Goal: Task Accomplishment & Management: Manage account settings

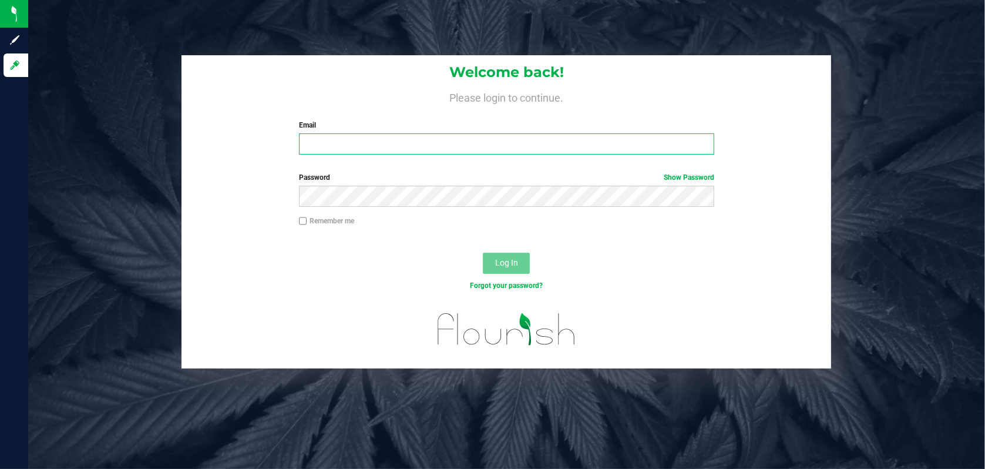
type input "[PERSON_NAME][EMAIL_ADDRESS][DOMAIN_NAME]"
click at [506, 263] on span "Log In" at bounding box center [506, 262] width 23 height 9
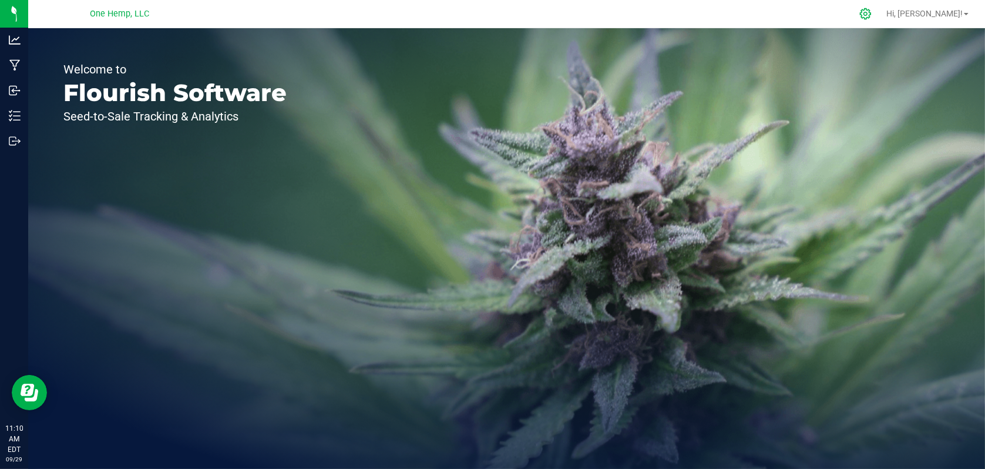
click at [872, 10] on icon at bounding box center [865, 14] width 12 height 12
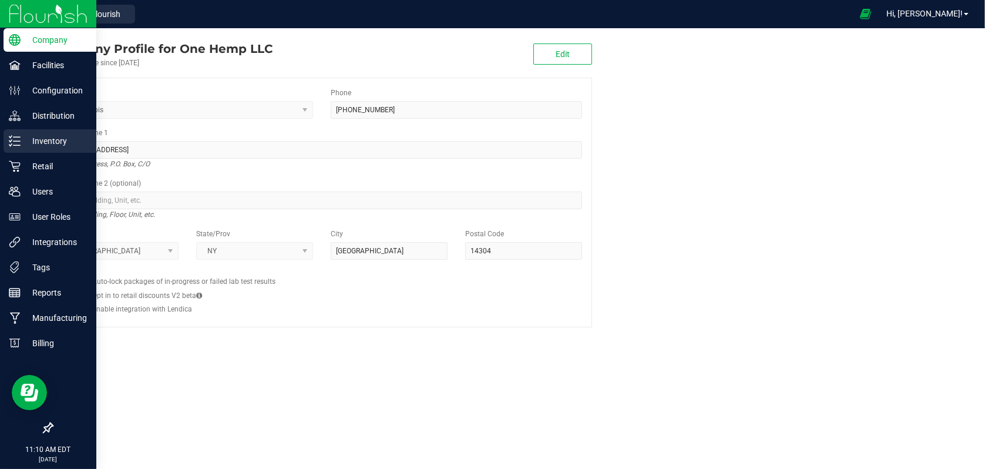
click at [52, 144] on p "Inventory" at bounding box center [56, 141] width 70 height 14
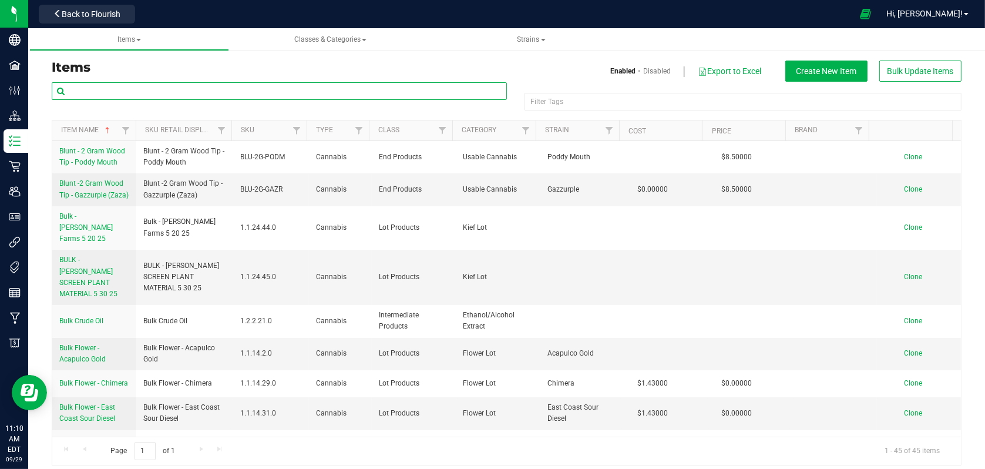
click at [94, 93] on input "text" at bounding box center [279, 91] width 455 height 18
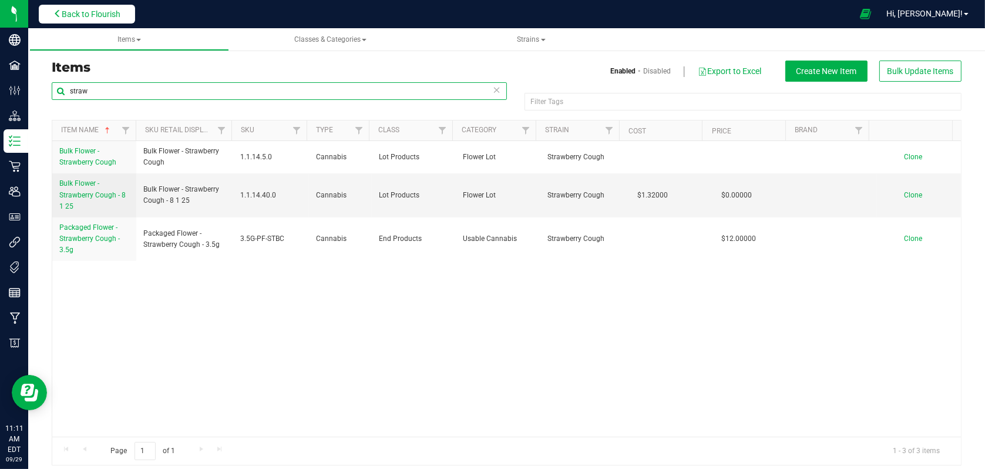
type input "straw"
click at [93, 14] on span "Back to Flourish" at bounding box center [91, 13] width 59 height 9
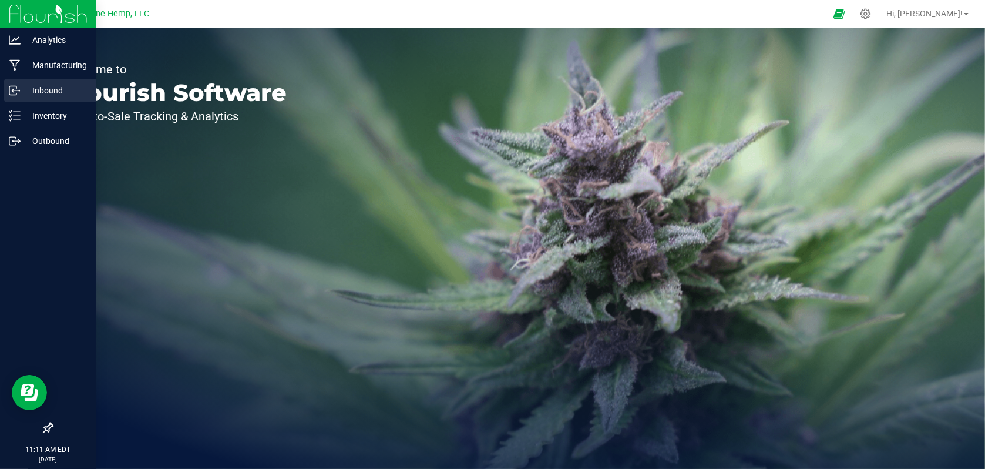
click at [43, 88] on p "Inbound" at bounding box center [56, 90] width 70 height 14
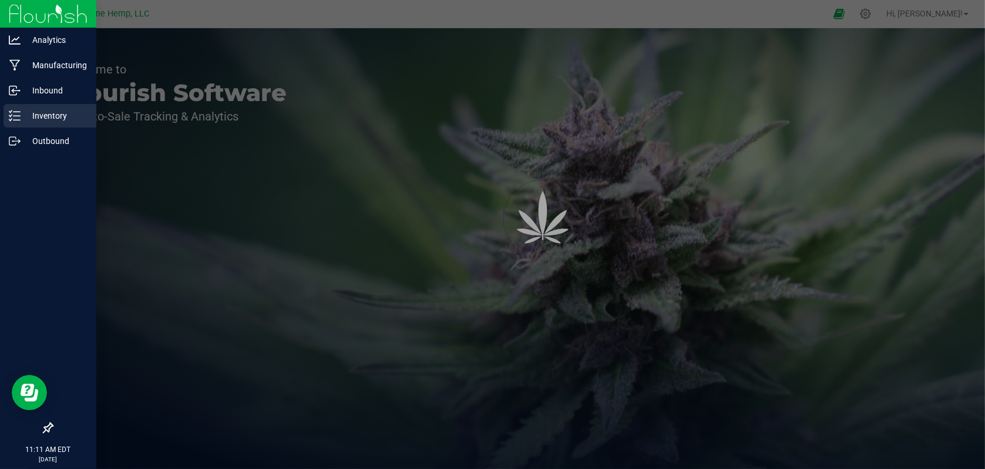
click at [48, 121] on p "Inventory" at bounding box center [56, 116] width 70 height 14
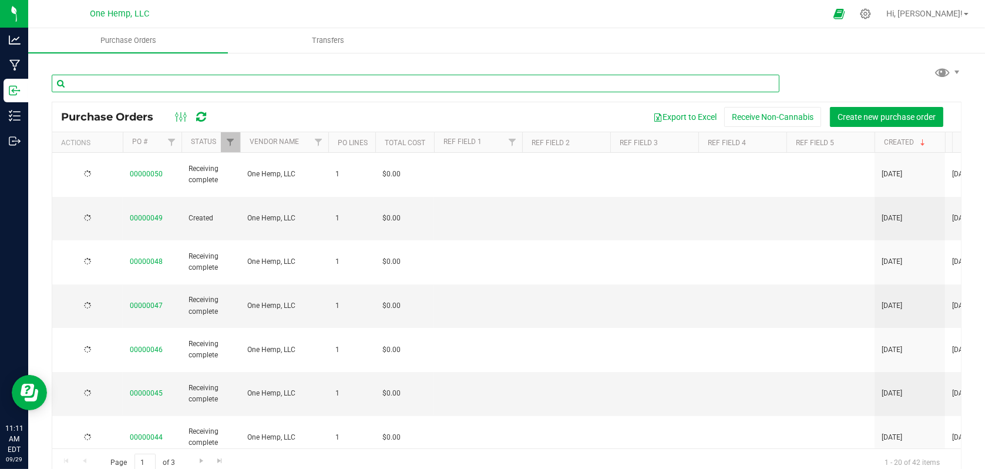
click at [147, 79] on input "text" at bounding box center [416, 84] width 728 height 18
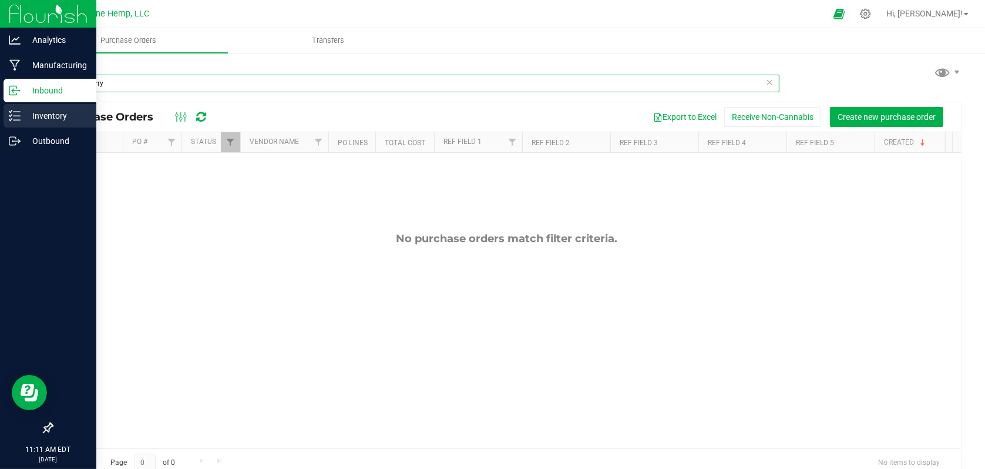
type input "strawberry"
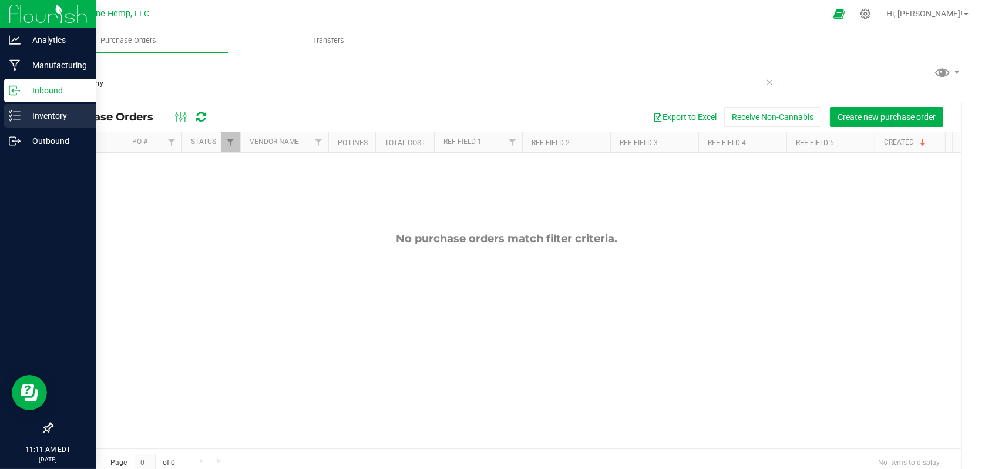
click at [42, 109] on p "Inventory" at bounding box center [56, 116] width 70 height 14
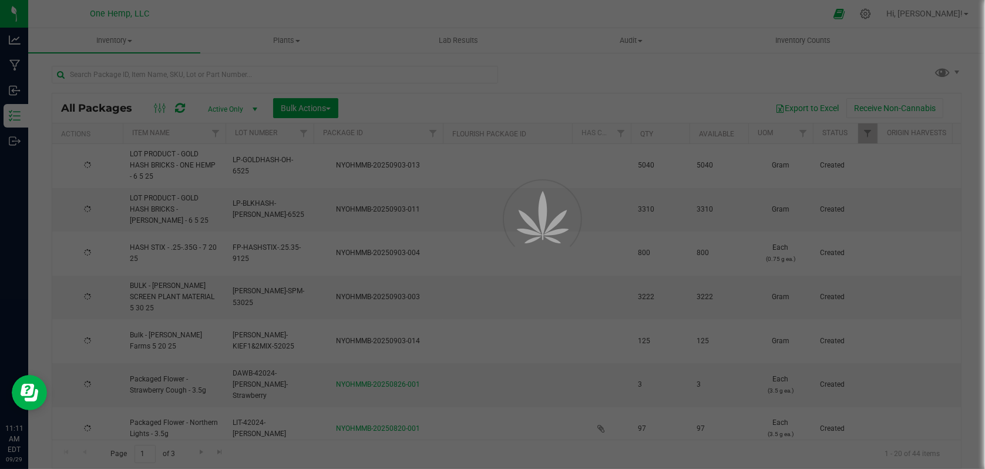
click at [152, 73] on div at bounding box center [492, 234] width 985 height 469
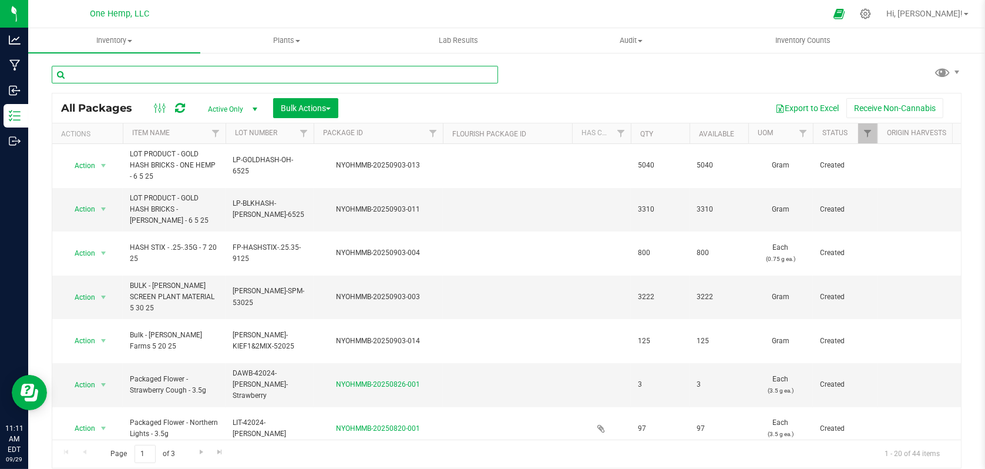
click at [110, 70] on input "text" at bounding box center [275, 75] width 446 height 18
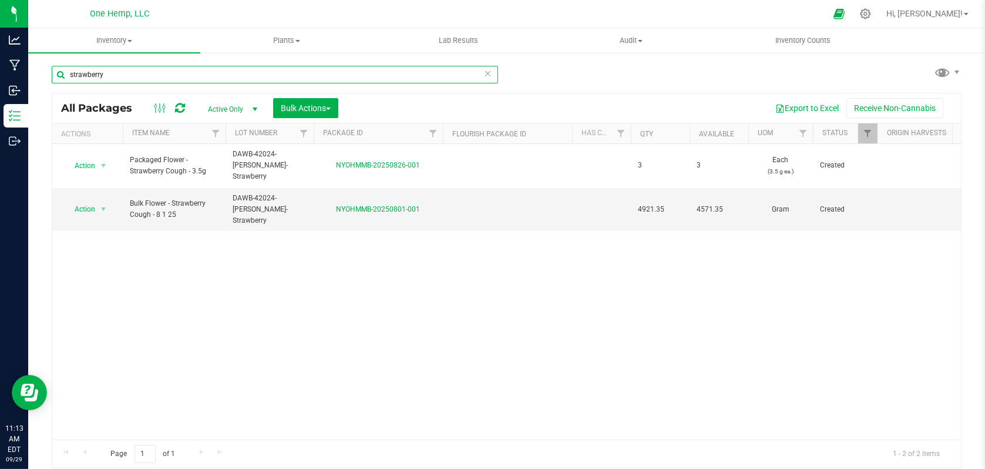
type input "strawberry"
drag, startPoint x: 281, startPoint y: 228, endPoint x: 408, endPoint y: 302, distance: 146.9
click at [354, 260] on div "Action Action Adjust qty Create package Edit attributes Global inventory Locate…" at bounding box center [506, 291] width 909 height 295
click at [872, 14] on icon at bounding box center [865, 14] width 12 height 12
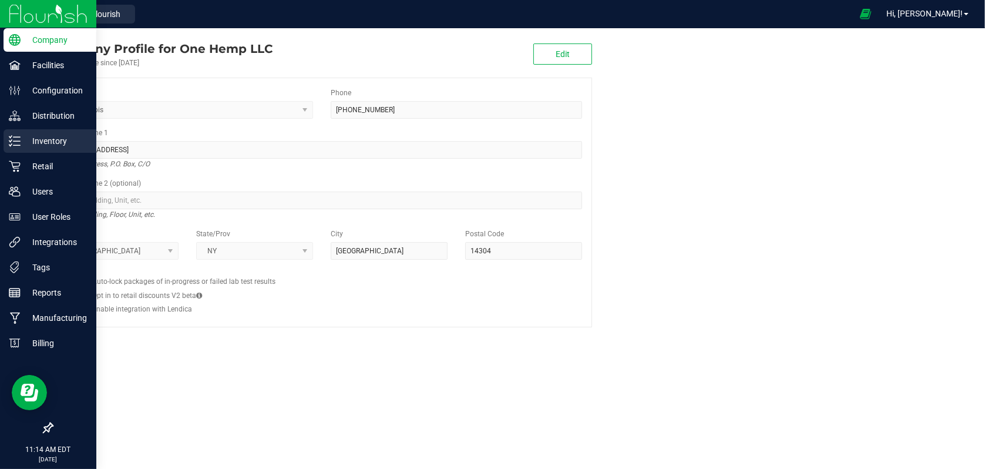
click at [53, 140] on p "Inventory" at bounding box center [56, 141] width 70 height 14
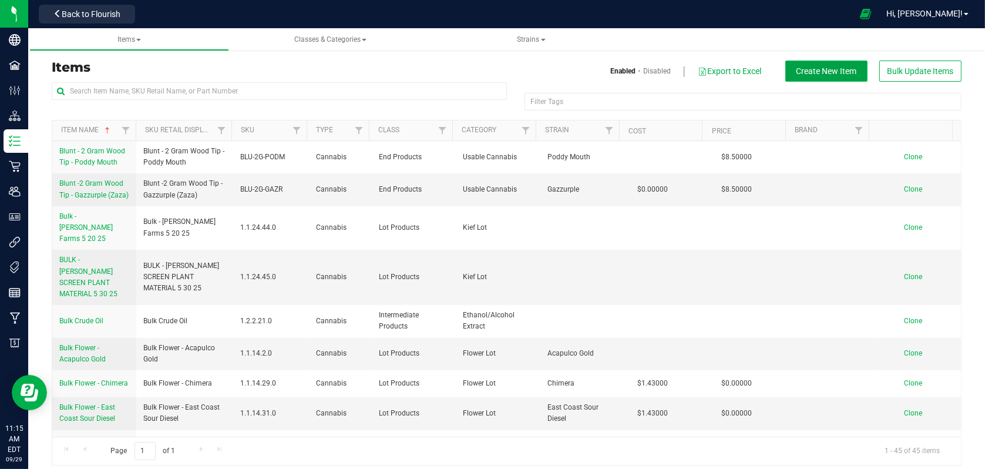
click at [815, 70] on span "Create New Item" at bounding box center [827, 70] width 61 height 9
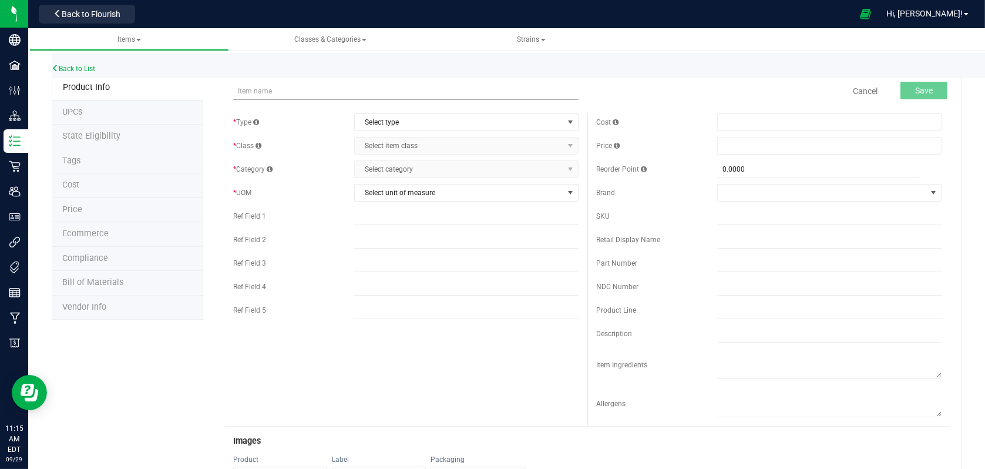
click at [270, 93] on input "text" at bounding box center [405, 91] width 345 height 18
type input "b"
click at [539, 38] on span "Strains" at bounding box center [531, 39] width 28 height 8
click at [479, 89] on span "Create new strain" at bounding box center [481, 87] width 64 height 9
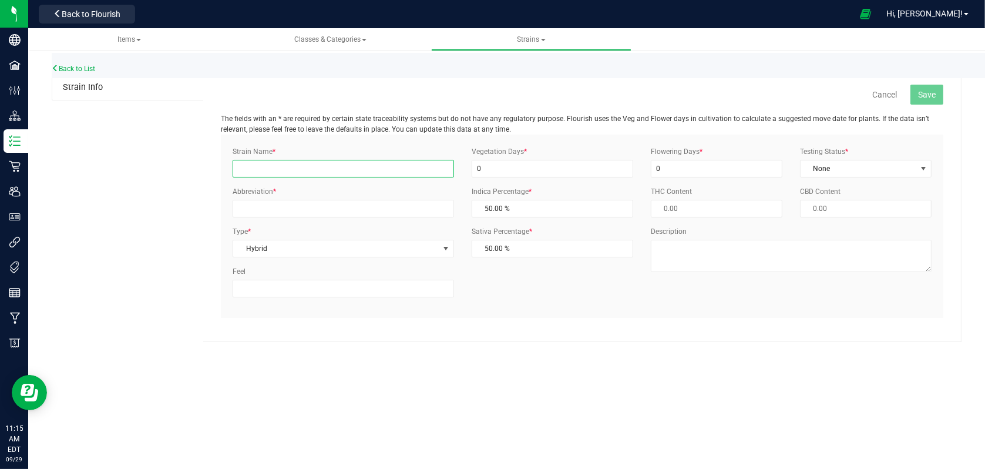
click at [312, 169] on input "Strain Name *" at bounding box center [343, 169] width 221 height 18
type input "d"
type input "Don Carlos"
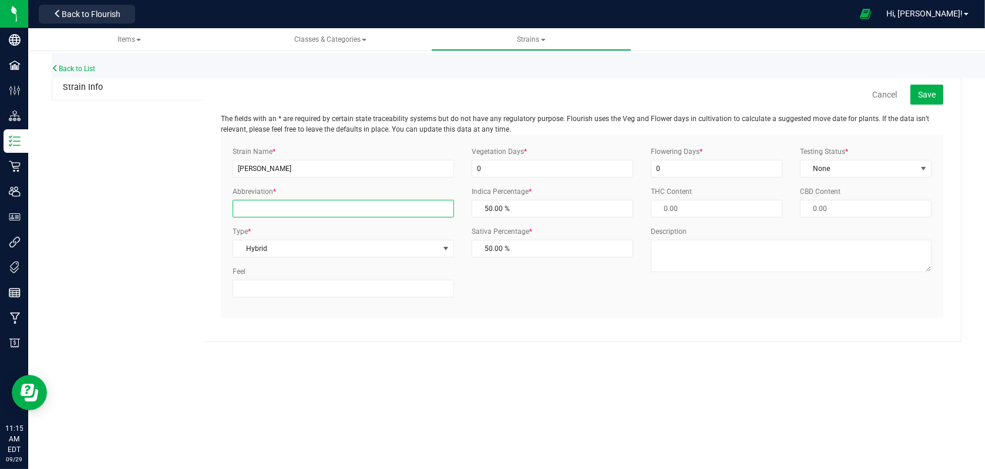
click at [258, 211] on input "Abbreviation *" at bounding box center [343, 209] width 221 height 18
type input "DONCAR"
click at [499, 300] on div "Strain Name * Don Carlos Abbreviation * DONCAR Type * Hybrid Select Indica Sati…" at bounding box center [582, 226] width 717 height 160
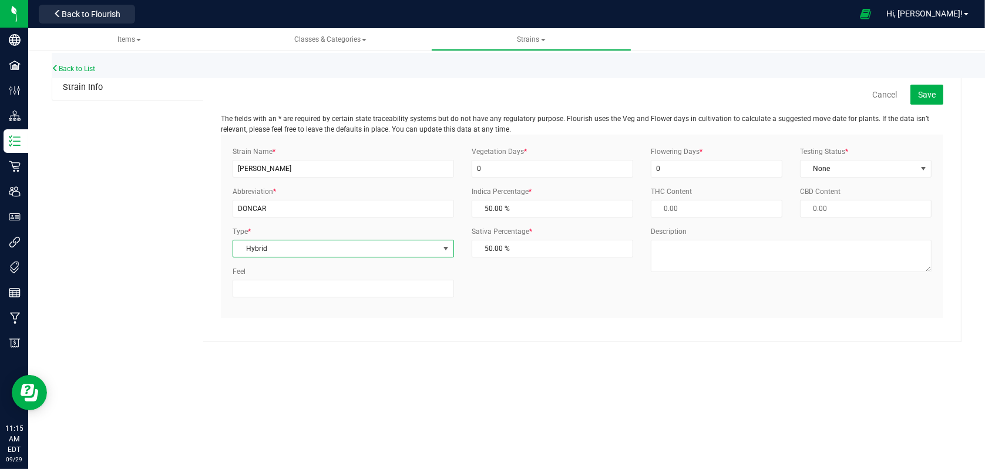
click at [439, 246] on span "select" at bounding box center [446, 248] width 15 height 16
click at [927, 100] on button "Save" at bounding box center [926, 95] width 33 height 20
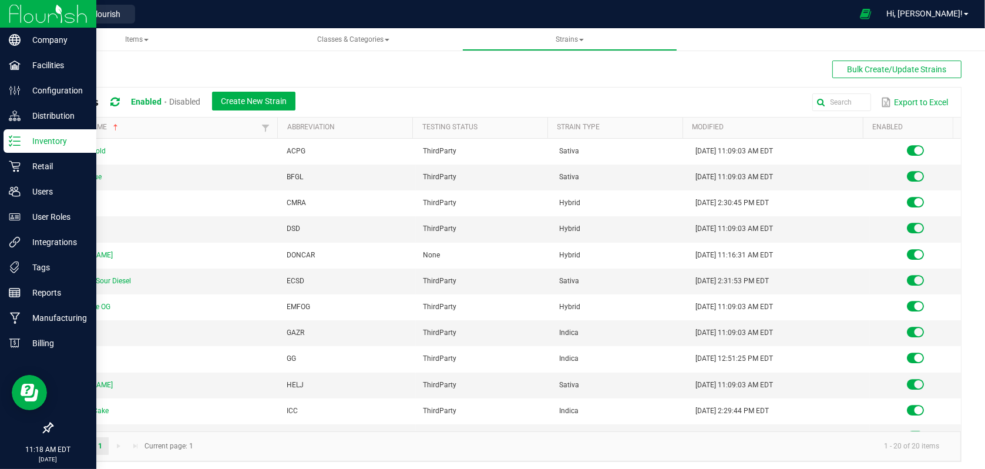
click at [51, 149] on div "Inventory" at bounding box center [50, 140] width 93 height 23
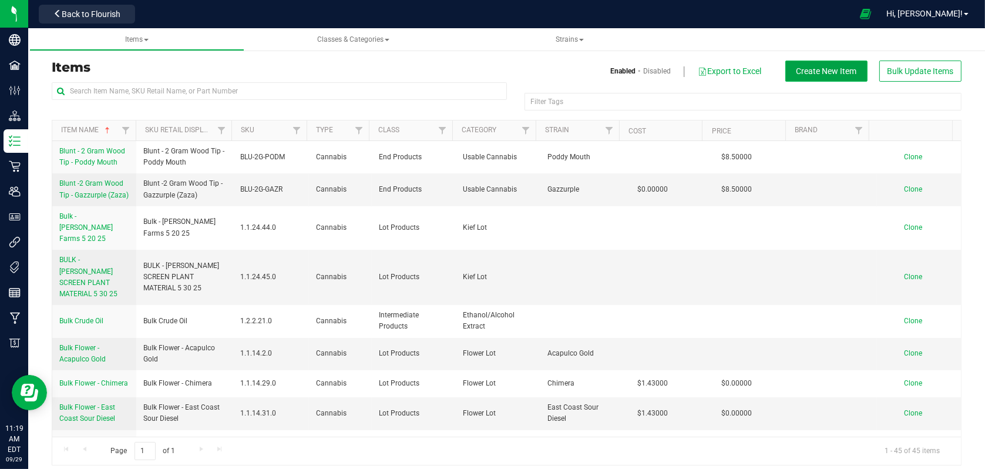
click at [806, 74] on span "Create New Item" at bounding box center [827, 70] width 61 height 9
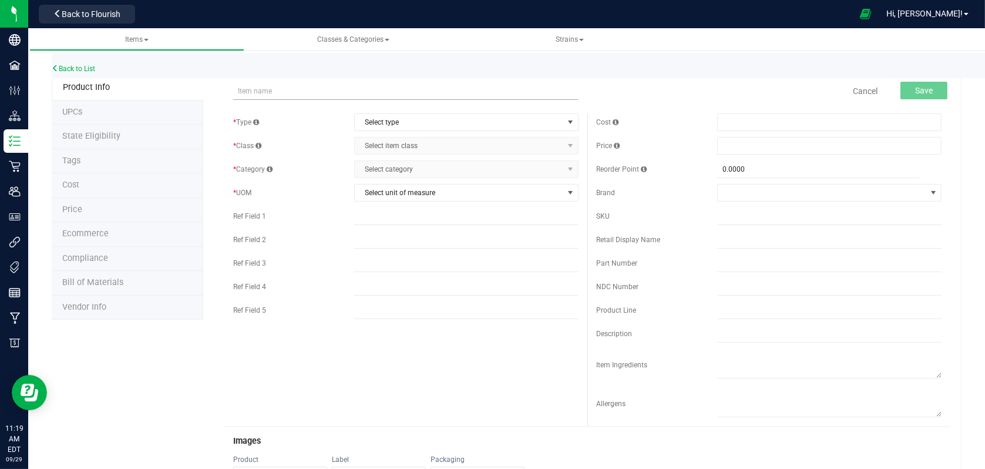
type input "b"
type input "Bulk Flower - Don Carlos - Bombzaway"
click at [490, 122] on span "Select type" at bounding box center [459, 122] width 209 height 16
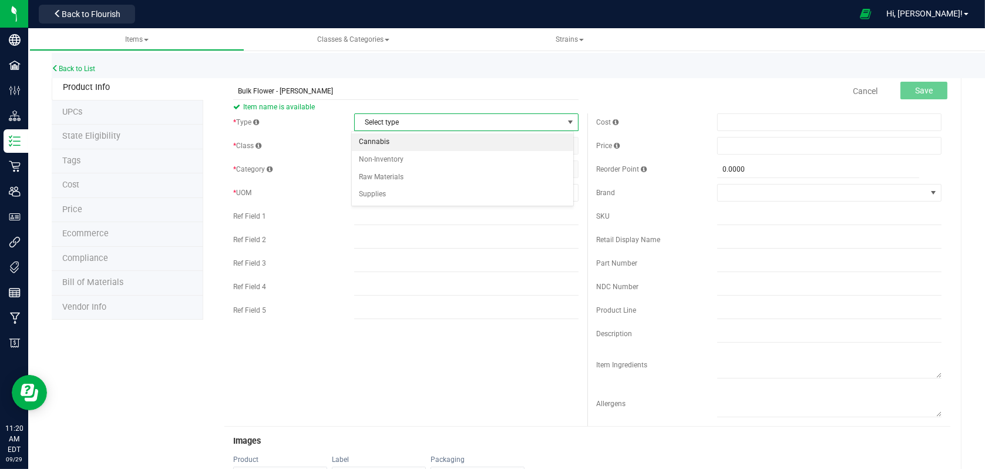
click at [382, 142] on li "Cannabis" at bounding box center [462, 142] width 221 height 18
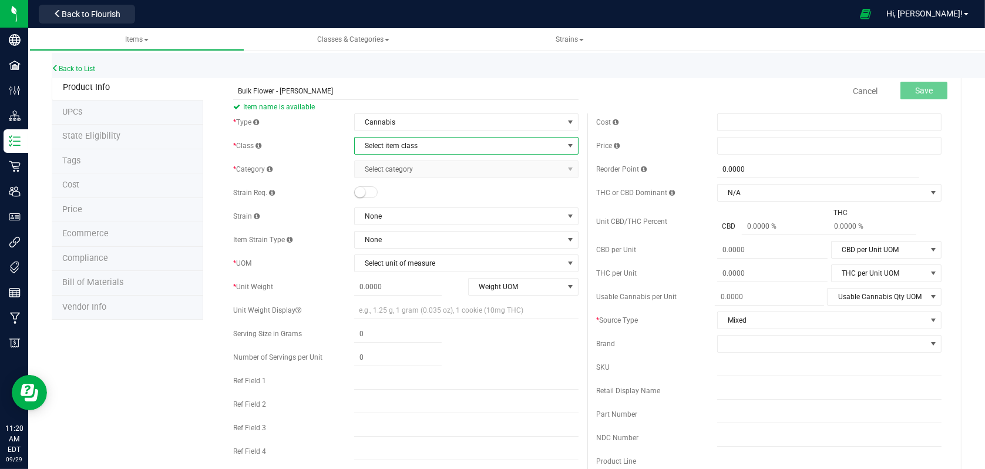
click at [459, 147] on span "Select item class" at bounding box center [459, 145] width 209 height 16
click at [388, 220] on li "Lot Products" at bounding box center [462, 218] width 221 height 18
click at [866, 90] on link "Cancel" at bounding box center [865, 91] width 25 height 12
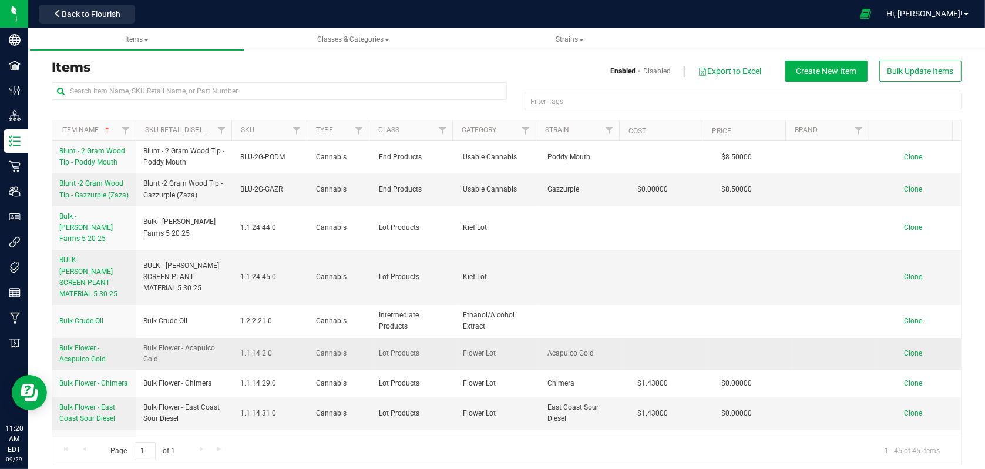
click at [904, 349] on span "Clone" at bounding box center [913, 353] width 18 height 8
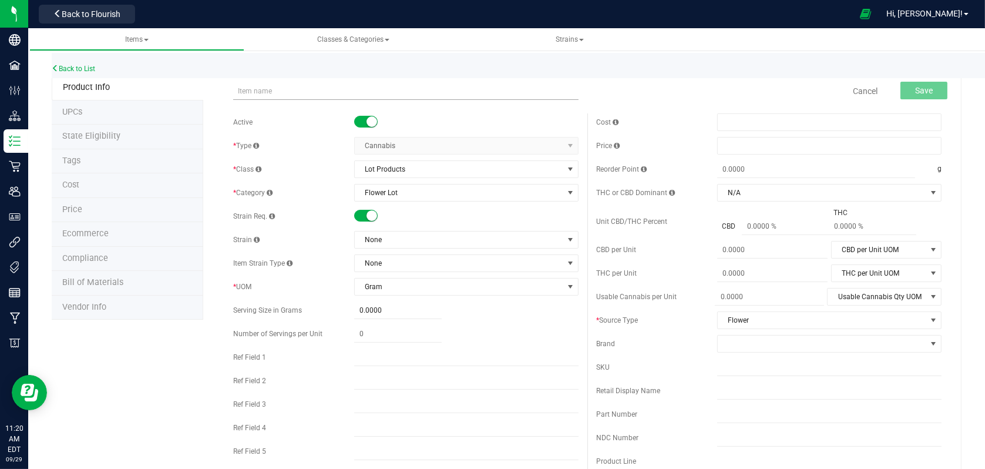
click at [330, 94] on input "text" at bounding box center [405, 91] width 345 height 18
type input "Bulk Flower - Don Carlos - Bombzaway"
type input "0.0000"
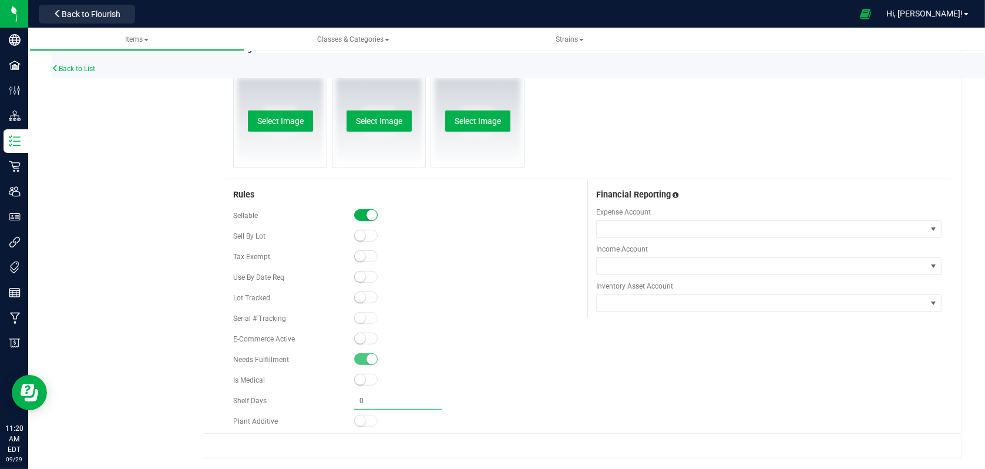
type input "0.0000"
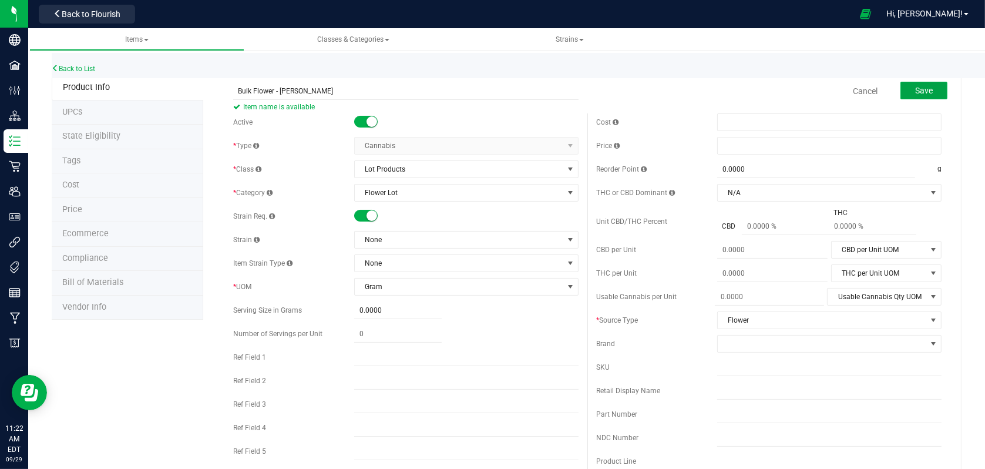
click at [915, 90] on span "Save" at bounding box center [924, 90] width 18 height 9
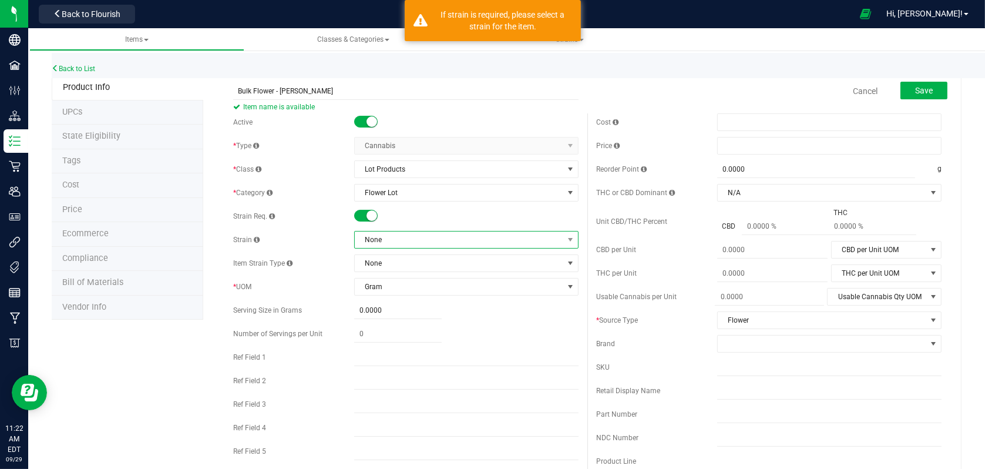
click at [472, 243] on span "None" at bounding box center [459, 239] width 209 height 16
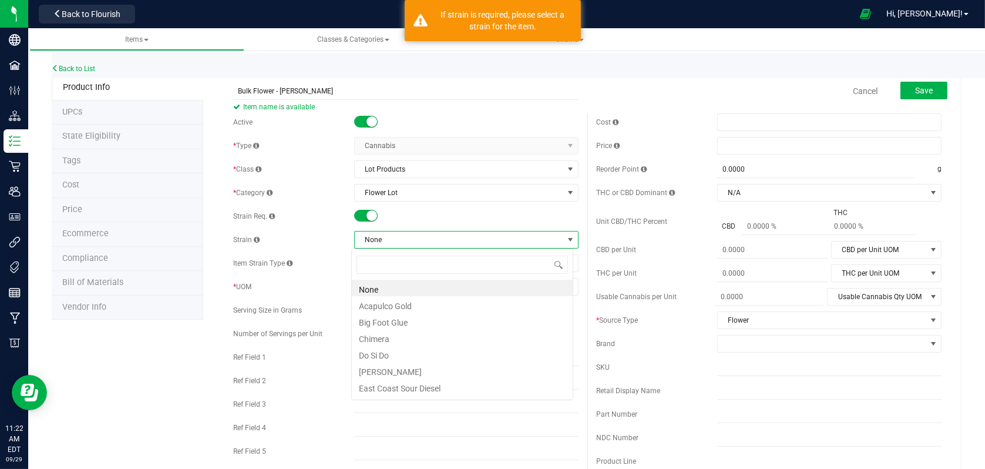
scroll to position [17, 222]
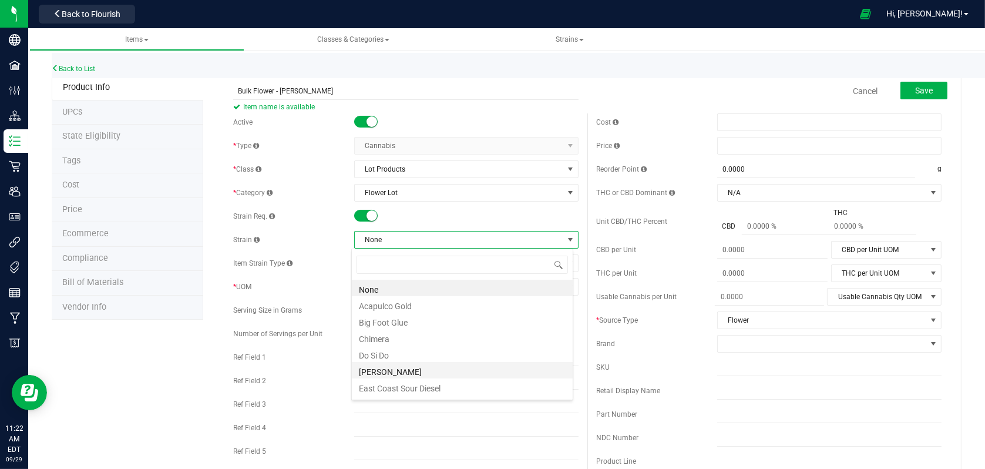
click at [399, 367] on li "Don Carlos" at bounding box center [462, 370] width 221 height 16
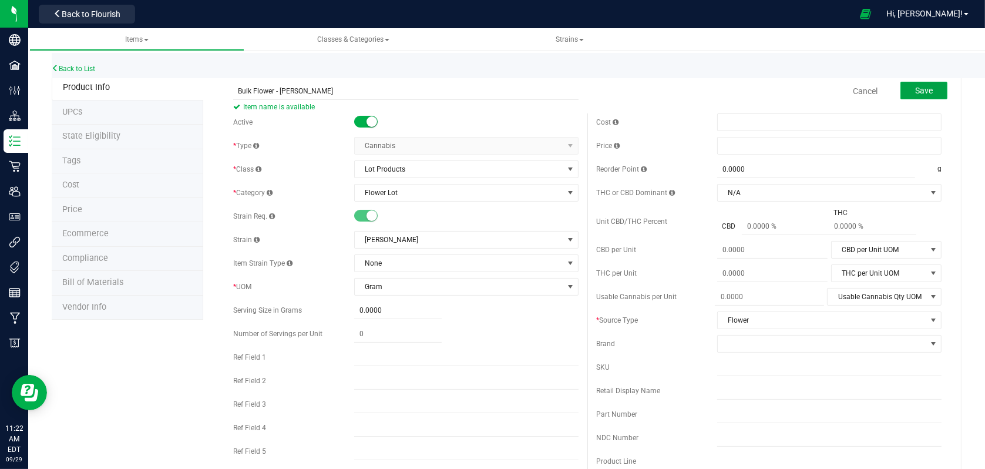
click at [923, 92] on span "Save" at bounding box center [924, 90] width 18 height 9
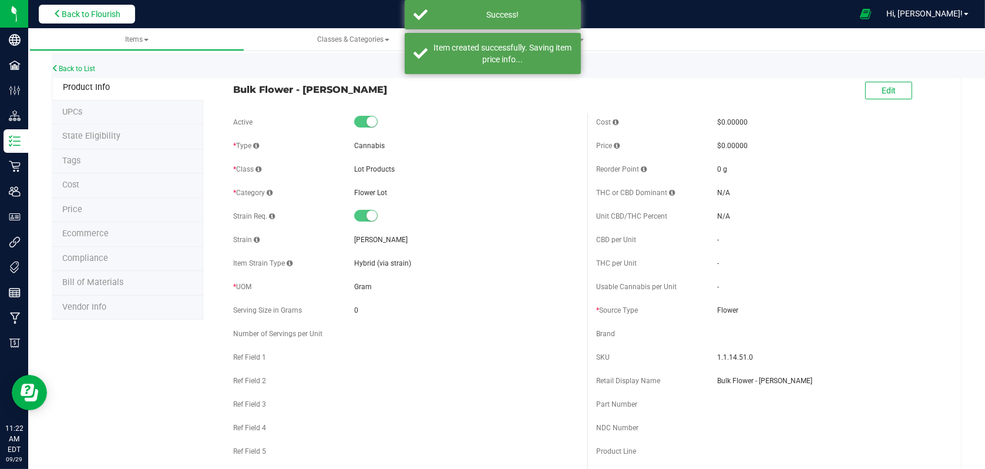
click at [111, 13] on span "Back to Flourish" at bounding box center [91, 13] width 59 height 9
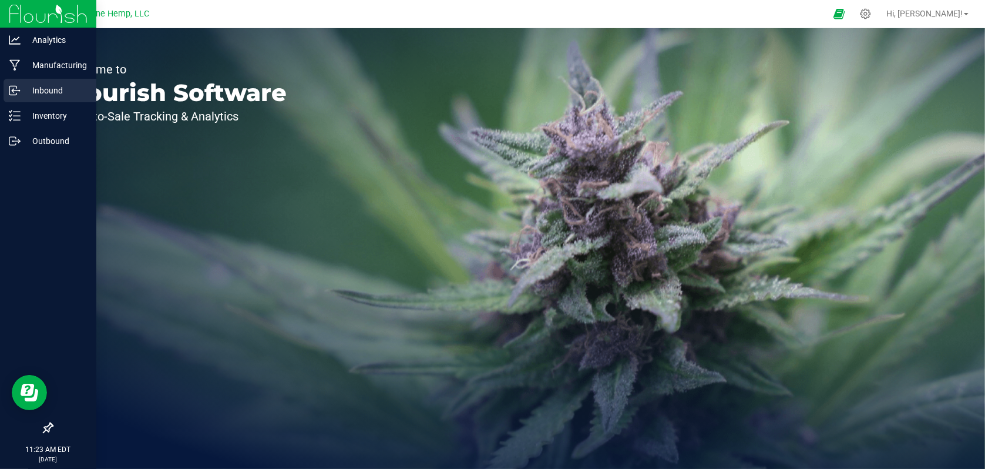
click at [51, 96] on p "Inbound" at bounding box center [56, 90] width 70 height 14
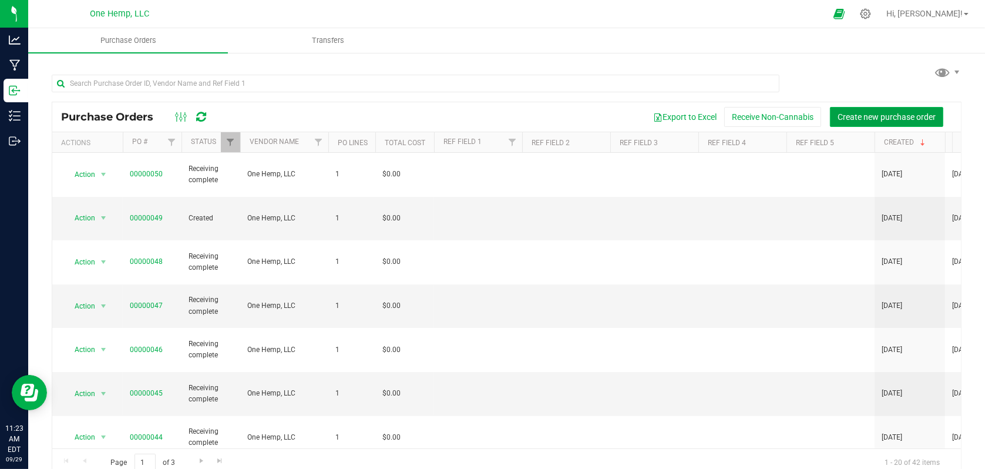
click at [866, 122] on button "Create new purchase order" at bounding box center [886, 117] width 113 height 20
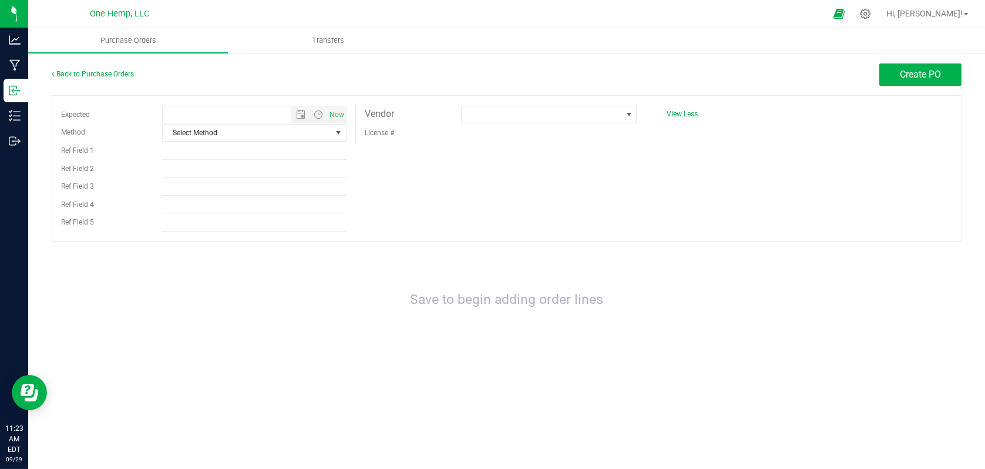
type input "9/29/2025 11:23 AM"
click at [623, 119] on span at bounding box center [628, 114] width 15 height 16
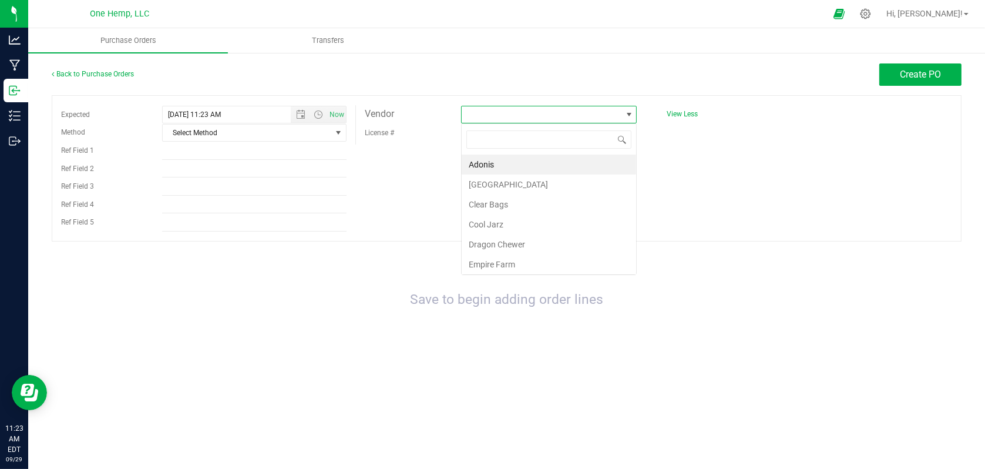
scroll to position [17, 176]
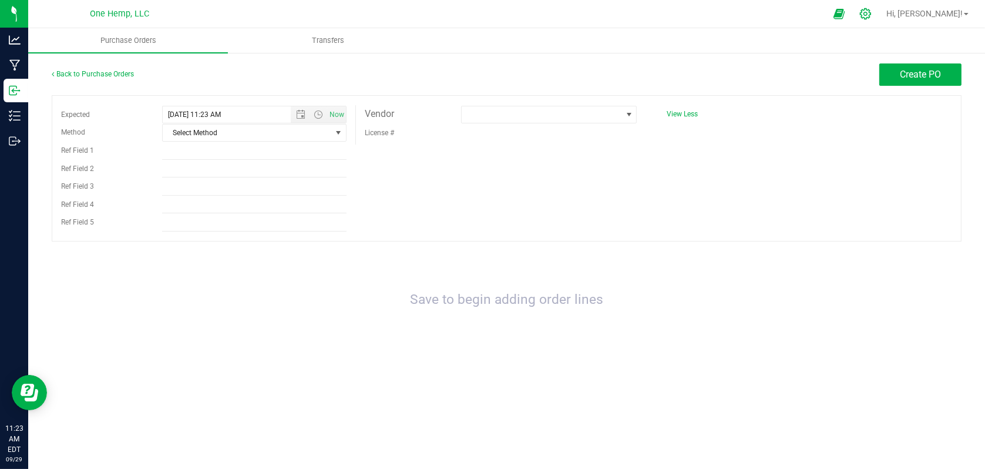
click at [871, 10] on icon at bounding box center [865, 13] width 11 height 11
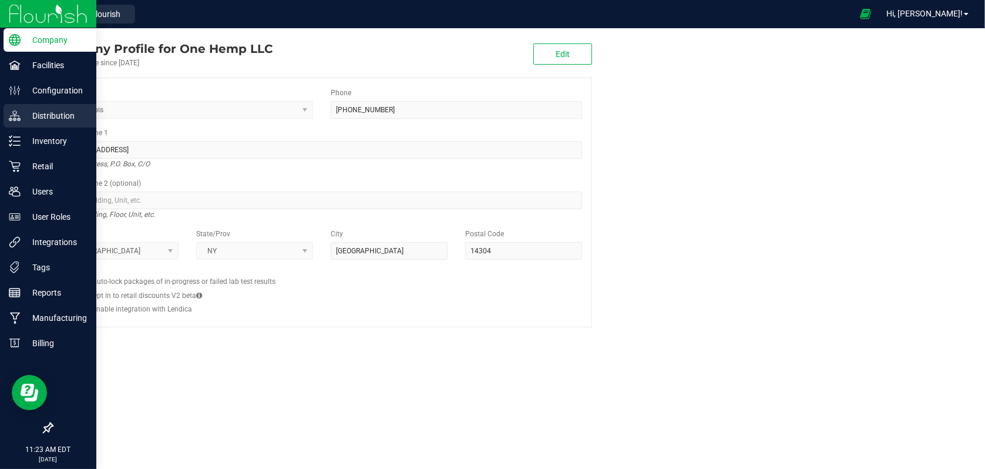
click at [58, 117] on p "Distribution" at bounding box center [56, 116] width 70 height 14
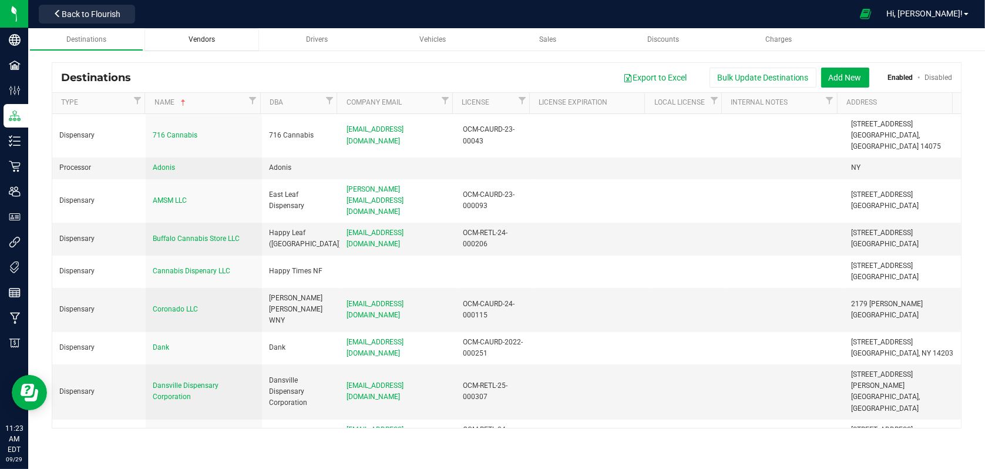
click at [202, 40] on span "Vendors" at bounding box center [202, 39] width 26 height 8
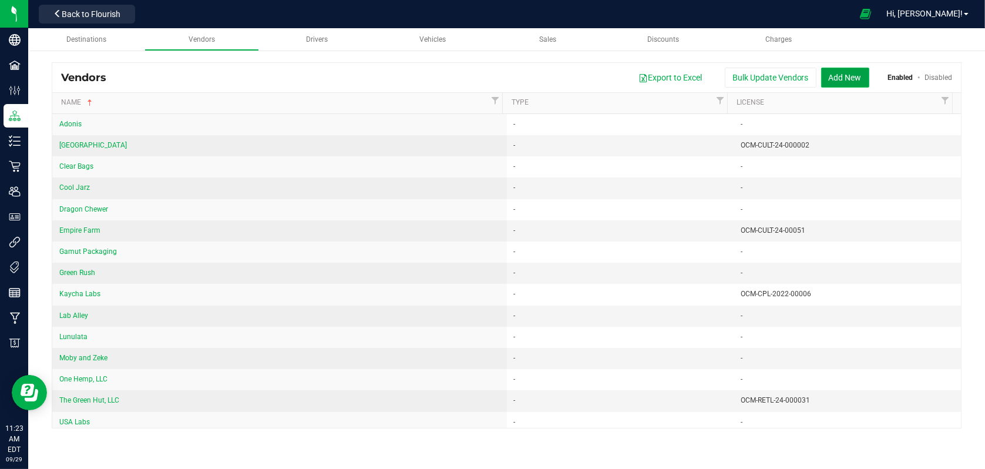
click at [828, 73] on button "Add New" at bounding box center [845, 78] width 48 height 20
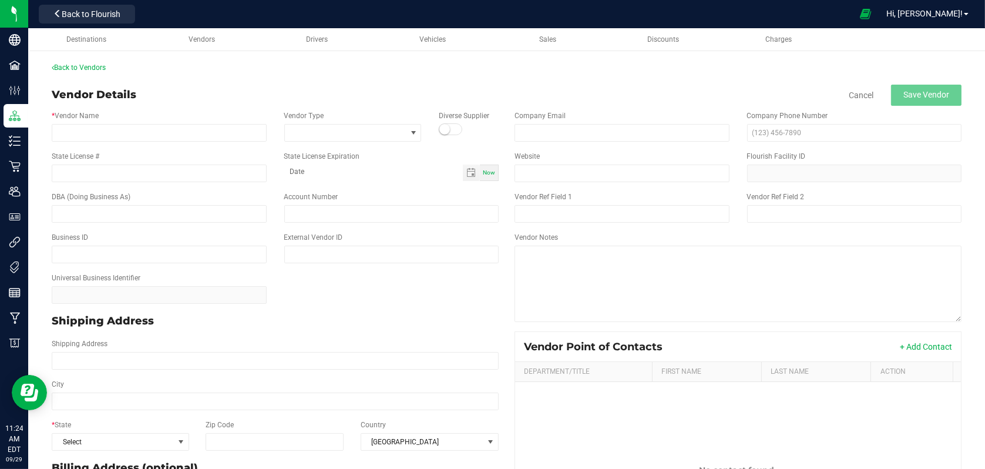
click at [134, 123] on div "* Vendor Name" at bounding box center [159, 125] width 233 height 31
click at [123, 133] on input "* Vendor Name" at bounding box center [159, 133] width 215 height 18
type input "Bombzaway"
click at [98, 178] on input "State License #" at bounding box center [159, 173] width 215 height 18
click at [409, 131] on span at bounding box center [413, 132] width 9 height 9
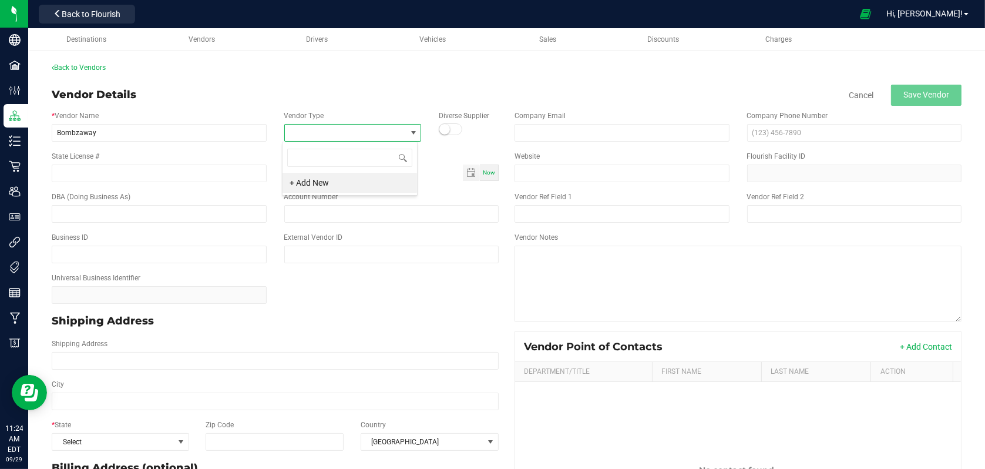
scroll to position [17, 135]
click at [321, 185] on li "+ Add New" at bounding box center [350, 183] width 135 height 20
click at [369, 136] on input "text" at bounding box center [341, 133] width 115 height 18
type input "Processor 1"
click at [371, 153] on div "State License Expiration Now" at bounding box center [391, 166] width 233 height 30
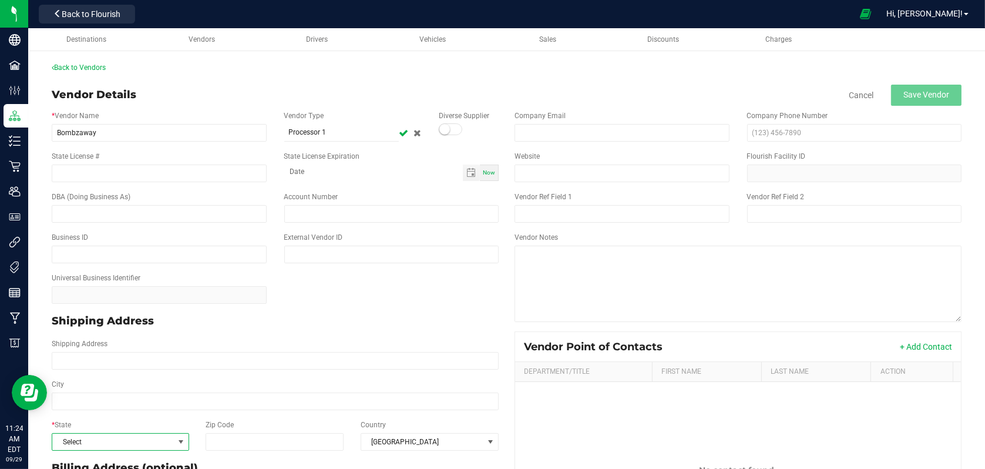
click at [177, 442] on span at bounding box center [180, 441] width 9 height 9
click at [72, 287] on li "NY" at bounding box center [119, 297] width 135 height 20
click at [925, 98] on span "Save Vendor" at bounding box center [926, 94] width 46 height 9
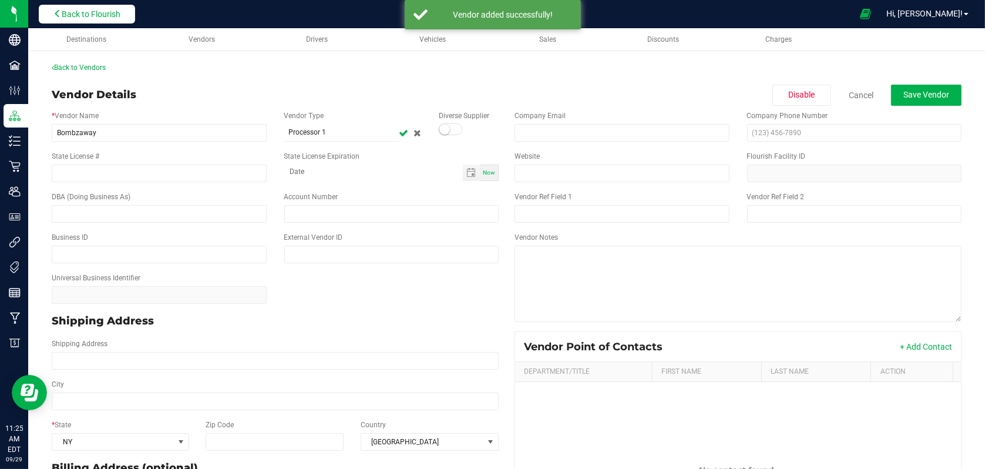
click at [89, 14] on span "Back to Flourish" at bounding box center [91, 13] width 59 height 9
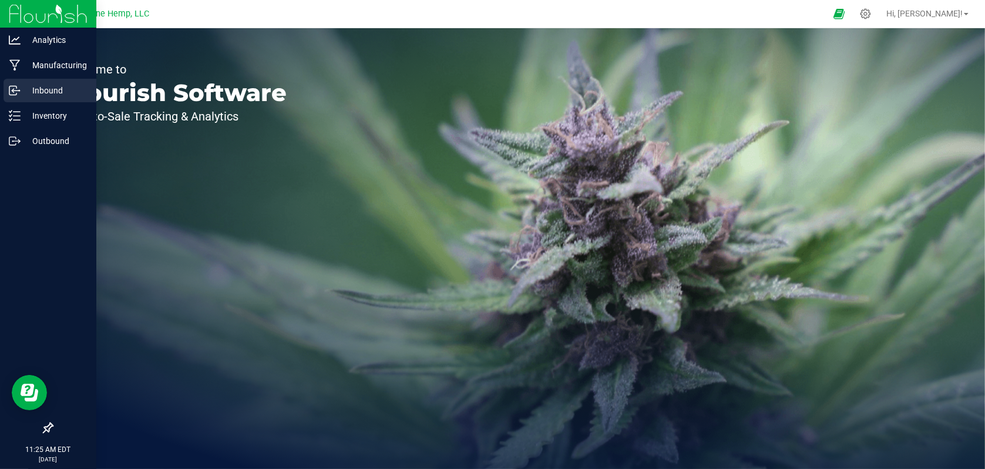
click at [52, 86] on p "Inbound" at bounding box center [56, 90] width 70 height 14
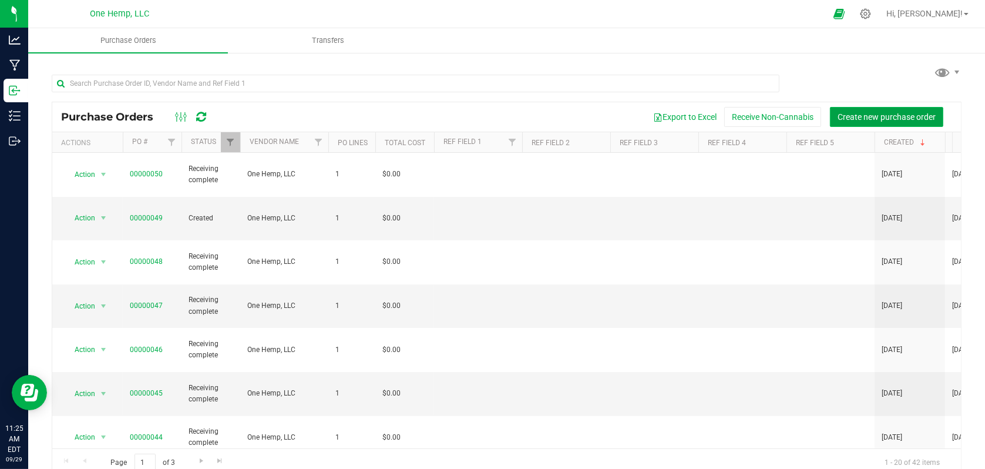
click at [884, 117] on span "Create new purchase order" at bounding box center [887, 116] width 98 height 9
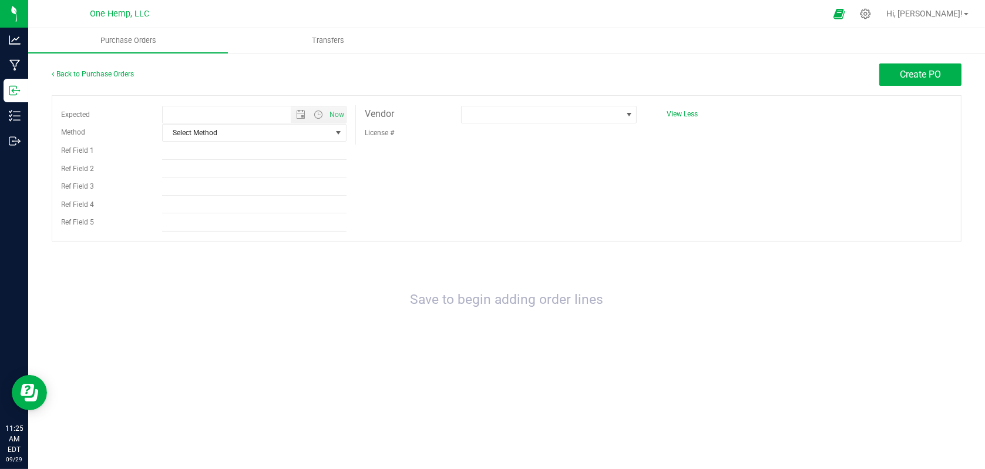
type input "9/29/2025 11:25 AM"
click at [337, 133] on span "select" at bounding box center [338, 132] width 9 height 9
click at [636, 115] on span at bounding box center [628, 114] width 15 height 16
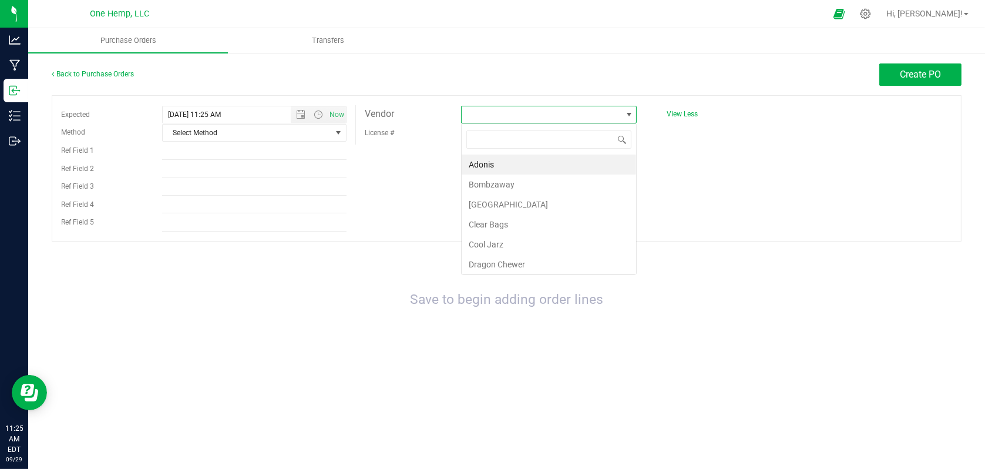
scroll to position [17, 176]
click at [486, 184] on li "Bombzaway" at bounding box center [549, 184] width 174 height 20
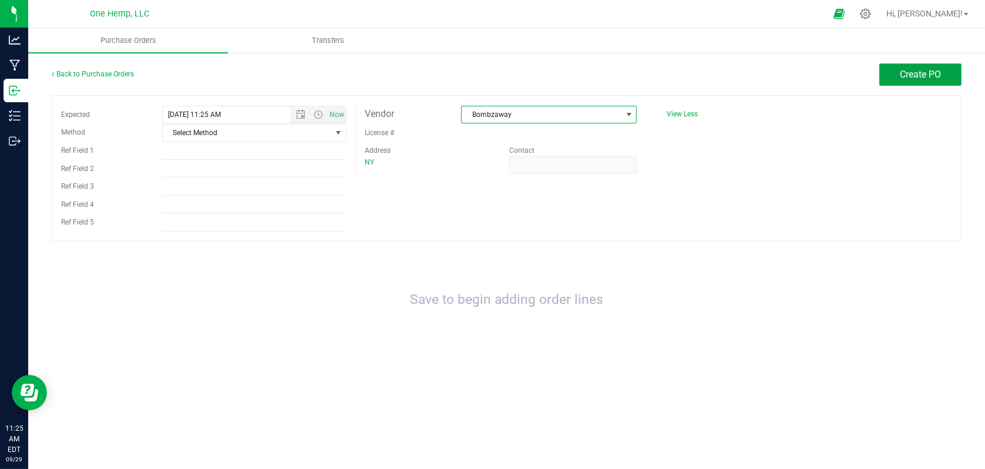
click at [922, 75] on span "Create PO" at bounding box center [920, 74] width 41 height 11
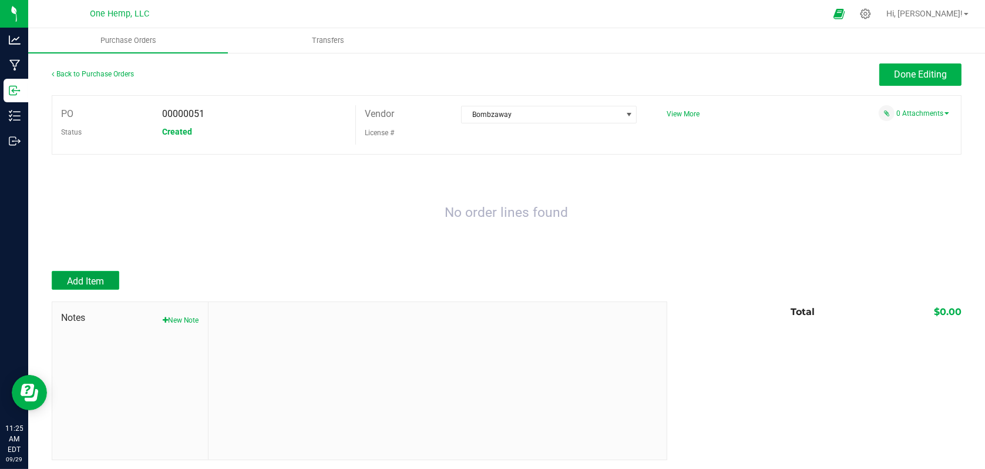
click at [96, 277] on span "Add Item" at bounding box center [85, 280] width 37 height 11
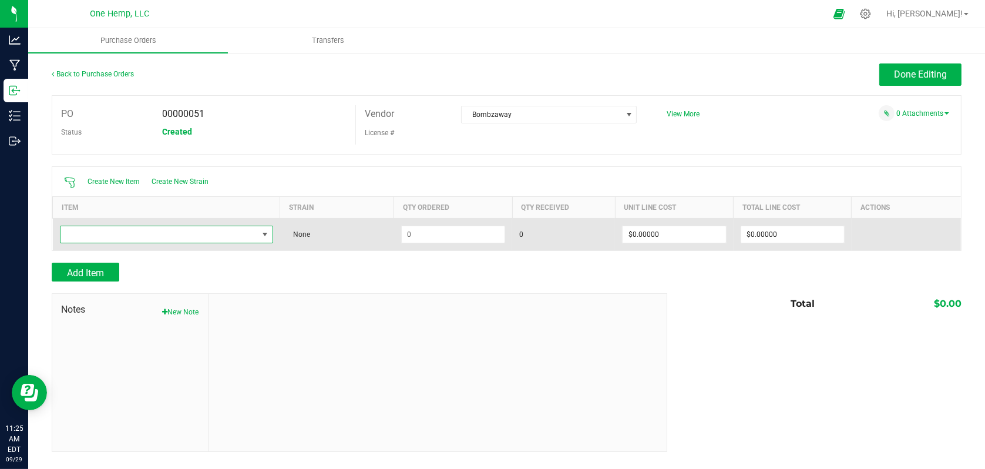
click at [266, 236] on span "NO DATA FOUND" at bounding box center [264, 234] width 9 height 9
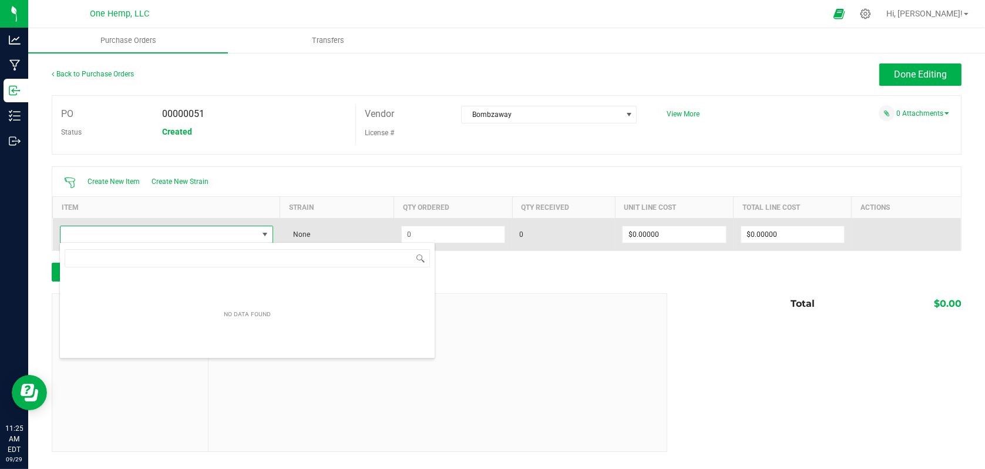
scroll to position [17, 211]
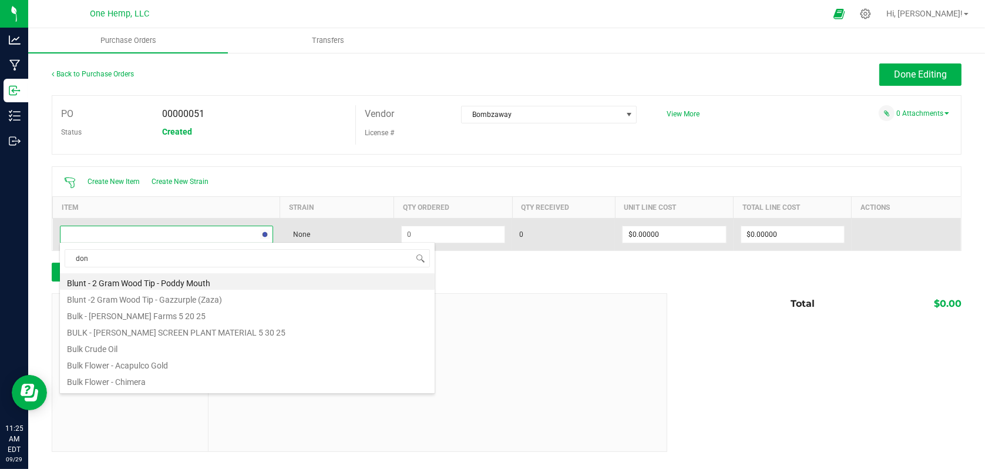
type input "don"
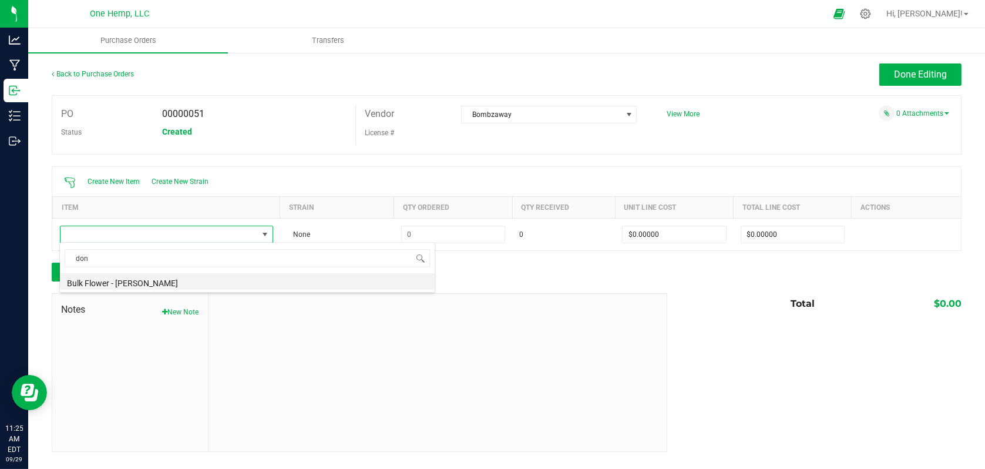
click at [163, 283] on li "Bulk Flower - Don Carlos - Bombzaway" at bounding box center [247, 281] width 375 height 16
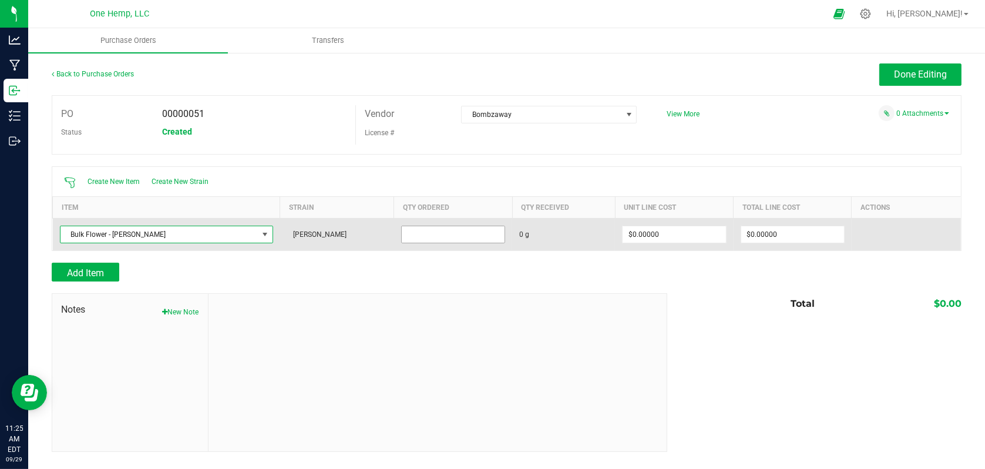
click at [469, 232] on input at bounding box center [453, 234] width 103 height 16
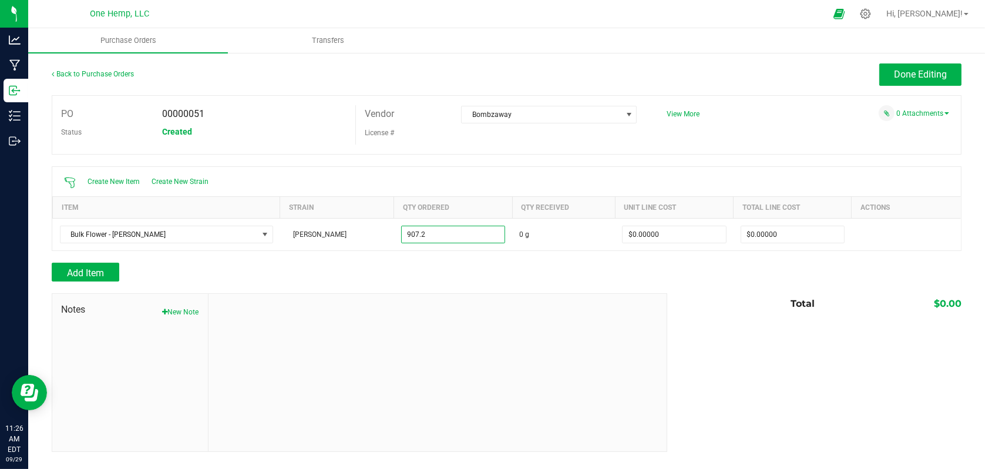
type input "907.2000 g"
click at [559, 263] on div "Add Item" at bounding box center [355, 272] width 607 height 19
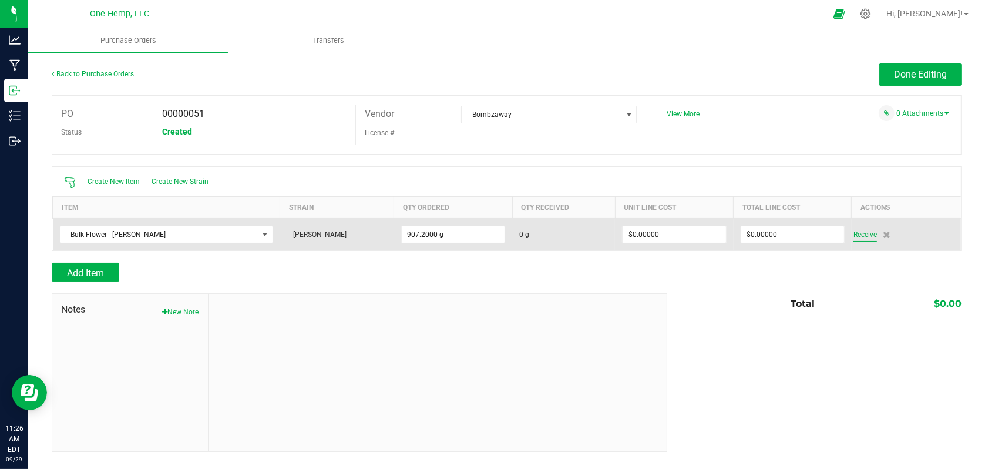
click at [866, 233] on span "Receive" at bounding box center [864, 234] width 23 height 14
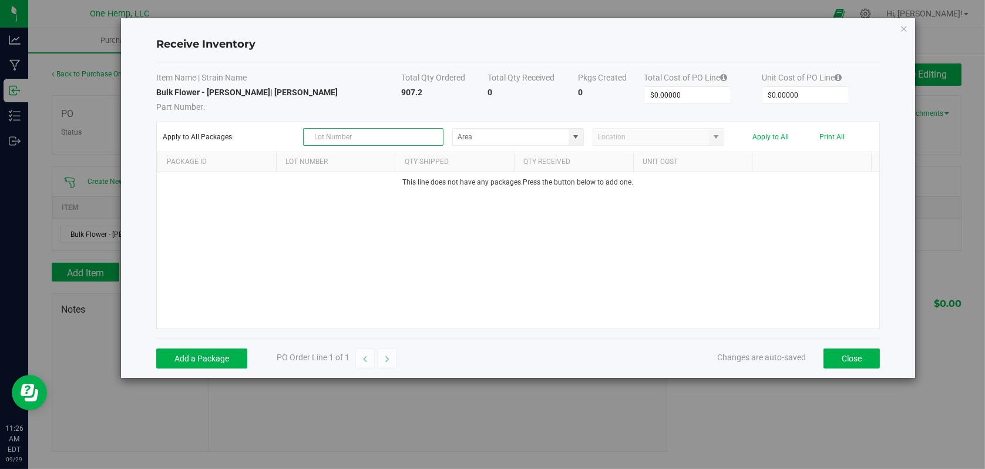
click at [345, 142] on input "text" at bounding box center [373, 137] width 140 height 18
type input "Boujee Ben - Flower - Don Carlos - Bulk - 02"
click at [567, 141] on input at bounding box center [511, 137] width 116 height 16
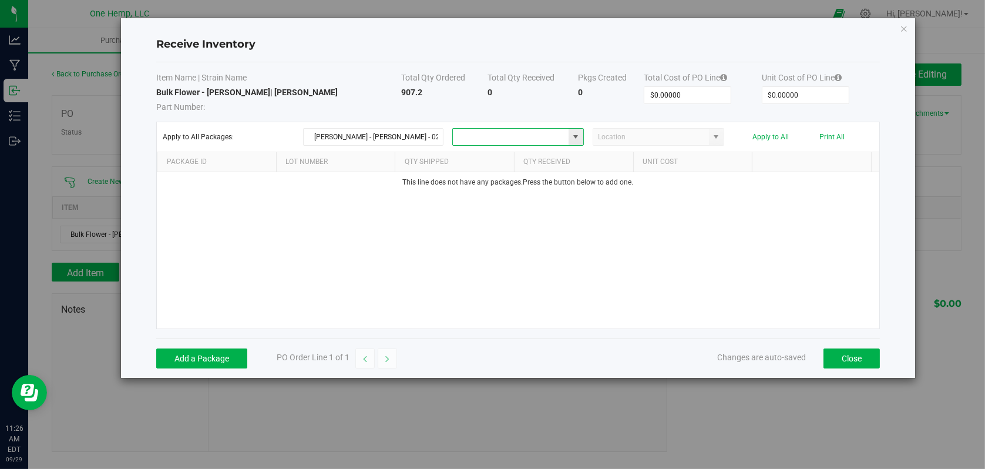
click at [569, 136] on span at bounding box center [576, 137] width 15 height 16
click at [490, 161] on span "Inventory" at bounding box center [484, 158] width 24 height 18
type input "Lab"
click at [185, 355] on button "Add a Package" at bounding box center [201, 358] width 91 height 20
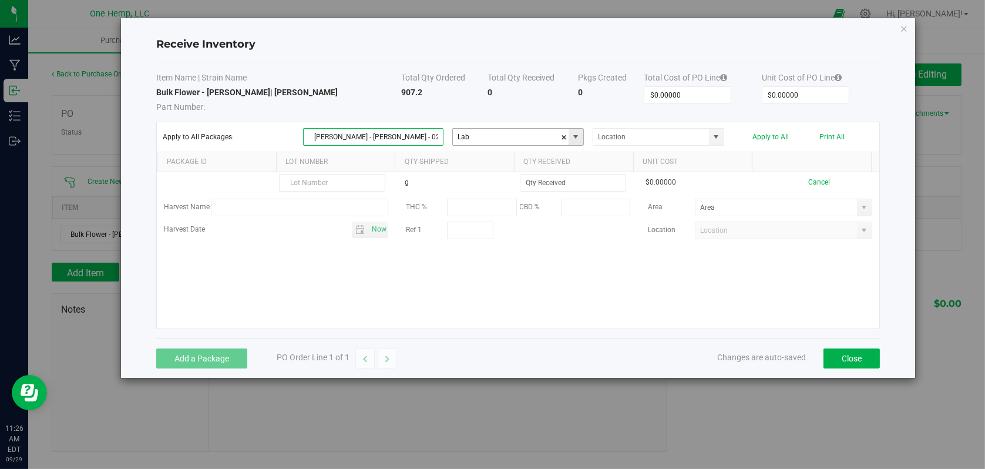
scroll to position [0, 9]
drag, startPoint x: 310, startPoint y: 133, endPoint x: 473, endPoint y: 142, distance: 164.1
click at [473, 142] on div "Apply to All Packages: Boujee Ben - Flower - Don Carlos - Bulk - 02 Lab Apply t…" at bounding box center [518, 137] width 711 height 18
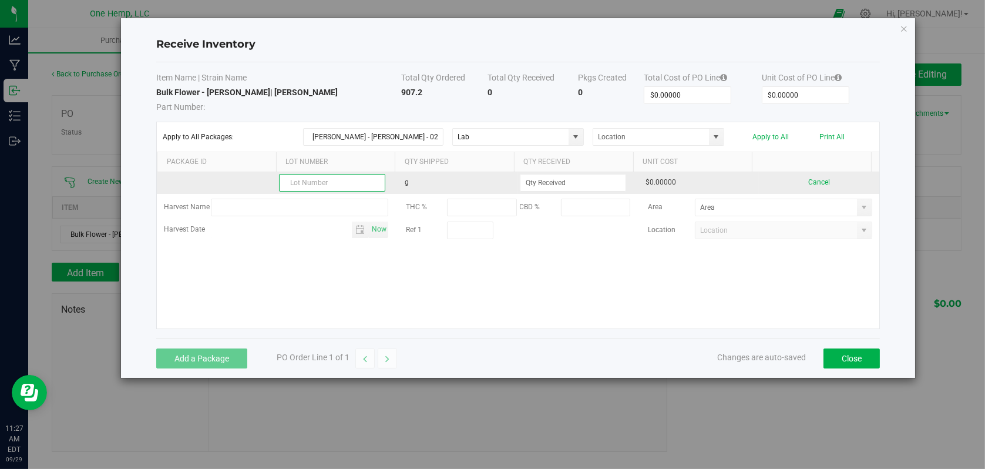
scroll to position [0, 0]
click at [318, 184] on input "text" at bounding box center [332, 183] width 106 height 18
paste input "Boujee Ben - Flower - Don Carlos - Bulk - 02"
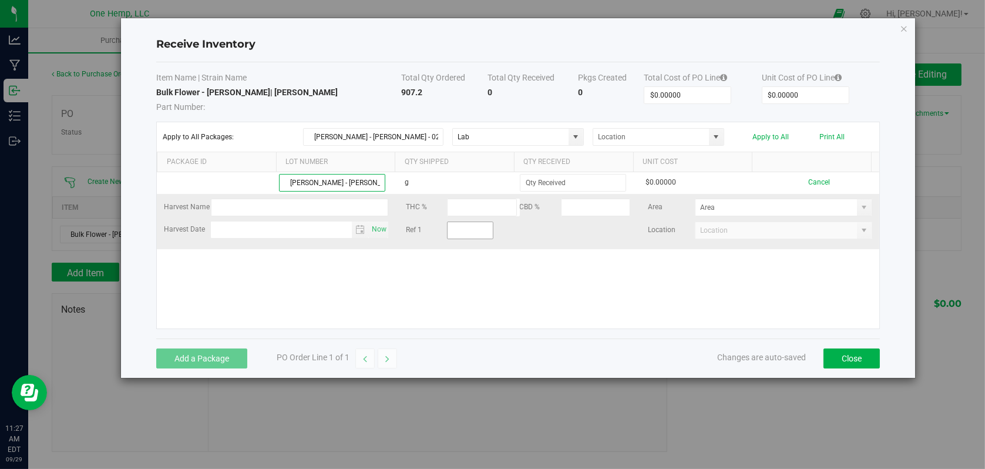
scroll to position [0, 45]
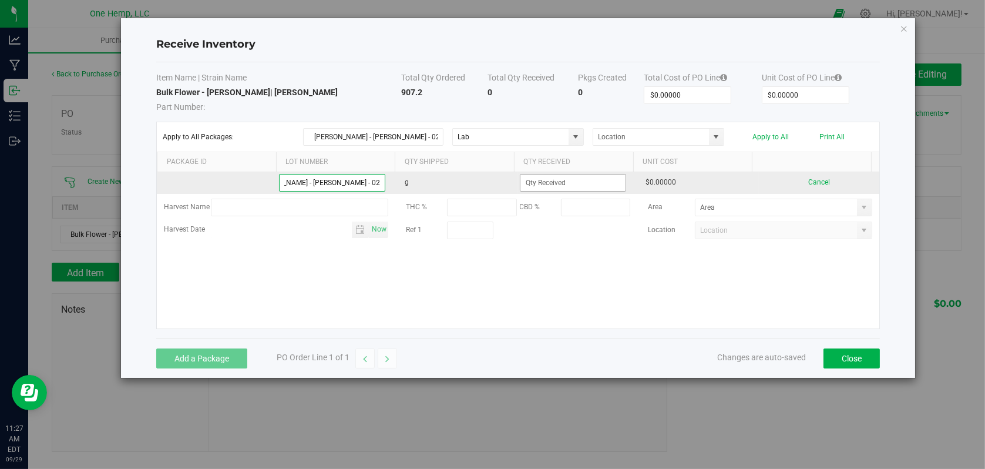
type input "Boujee Ben - Flower - Don Carlos - Bulk - 02"
click at [569, 182] on input at bounding box center [572, 182] width 105 height 16
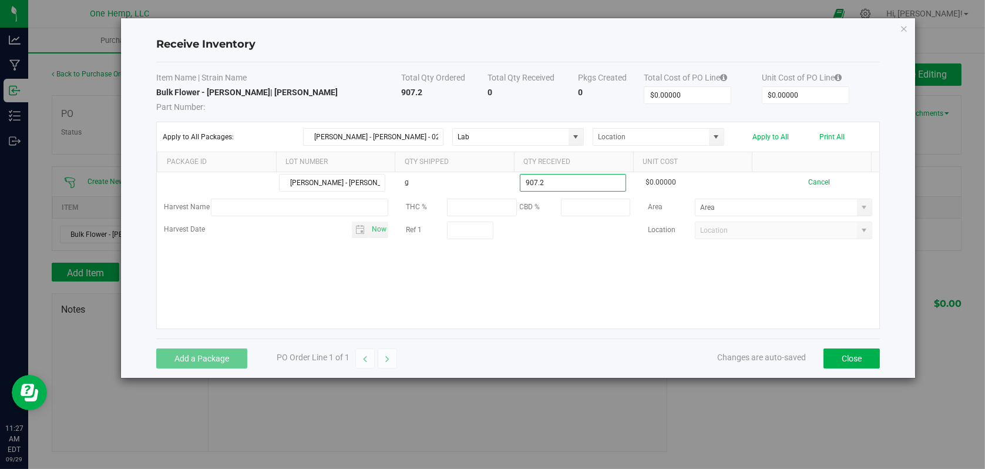
type input "907.2000 g"
click at [386, 267] on kendo-grid-list "Boujee Ben - Flower - Don Carlos - Bulk - 02 g 907.2000 g $0.00000 Cancel Harve…" at bounding box center [518, 250] width 722 height 156
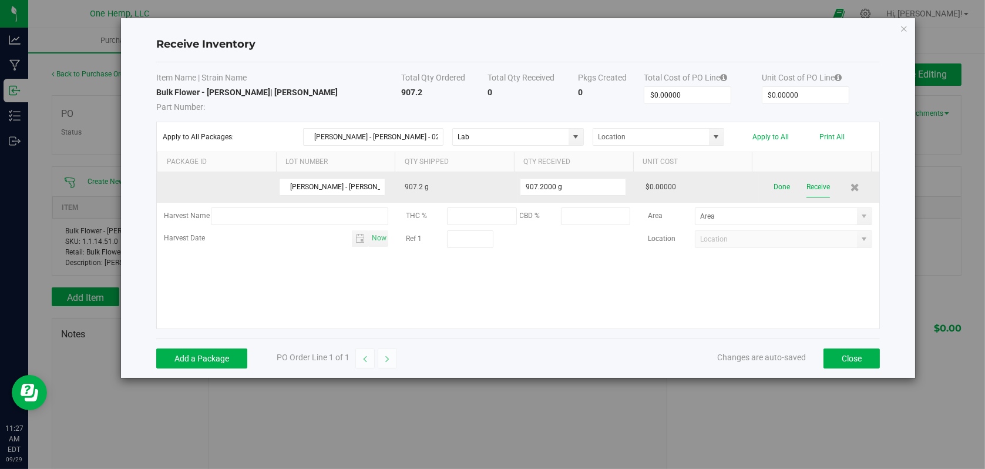
click at [806, 186] on button "Receive" at bounding box center [817, 187] width 23 height 21
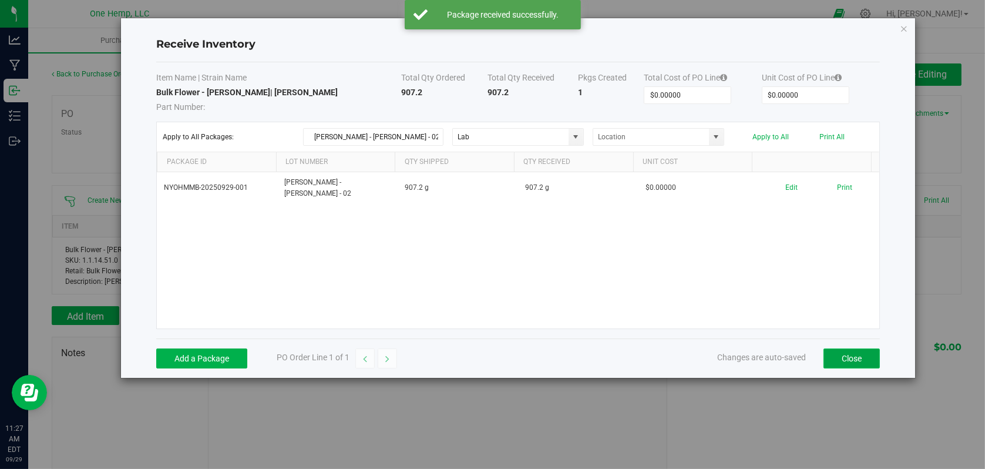
click at [852, 360] on button "Close" at bounding box center [852, 358] width 56 height 20
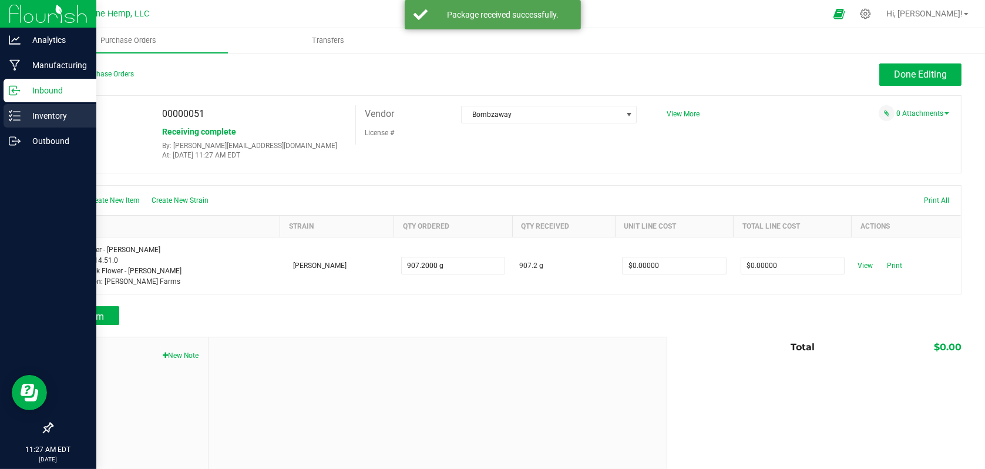
click at [42, 117] on p "Inventory" at bounding box center [56, 116] width 70 height 14
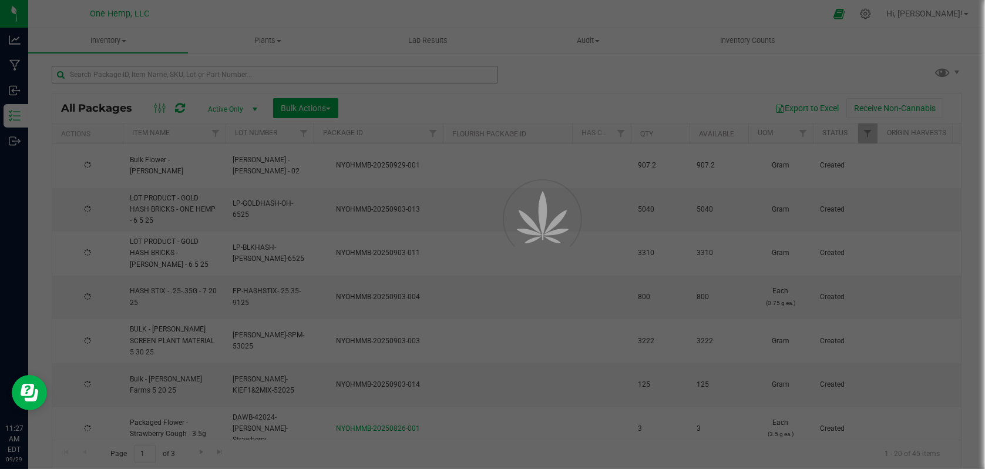
click at [98, 73] on div at bounding box center [492, 234] width 985 height 469
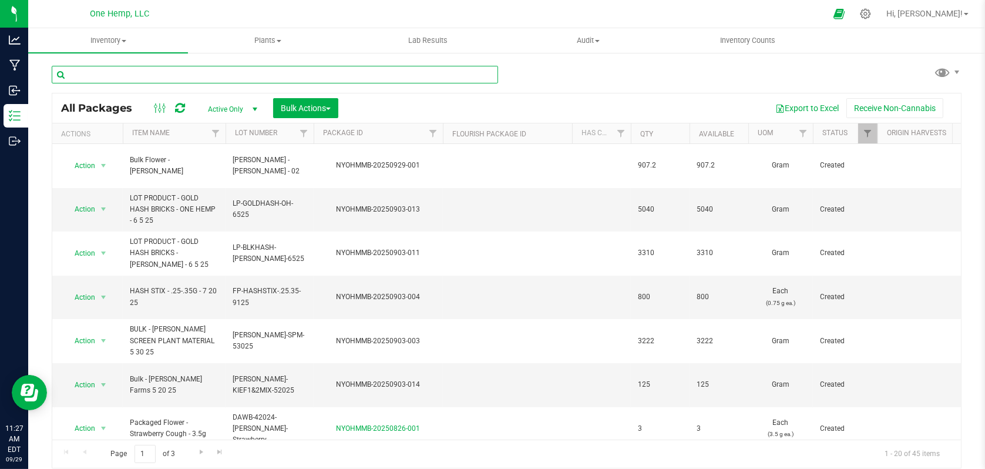
click at [98, 70] on input "text" at bounding box center [275, 75] width 446 height 18
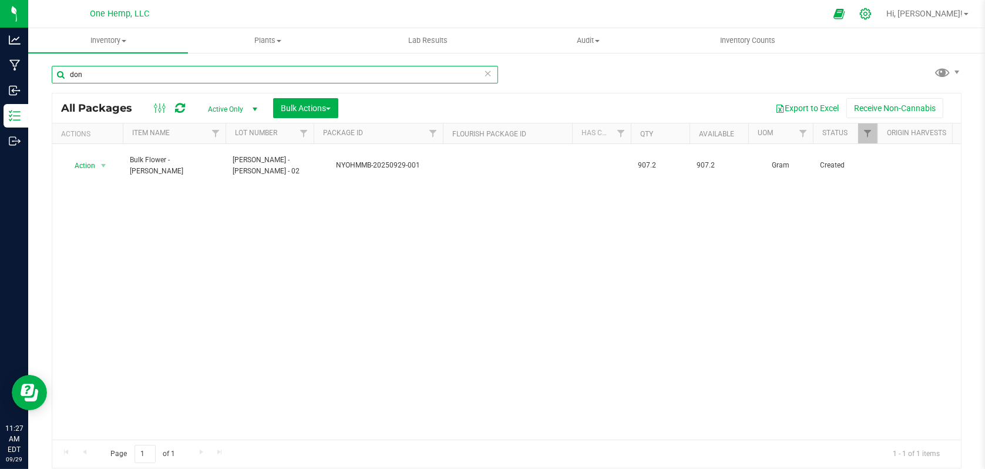
type input "don"
click at [872, 14] on icon at bounding box center [865, 14] width 12 height 12
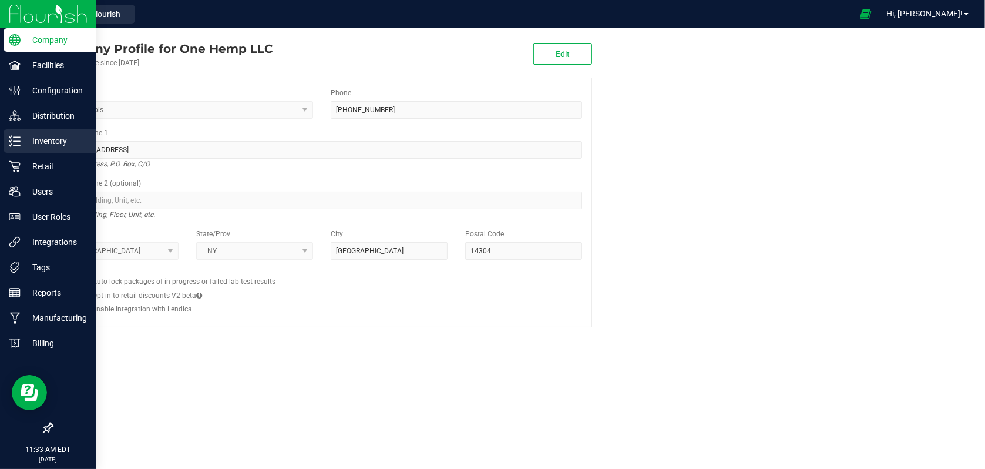
click at [41, 137] on p "Inventory" at bounding box center [56, 141] width 70 height 14
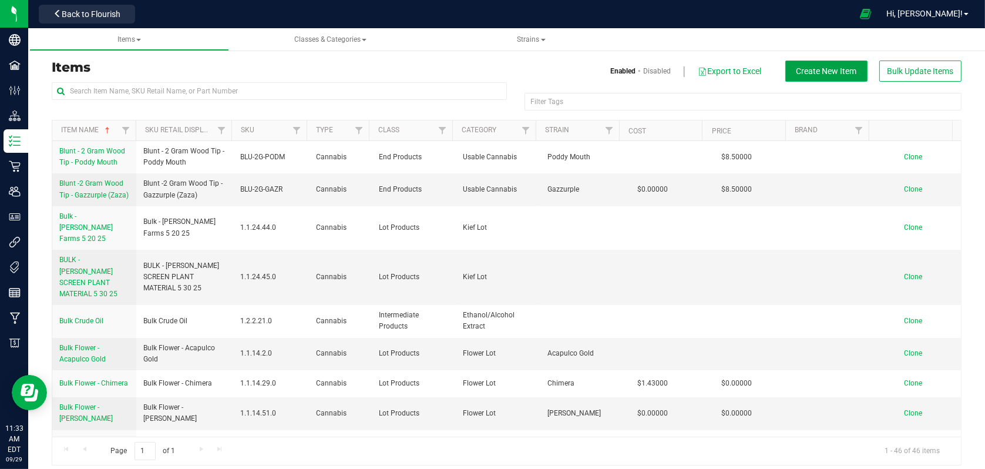
click at [819, 70] on span "Create New Item" at bounding box center [827, 70] width 61 height 9
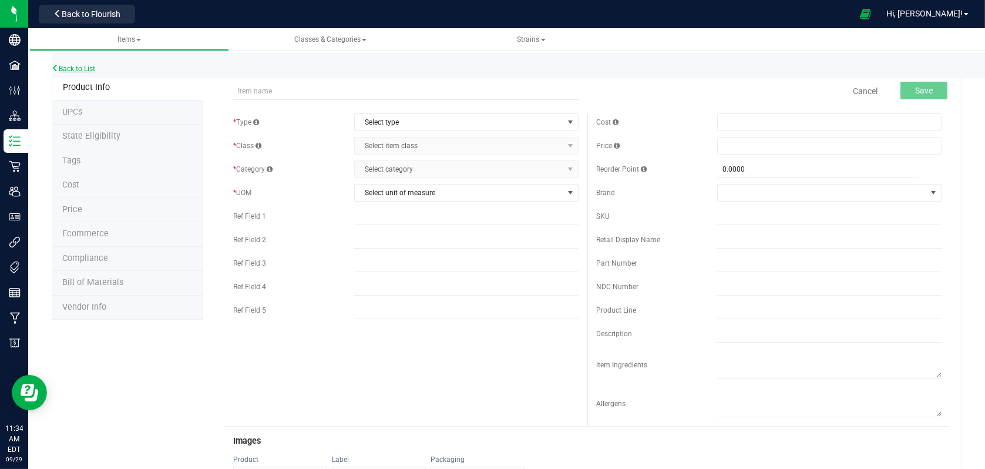
click at [74, 68] on link "Back to List" at bounding box center [73, 69] width 43 height 8
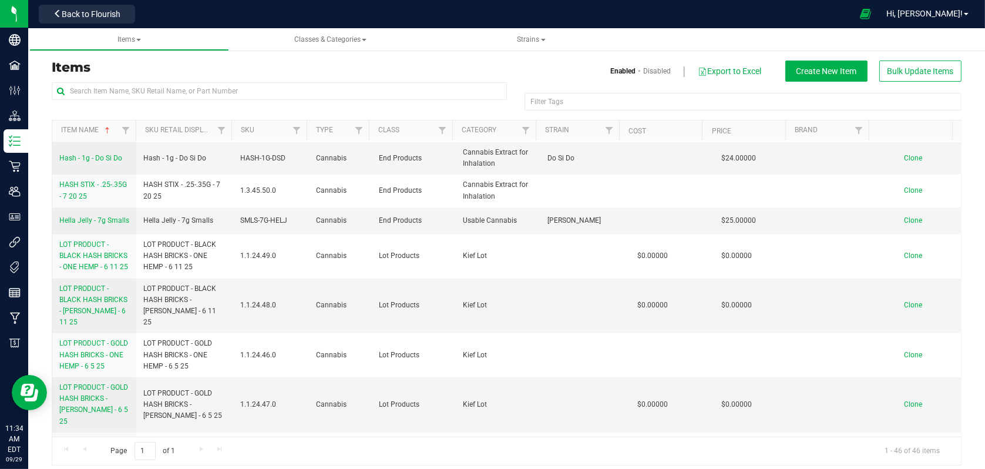
scroll to position [764, 0]
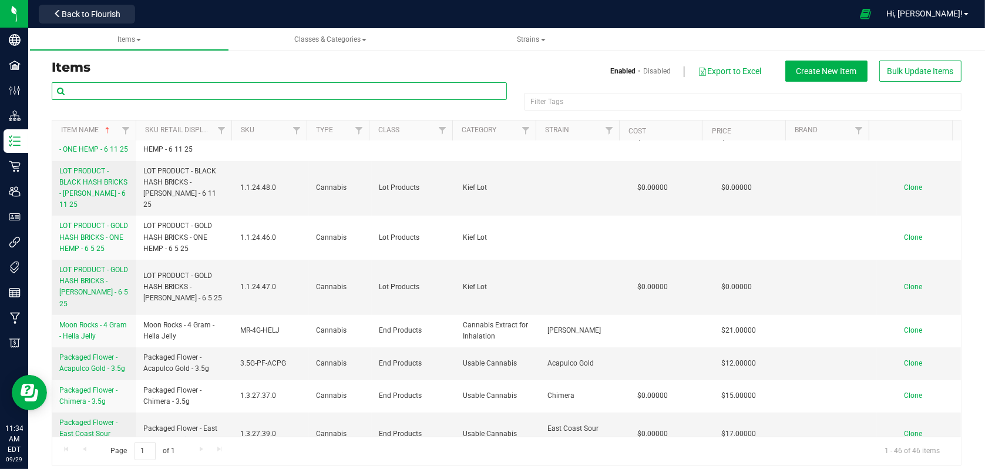
click at [90, 90] on input "text" at bounding box center [279, 91] width 455 height 18
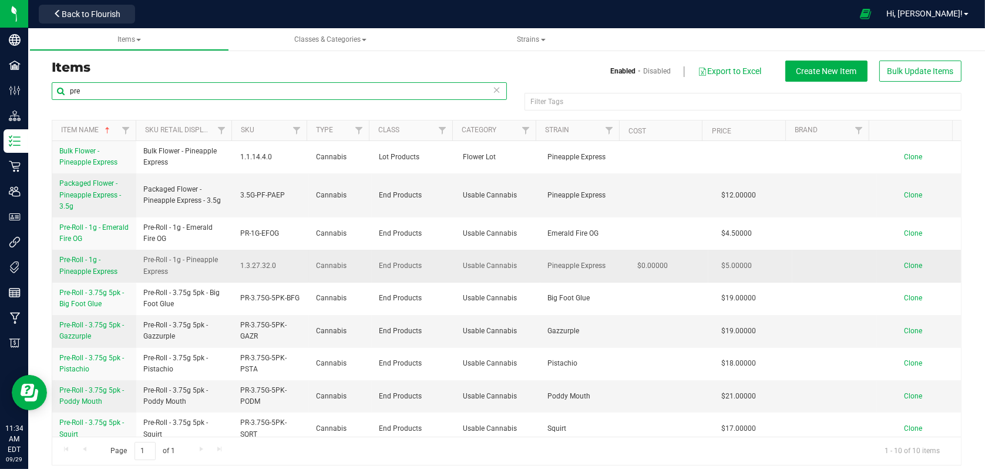
type input "pre"
click at [102, 270] on span "Pre-Roll - 1g - Pineapple Express" at bounding box center [88, 265] width 58 height 19
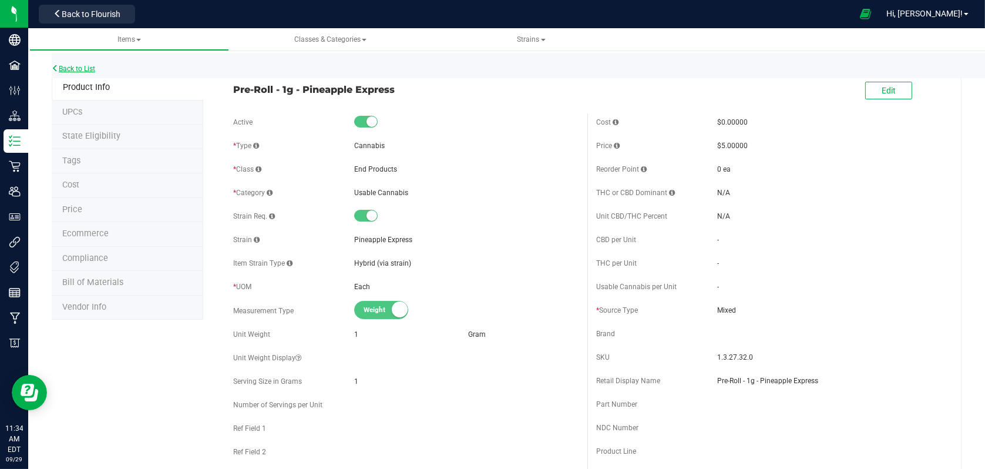
click at [77, 66] on link "Back to List" at bounding box center [73, 69] width 43 height 8
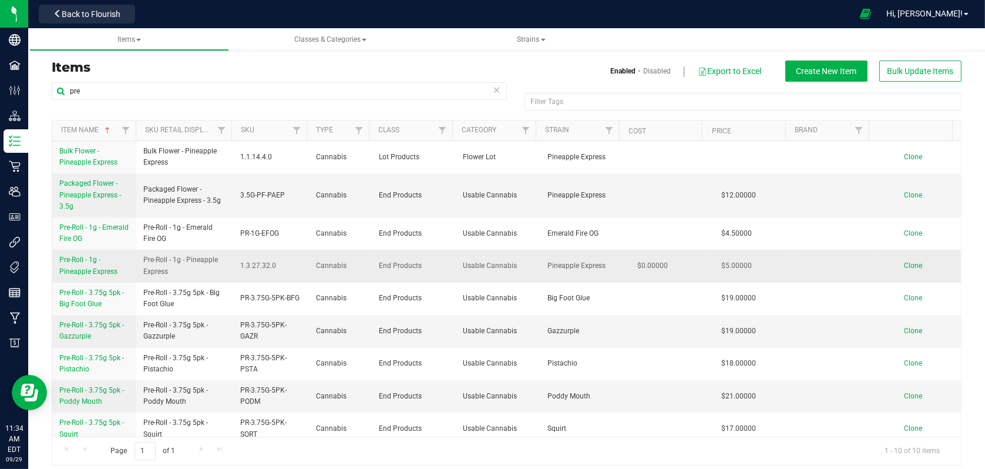
click at [904, 263] on span "Clone" at bounding box center [913, 265] width 18 height 8
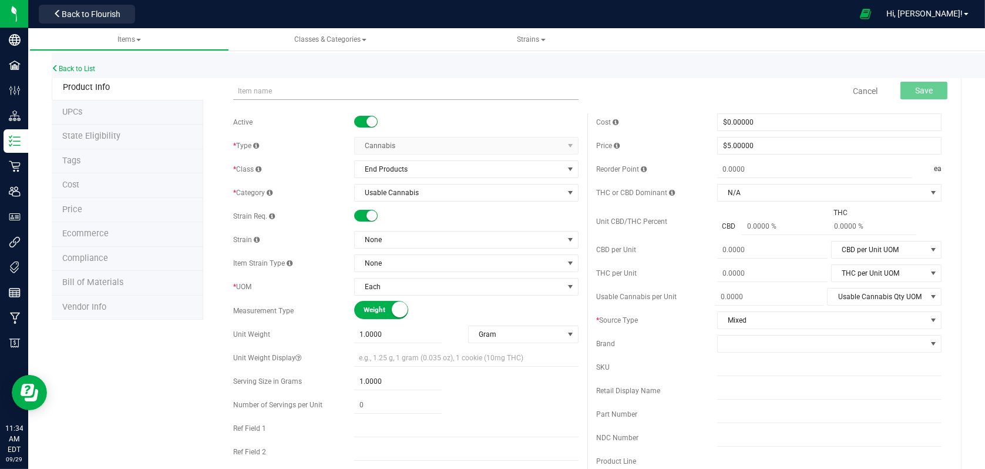
click at [258, 95] on input "text" at bounding box center [405, 91] width 345 height 18
type input "Preroll - .5 Gram - Don Carlos - Bombzaway"
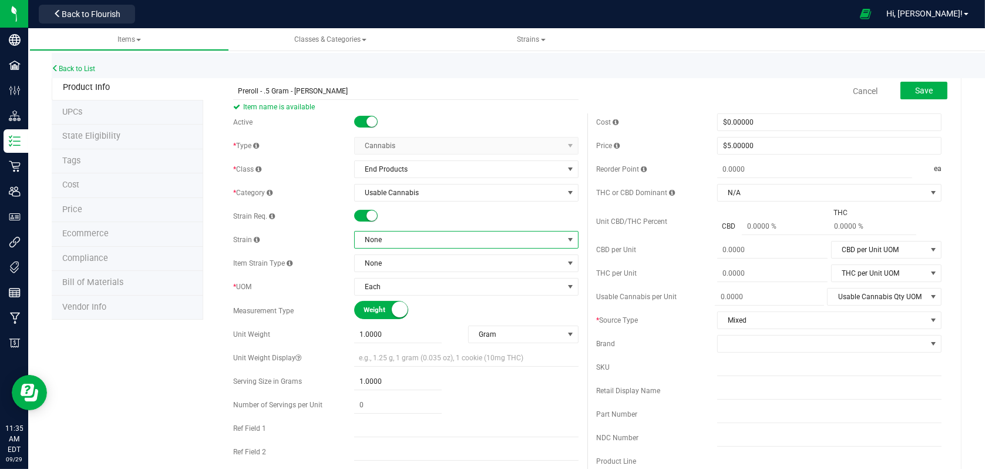
click at [439, 242] on span "None" at bounding box center [459, 239] width 209 height 16
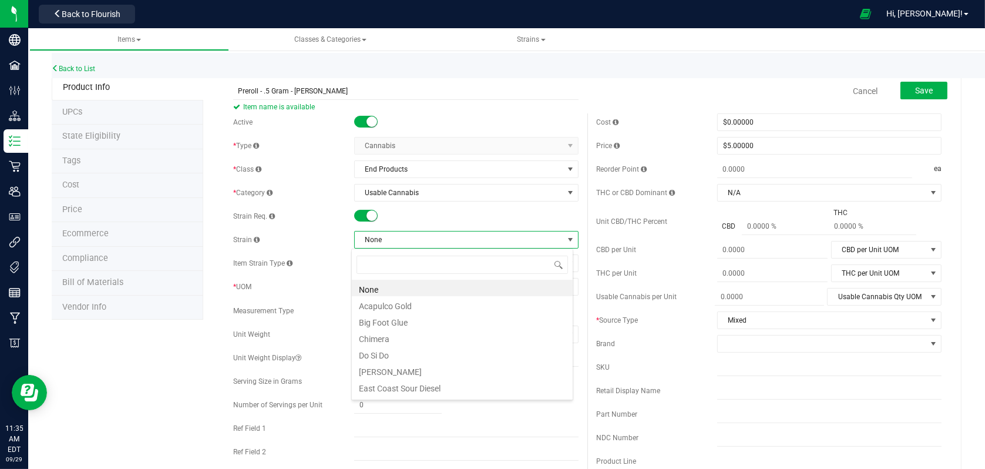
scroll to position [17, 222]
click at [374, 367] on li "Don Carlos" at bounding box center [462, 370] width 221 height 16
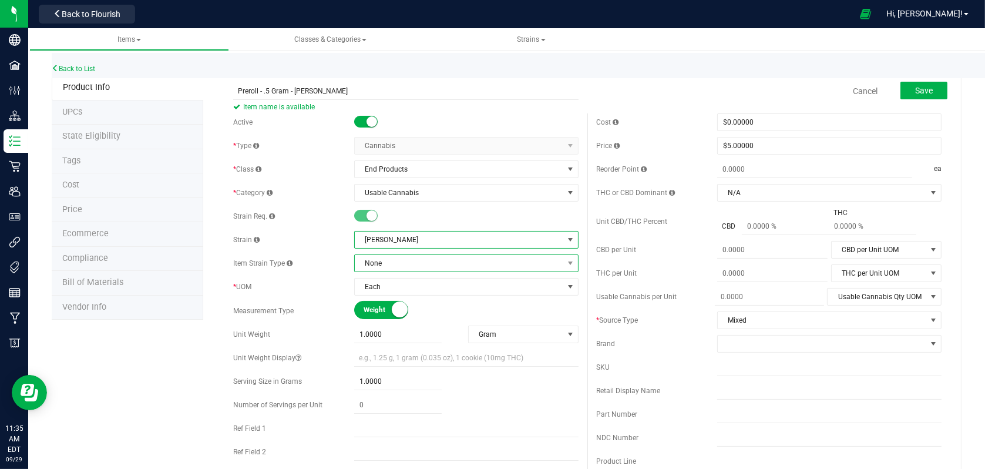
click at [390, 262] on span "None" at bounding box center [459, 263] width 209 height 16
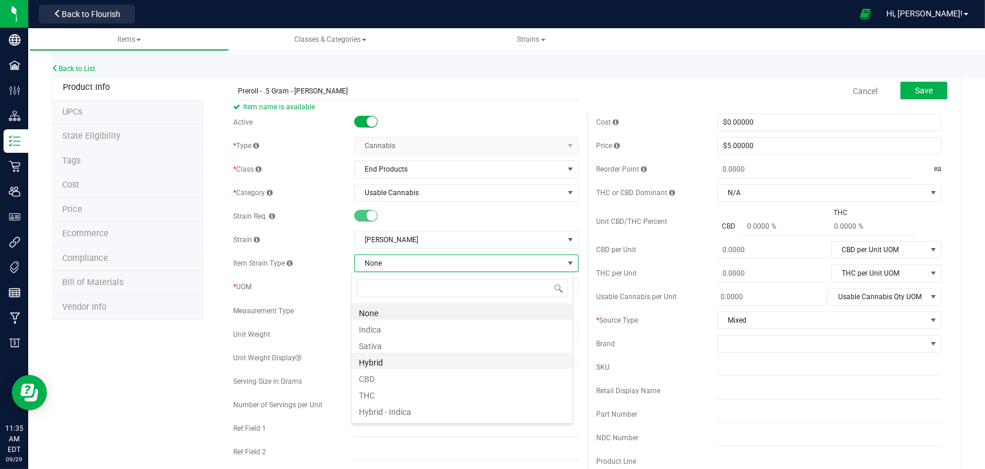
click at [367, 356] on li "Hybrid" at bounding box center [462, 360] width 221 height 16
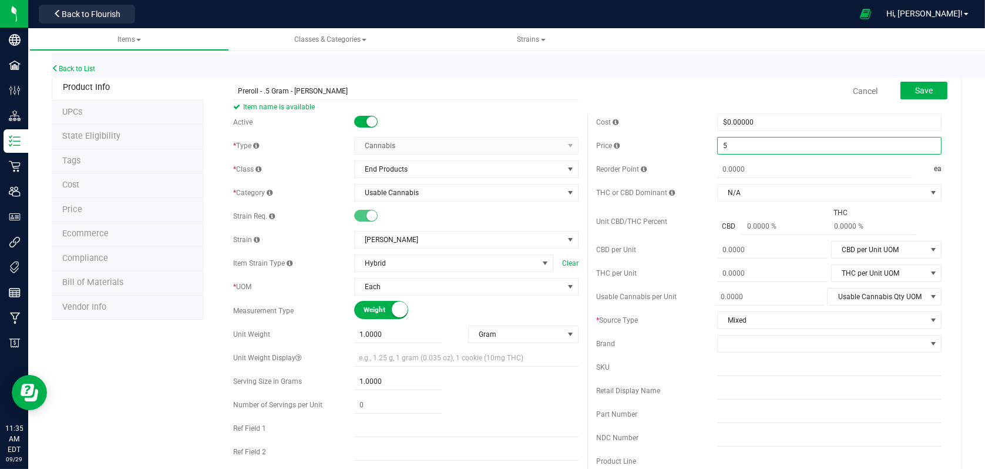
drag, startPoint x: 773, startPoint y: 144, endPoint x: 588, endPoint y: 147, distance: 185.0
click at [588, 147] on div "Cost $0.00000 0 Price $5.00000 5 Reorder Point ea THC or CBD Dominant" at bounding box center [768, 344] width 363 height 463
click at [647, 132] on div "Cost $0.00000 0 Price Reorder Point ea THC or CBD Dominant N/A" at bounding box center [768, 344] width 363 height 463
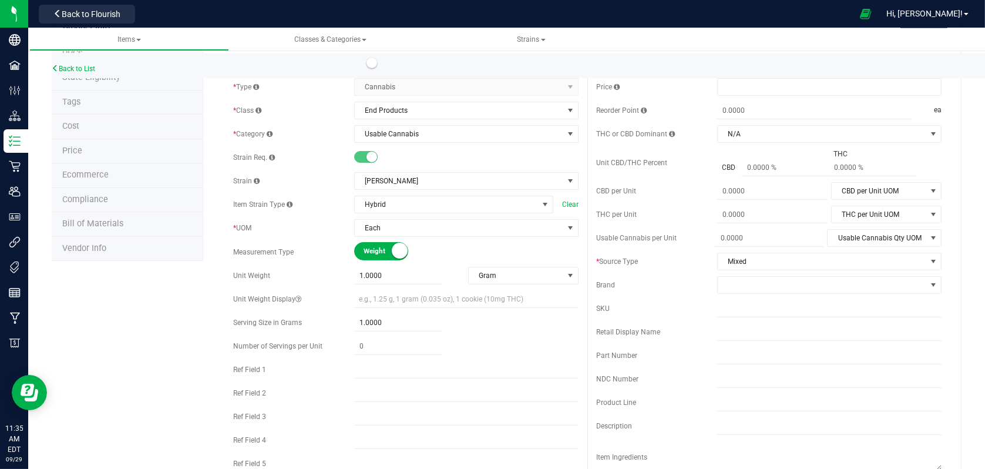
scroll to position [0, 0]
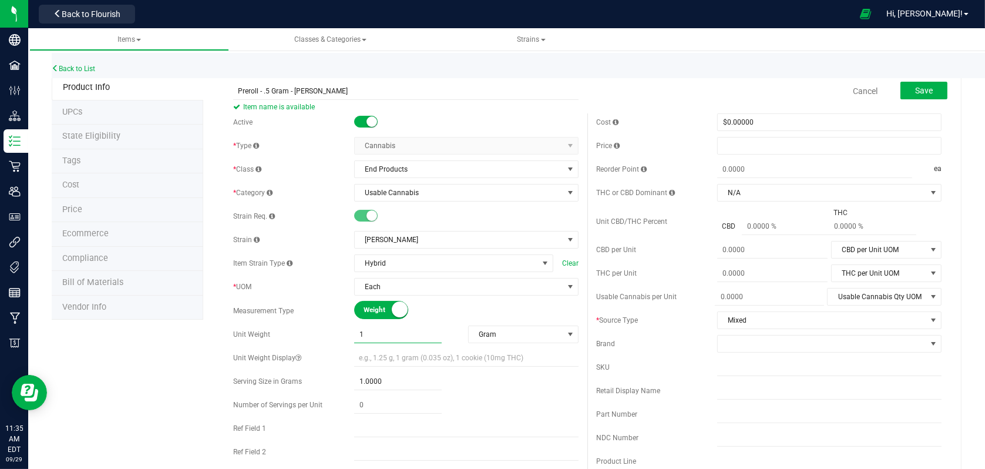
drag, startPoint x: 404, startPoint y: 339, endPoint x: 330, endPoint y: 345, distance: 74.3
click at [330, 345] on div "Active * Type Cannabis Select type Cannabis Non-Inventory Raw Materials Supplie…" at bounding box center [405, 325] width 363 height 424
type input "0.5"
type input "0.5000"
click at [528, 382] on div "1.0000 1" at bounding box center [466, 381] width 224 height 17
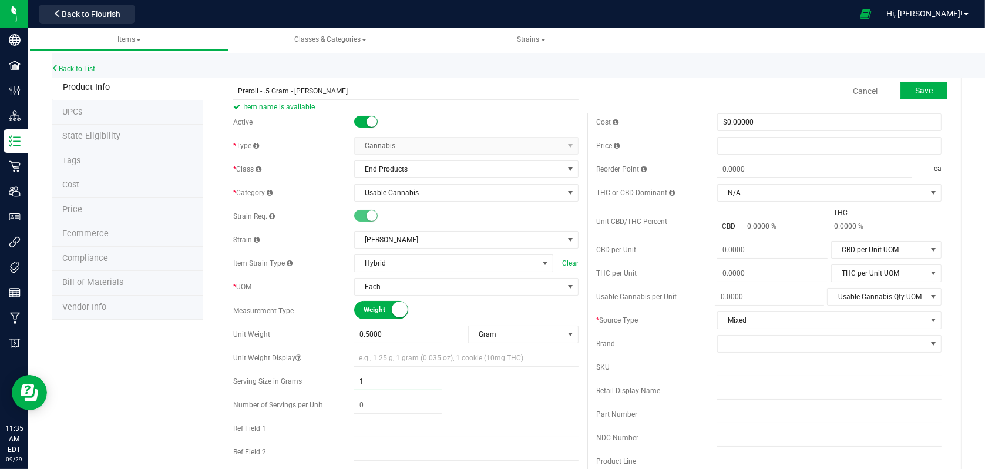
drag, startPoint x: 426, startPoint y: 382, endPoint x: 260, endPoint y: 364, distance: 167.8
click at [290, 380] on div "Serving Size in Grams 1.0000 1" at bounding box center [405, 381] width 345 height 18
type input "0.5"
type input "0.5000"
click at [497, 406] on div at bounding box center [466, 404] width 224 height 17
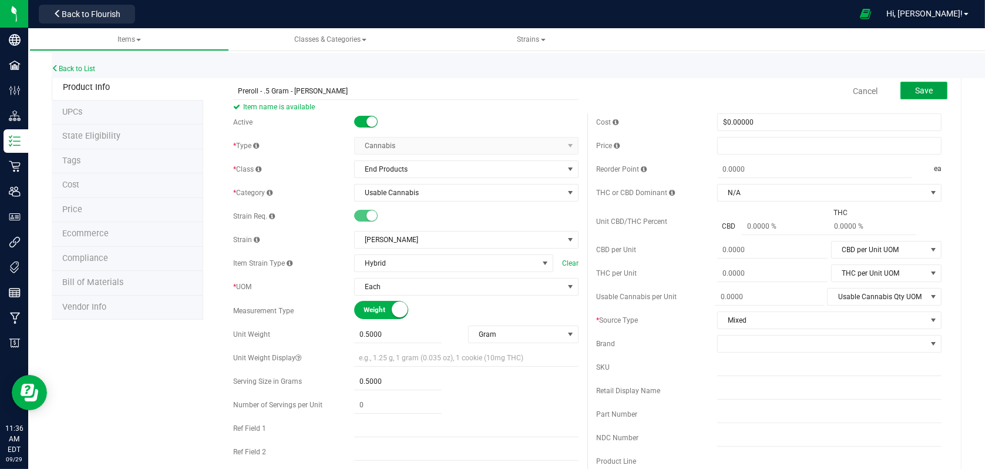
click at [906, 94] on button "Save" at bounding box center [923, 91] width 47 height 18
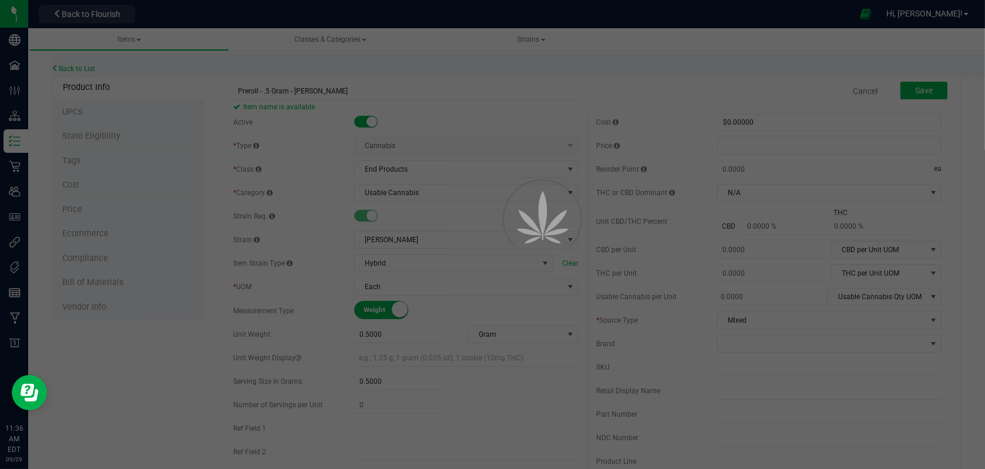
click at [64, 61] on div at bounding box center [492, 234] width 985 height 469
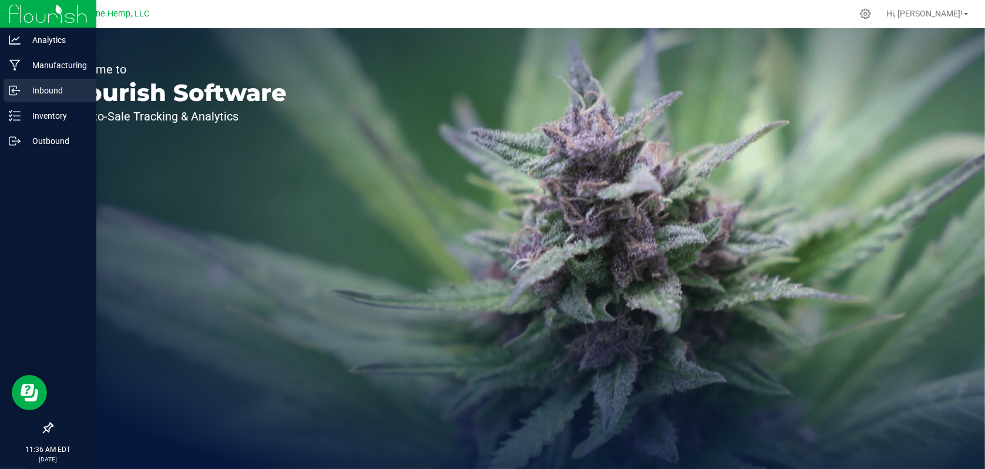
click at [52, 90] on p "Inbound" at bounding box center [56, 90] width 70 height 14
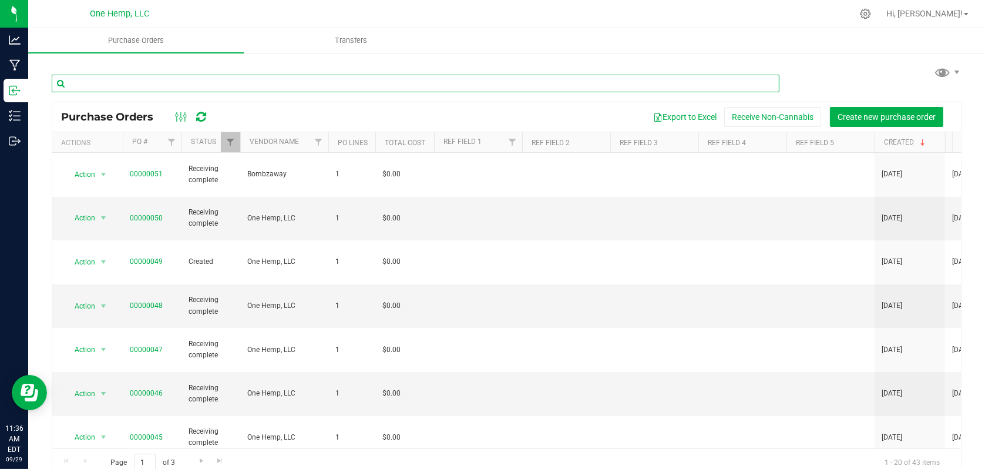
click at [94, 85] on input "text" at bounding box center [416, 84] width 728 height 18
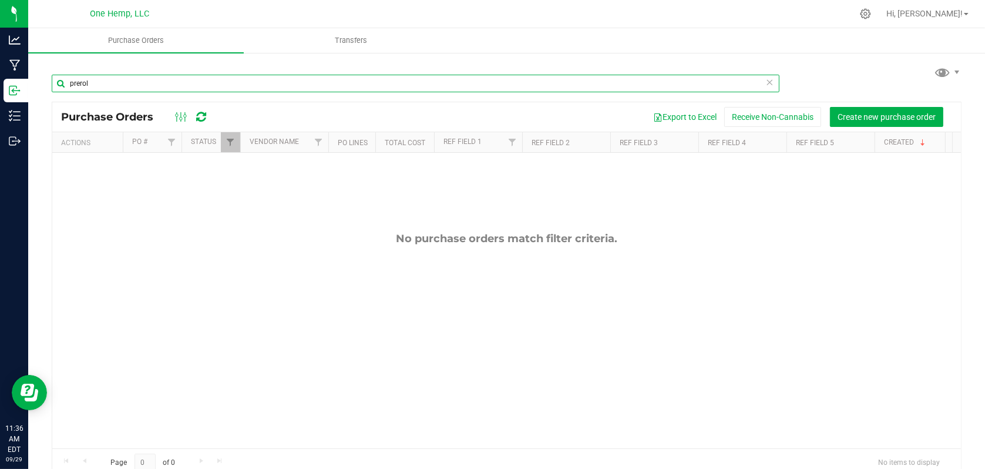
type input "preroll"
drag, startPoint x: 10, startPoint y: 85, endPoint x: -2, endPoint y: 86, distance: 12.5
click at [0, 86] on html "Analytics Manufacturing Inbound Inventory Outbound 11:36 AM EDT 09/29/2025 09/2…" at bounding box center [492, 234] width 985 height 469
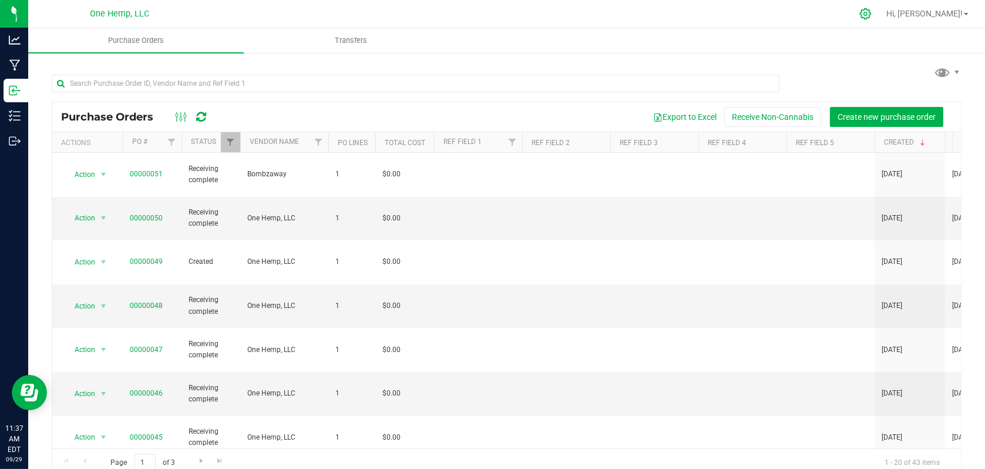
click at [871, 14] on icon at bounding box center [865, 13] width 11 height 11
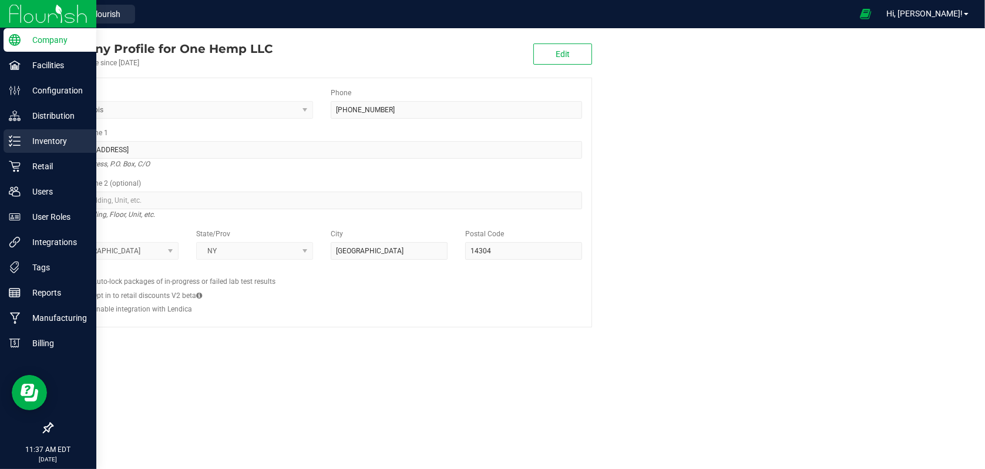
click at [56, 137] on p "Inventory" at bounding box center [56, 141] width 70 height 14
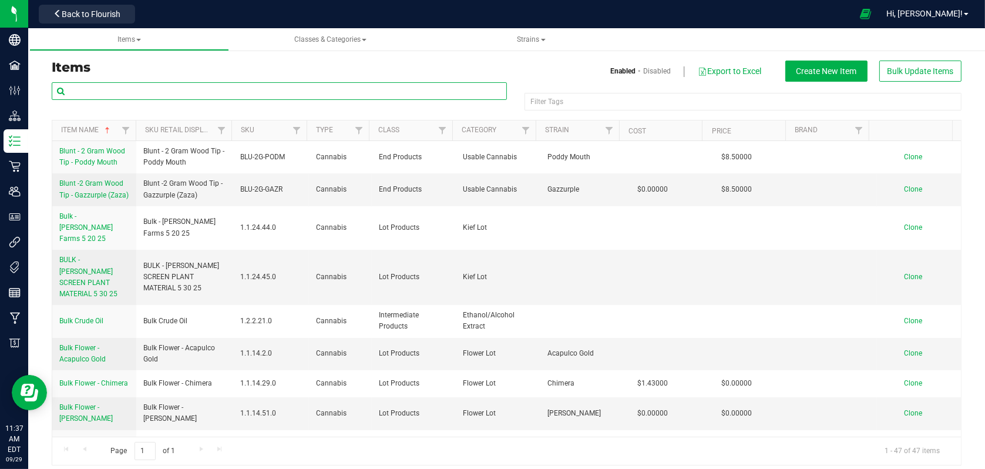
click at [76, 86] on input "text" at bounding box center [279, 91] width 455 height 18
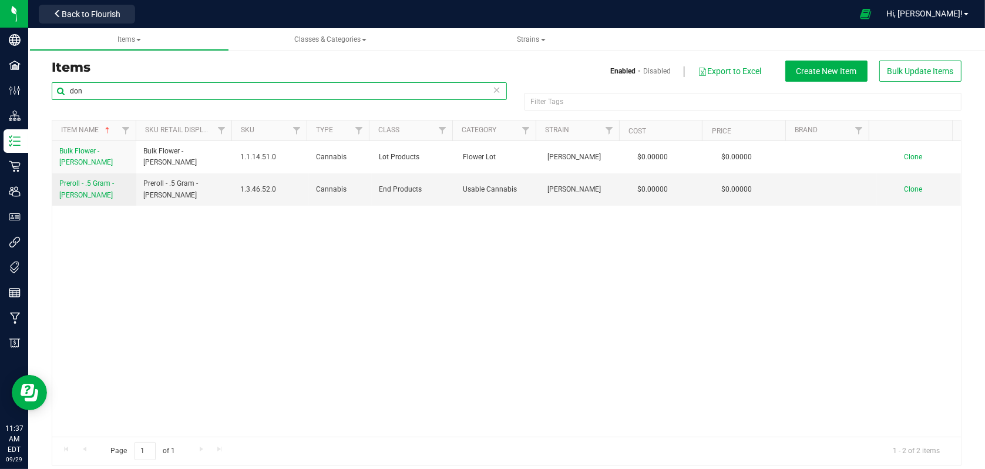
drag, startPoint x: 94, startPoint y: 92, endPoint x: 33, endPoint y: 93, distance: 61.1
click at [33, 93] on div "Items Enabled Disabled Export to Excel Create New Item Bulk Update Items don Fi…" at bounding box center [506, 255] width 957 height 443
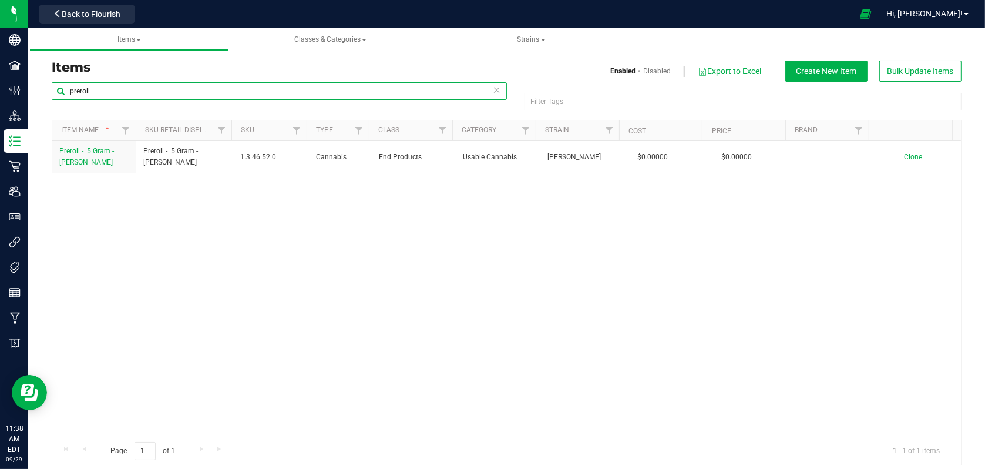
drag, startPoint x: 130, startPoint y: 94, endPoint x: -2, endPoint y: 81, distance: 133.4
click at [0, 81] on html "Company Facilities Configuration Distribution Inventory Retail Users User Roles…" at bounding box center [492, 234] width 985 height 469
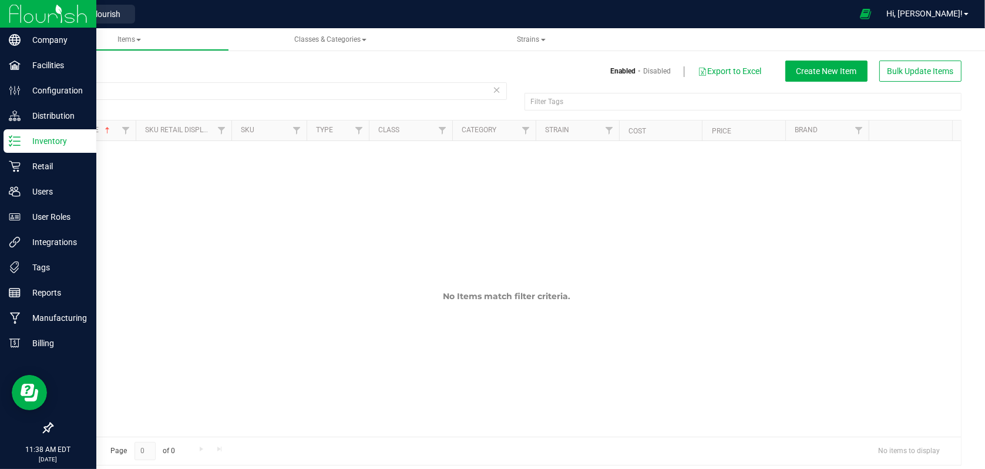
click at [40, 143] on p "Inventory" at bounding box center [56, 141] width 70 height 14
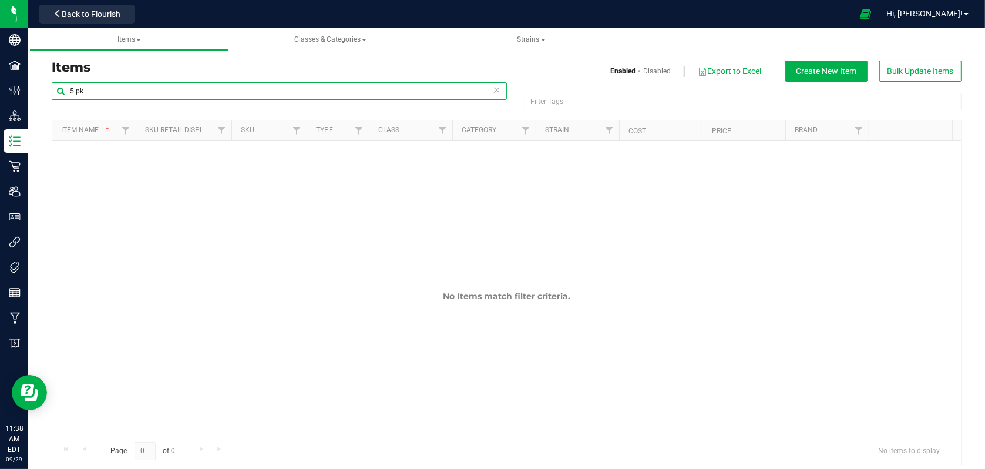
click at [117, 90] on input "5 pk" at bounding box center [279, 91] width 455 height 18
type input "5"
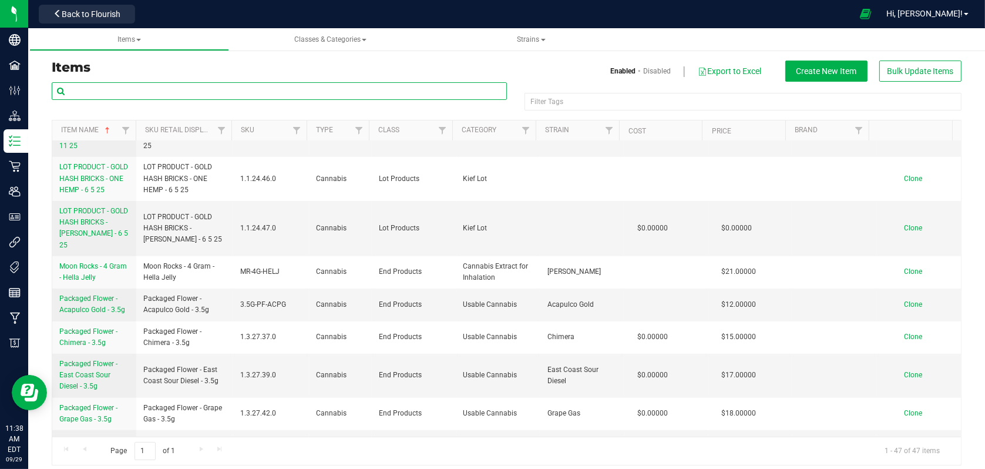
scroll to position [940, 0]
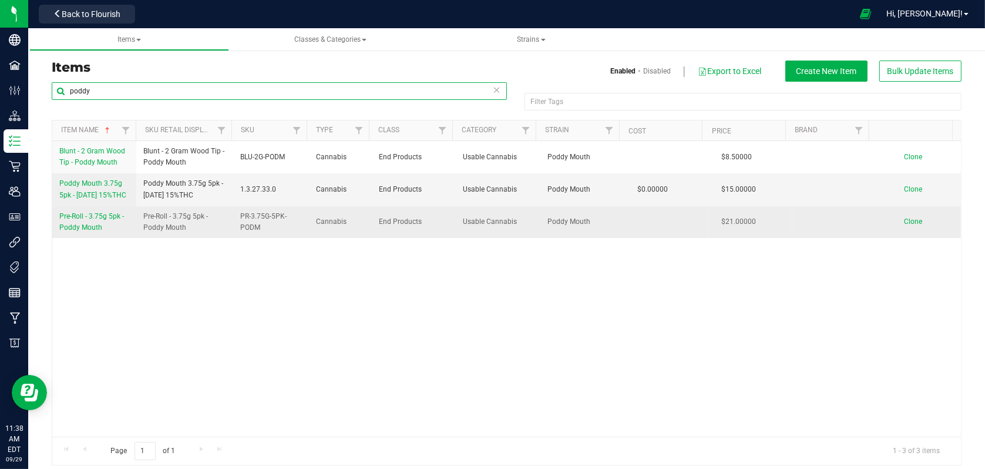
type input "poddy"
click at [98, 231] on span "Pre-Roll - 3.75g 5pk - Poddy Mouth" at bounding box center [91, 221] width 65 height 19
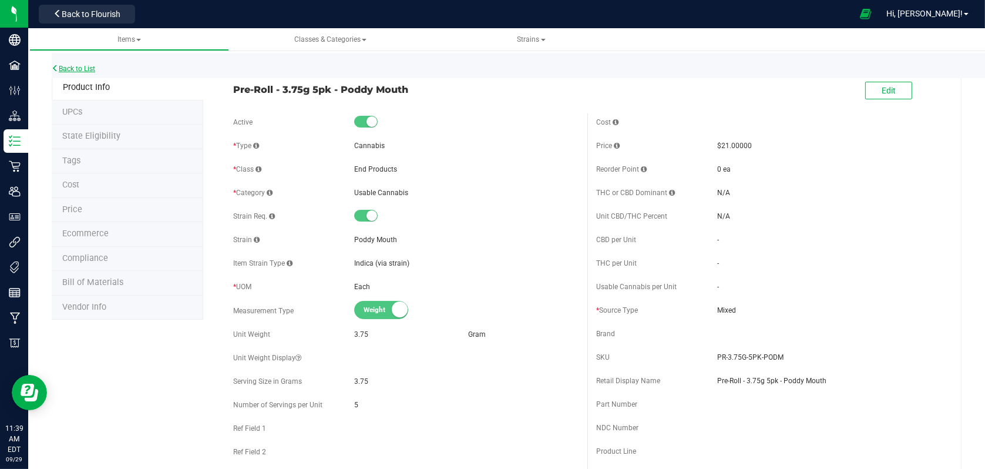
click at [83, 69] on link "Back to List" at bounding box center [73, 69] width 43 height 8
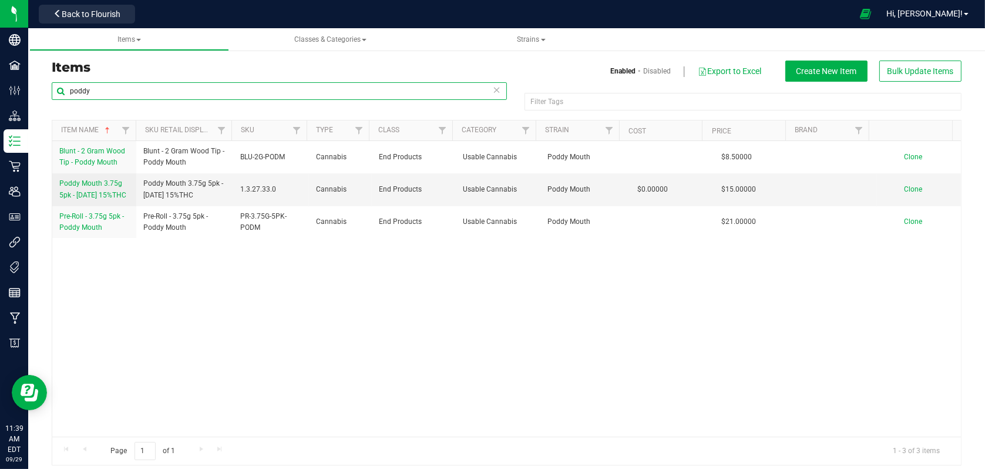
drag, startPoint x: 119, startPoint y: 88, endPoint x: -2, endPoint y: 97, distance: 122.0
click at [0, 97] on html "Company Facilities Configuration Distribution Inventory Retail Users User Roles…" at bounding box center [492, 234] width 985 height 469
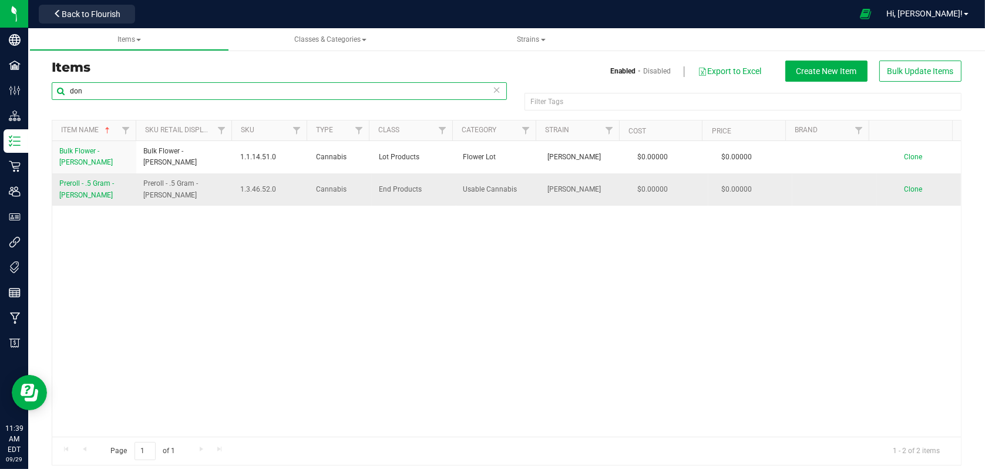
type input "don"
click at [92, 194] on span "Preroll - .5 Gram - Don Carlos - Bombzaway" at bounding box center [86, 188] width 55 height 19
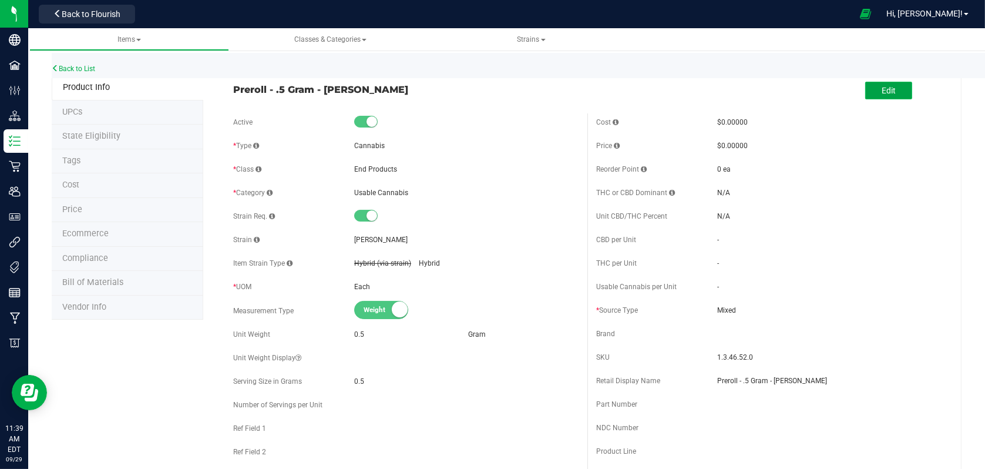
click at [885, 90] on span "Edit" at bounding box center [889, 90] width 14 height 9
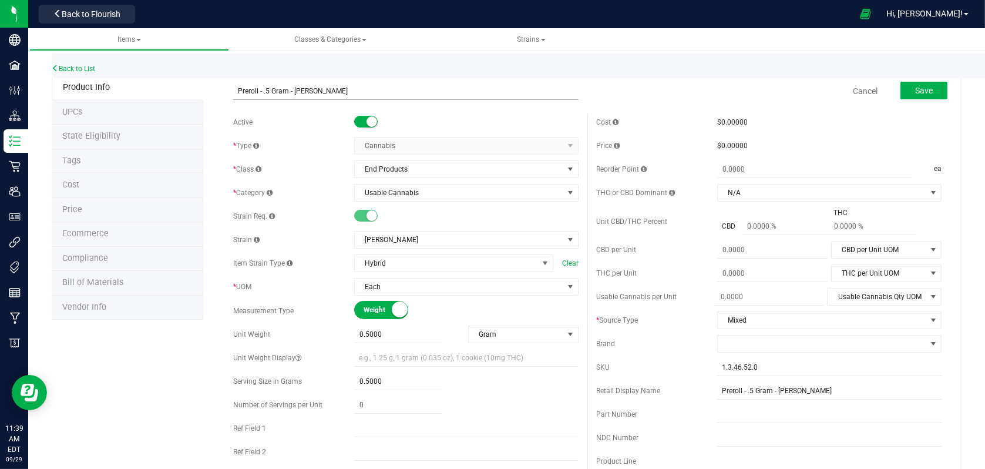
click at [266, 88] on input "Preroll - .5 Gram - Don Carlos - Bombzaway" at bounding box center [405, 91] width 345 height 18
click at [287, 89] on input "Preroll - .1 Gram - Don Carlos - Bombzaway" at bounding box center [405, 91] width 345 height 18
click at [289, 92] on input "Preroll - .1 Gram 2pk - Don Carlos - Bombzaway" at bounding box center [405, 91] width 345 height 18
type input "Preroll - .1 Gram - 2pk - Don Carlos - Bombzaway"
click at [399, 332] on span "0.5000 0.5" at bounding box center [398, 334] width 88 height 17
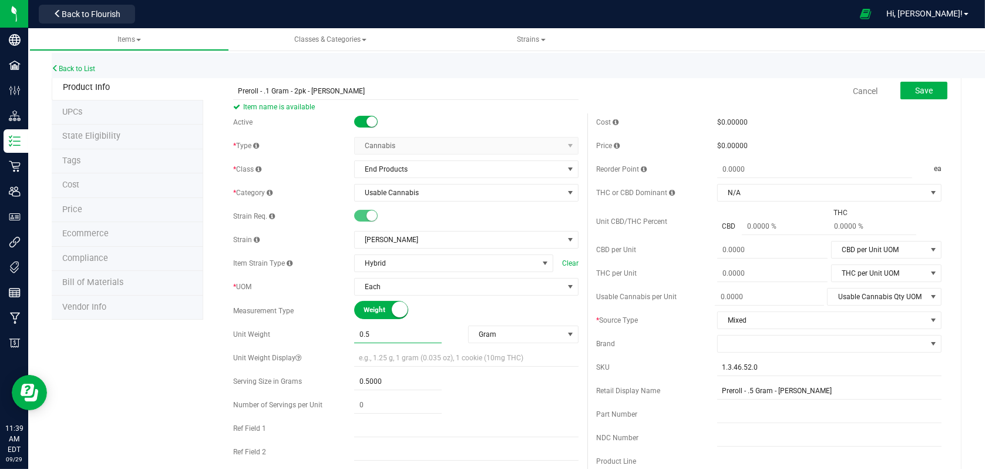
click at [399, 332] on input "0.5" at bounding box center [398, 334] width 88 height 16
type input "1"
type input "1.0000"
click at [436, 388] on span "0.5000 0.5" at bounding box center [398, 381] width 88 height 17
drag, startPoint x: 378, startPoint y: 375, endPoint x: 123, endPoint y: 331, distance: 258.0
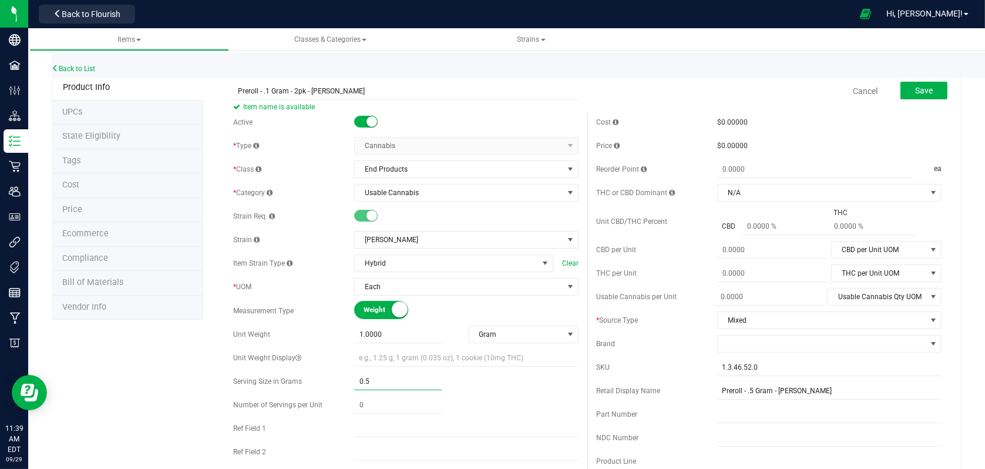
type input "1"
type input "1.0000"
click at [264, 90] on input "Preroll - .1 Gram - 2pk - Don Carlos - Bombzaway" at bounding box center [405, 91] width 345 height 18
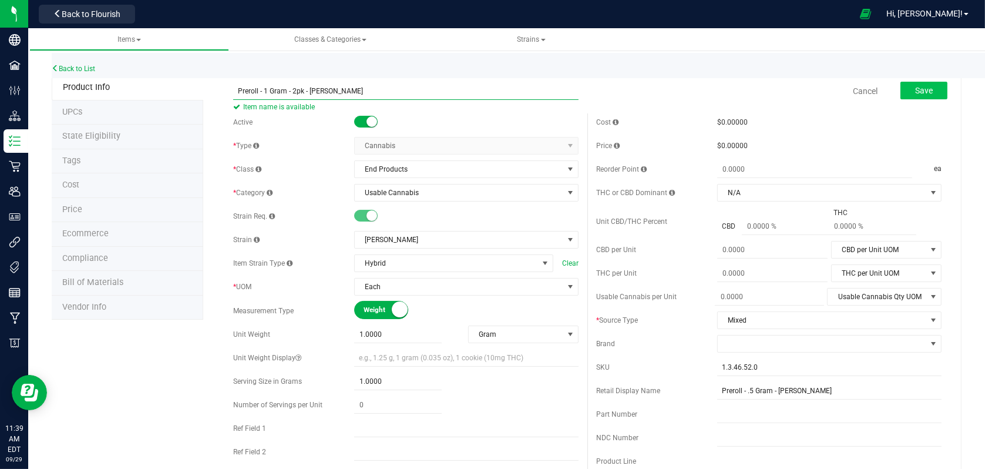
type input "Preroll - 1 Gram - 2pk - Don Carlos - Bombzaway"
click at [904, 92] on button "Save" at bounding box center [923, 91] width 47 height 18
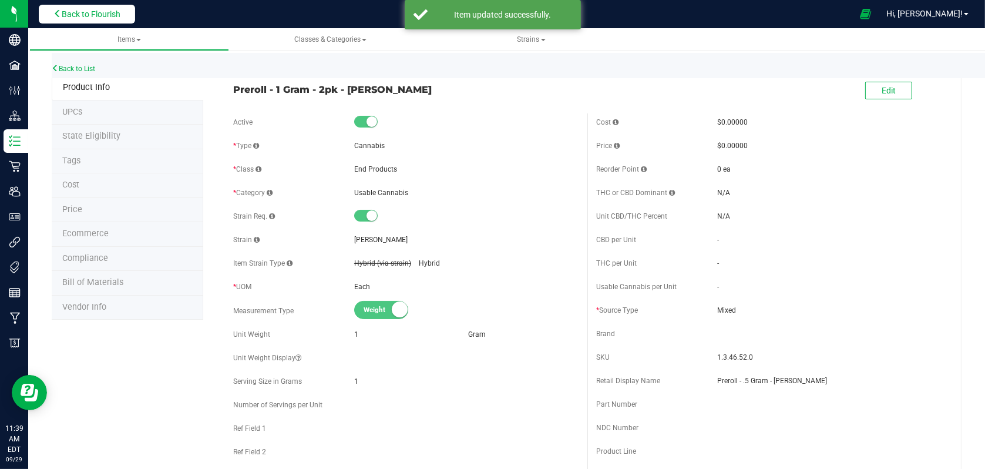
click at [110, 18] on span "Back to Flourish" at bounding box center [91, 13] width 59 height 9
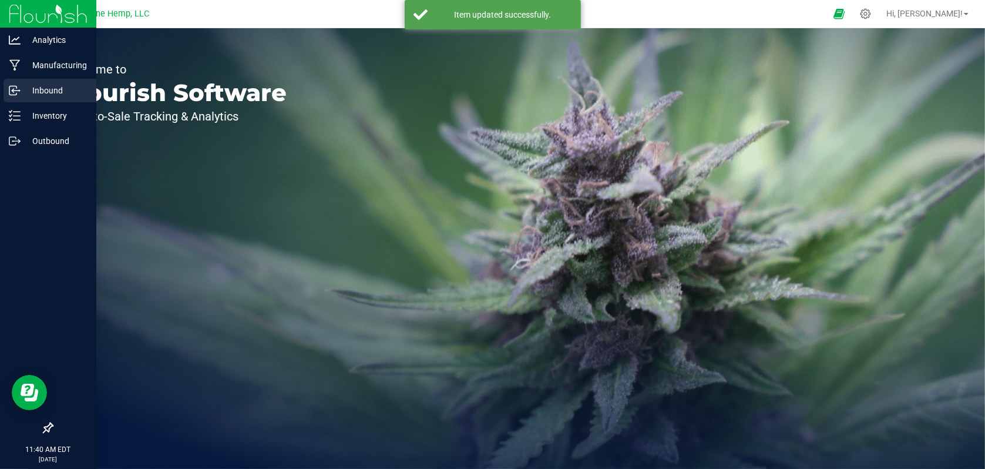
click at [49, 95] on p "Inbound" at bounding box center [56, 90] width 70 height 14
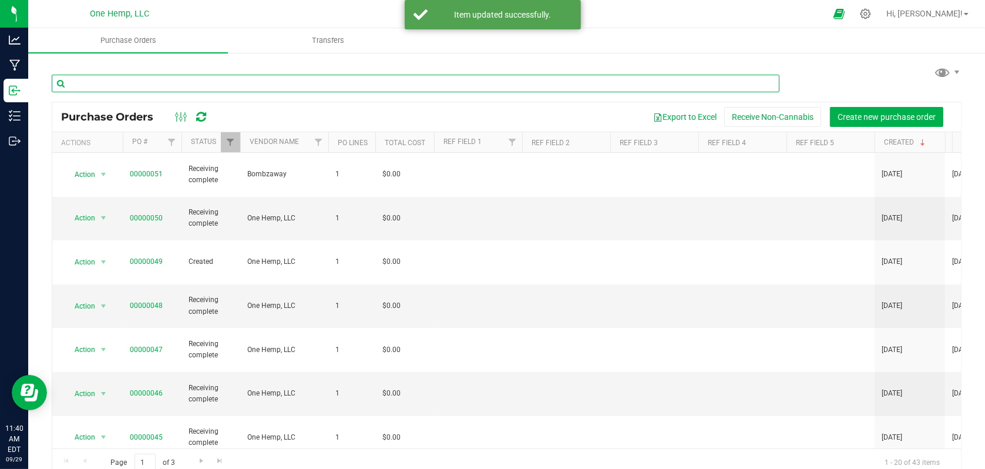
click at [149, 77] on input "text" at bounding box center [416, 84] width 728 height 18
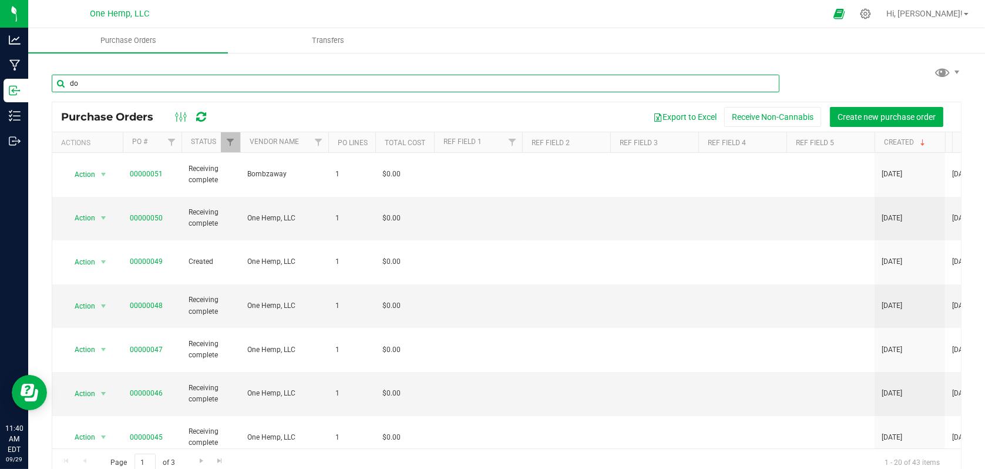
type input "don"
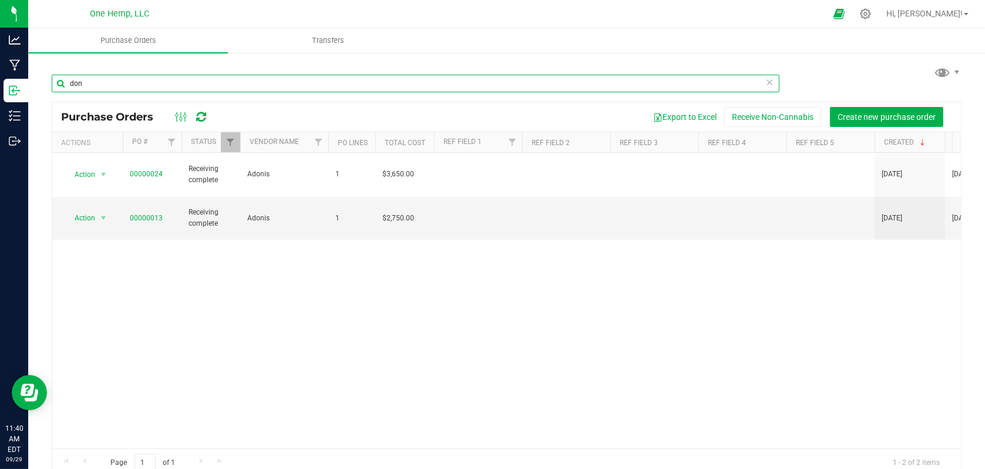
drag, startPoint x: 106, startPoint y: 82, endPoint x: -2, endPoint y: 83, distance: 108.7
click at [0, 83] on html "Analytics Manufacturing Inbound Inventory Outbound 11:40 AM EDT 09/29/2025 09/2…" at bounding box center [492, 234] width 985 height 469
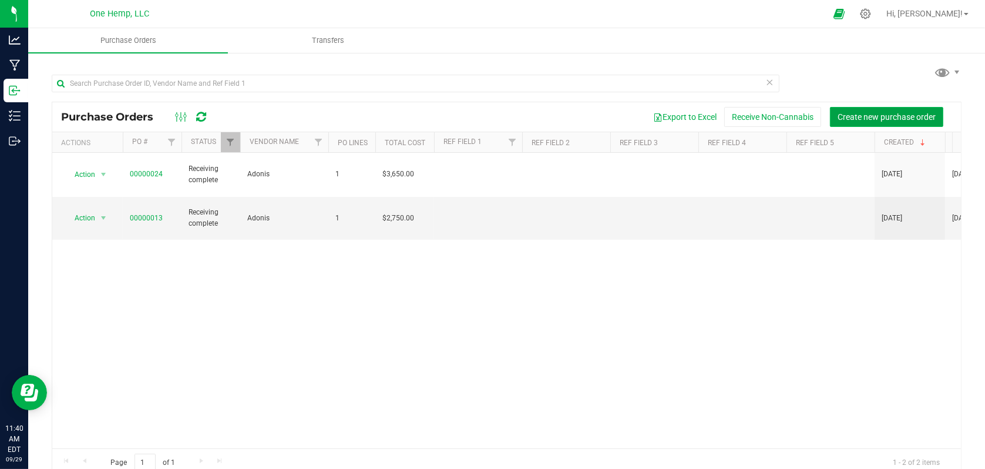
click at [878, 108] on button "Create new purchase order" at bounding box center [886, 117] width 113 height 20
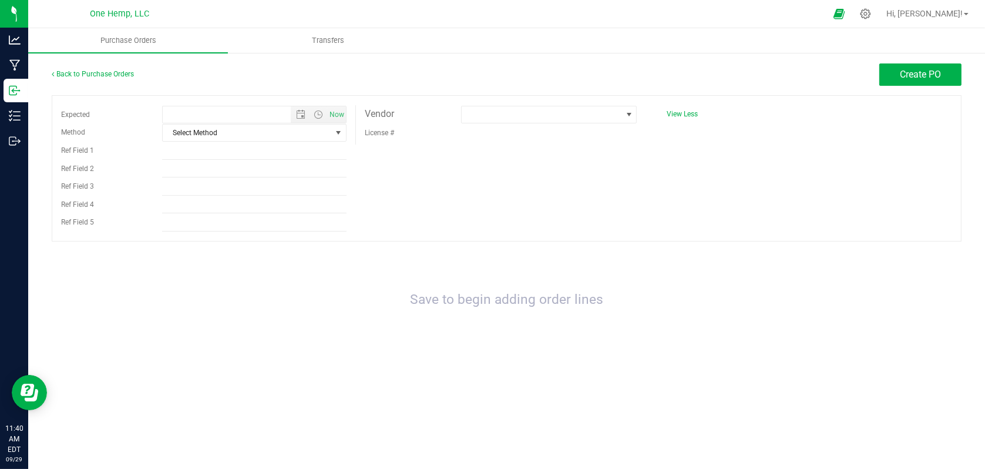
type input "9/29/2025 11:40 AM"
click at [623, 118] on span at bounding box center [628, 114] width 15 height 16
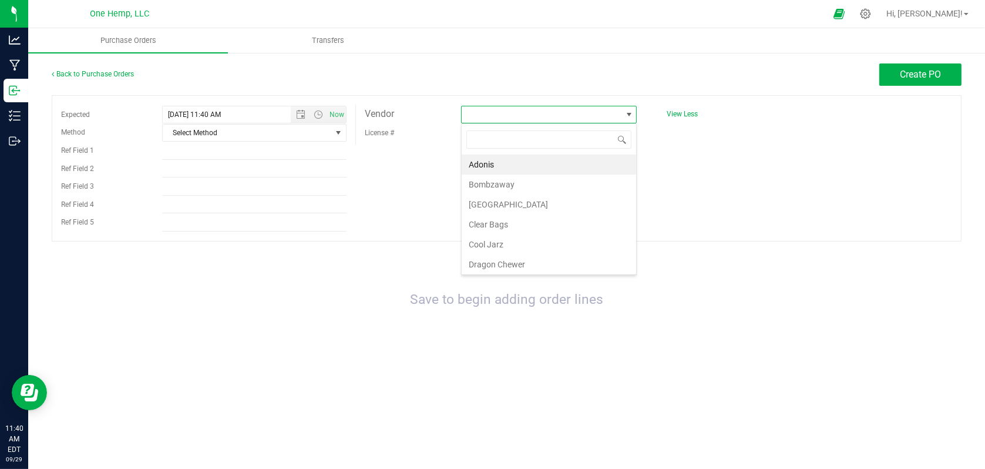
scroll to position [17, 176]
click at [503, 189] on li "Bombzaway" at bounding box center [549, 184] width 174 height 20
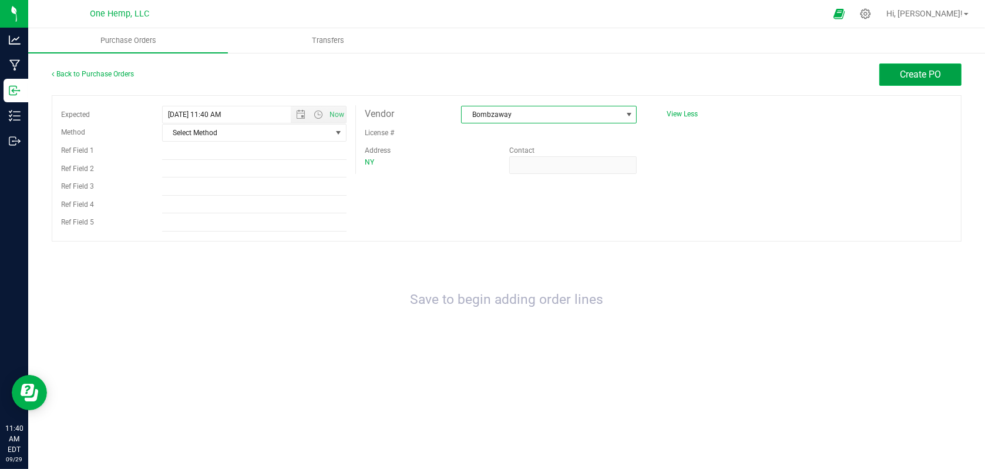
click at [922, 75] on span "Create PO" at bounding box center [920, 74] width 41 height 11
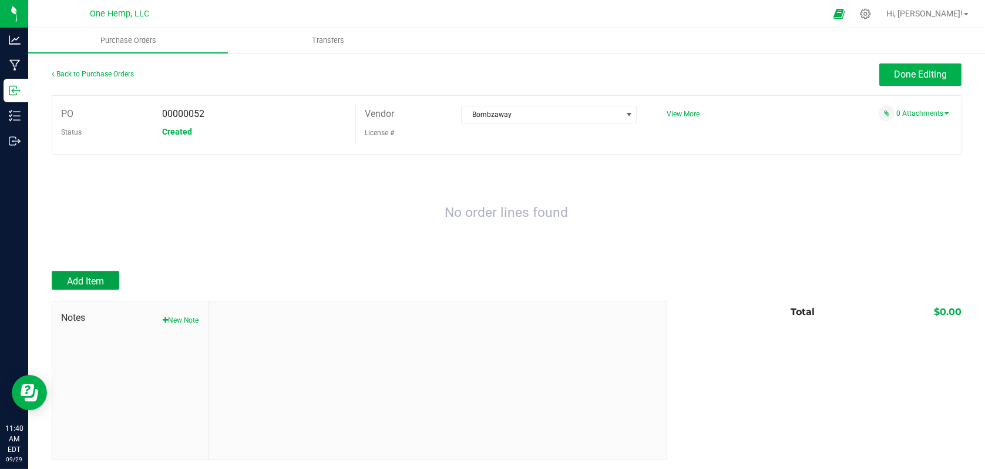
click at [87, 284] on span "Add Item" at bounding box center [85, 280] width 37 height 11
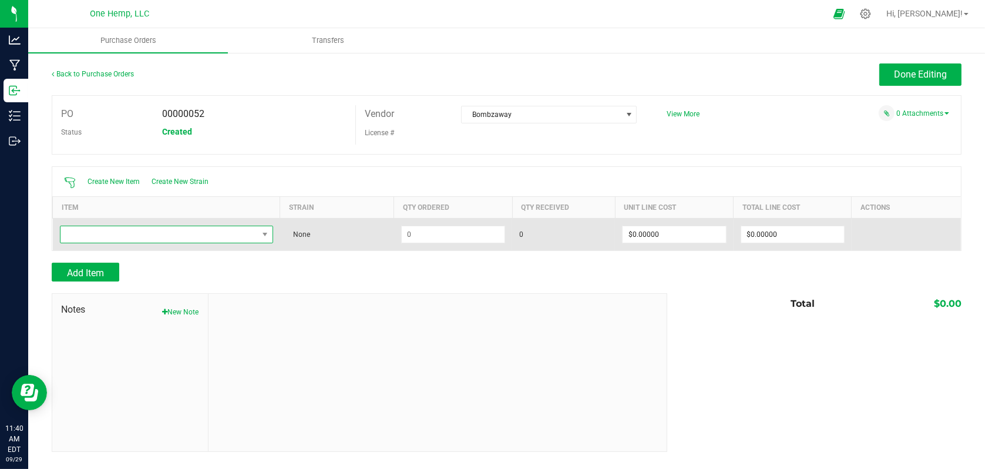
click at [255, 237] on span "NO DATA FOUND" at bounding box center [159, 234] width 197 height 16
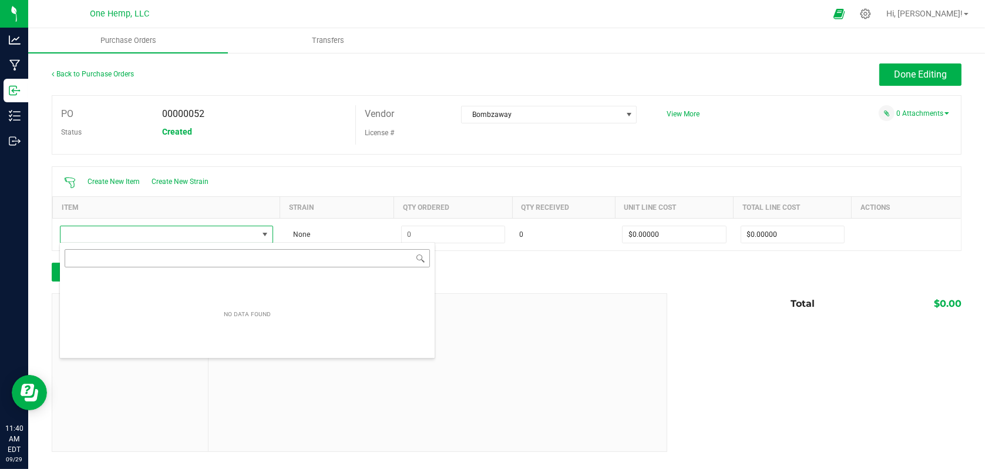
scroll to position [17, 211]
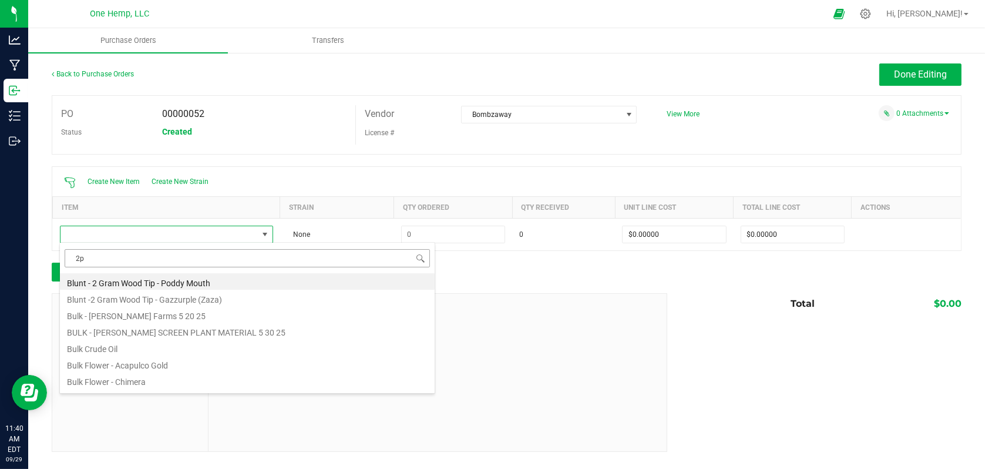
type input "2pk"
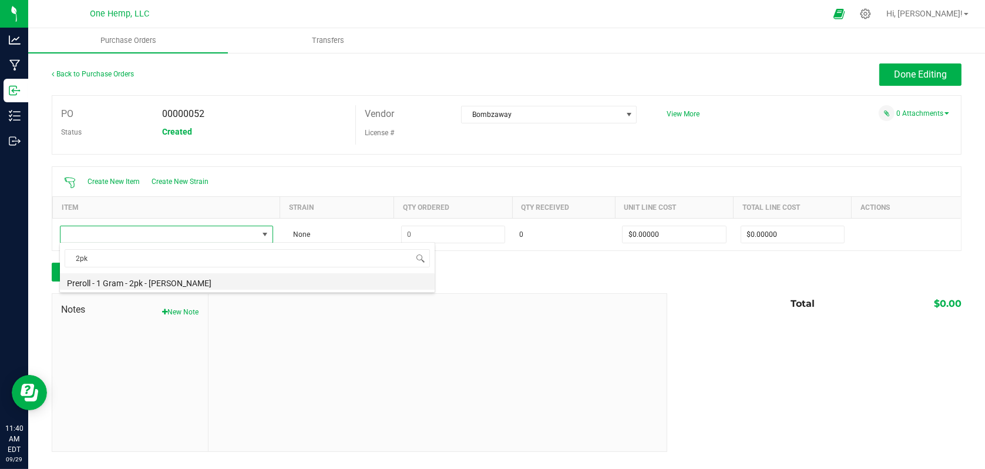
click at [132, 283] on li "Preroll - 1 Gram - 2pk - Don Carlos - Bombzaway" at bounding box center [247, 281] width 375 height 16
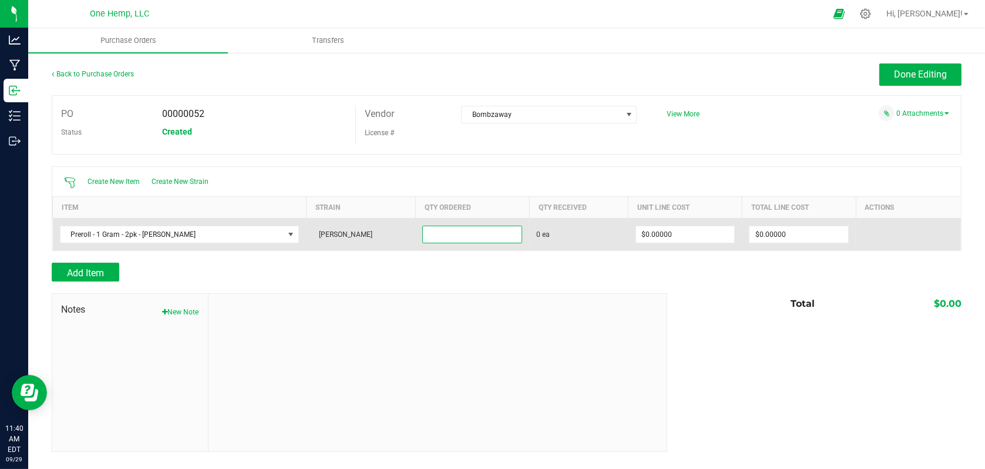
drag, startPoint x: 509, startPoint y: 235, endPoint x: 497, endPoint y: 234, distance: 11.8
click at [499, 235] on input at bounding box center [472, 234] width 99 height 16
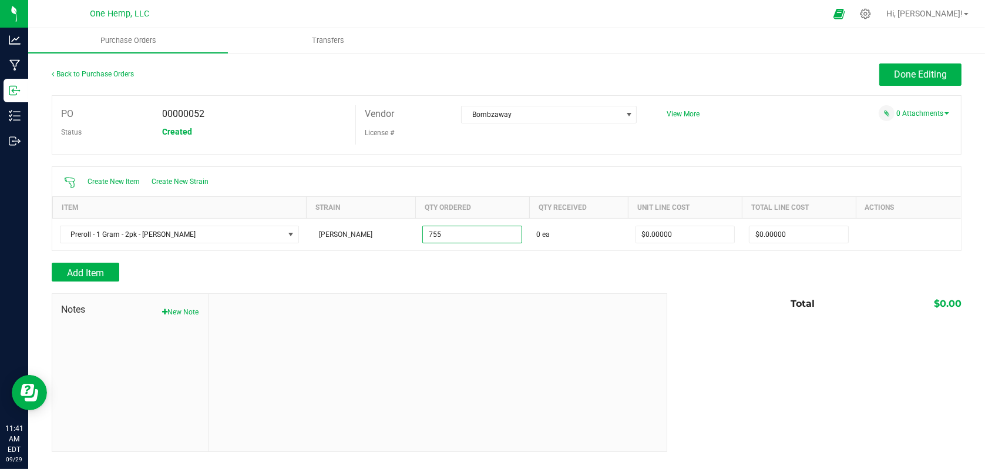
type input "755 ea"
click at [707, 264] on div "Add Item" at bounding box center [507, 272] width 910 height 19
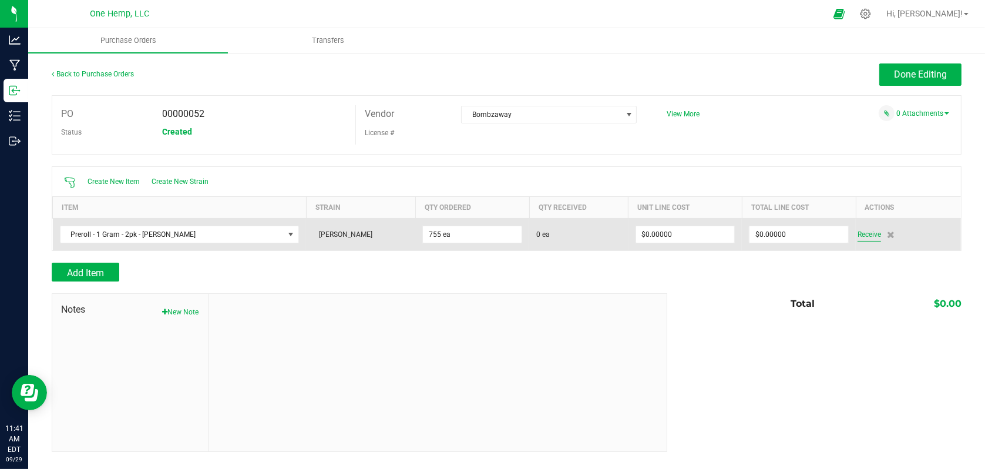
click at [874, 233] on span "Receive" at bounding box center [869, 234] width 23 height 14
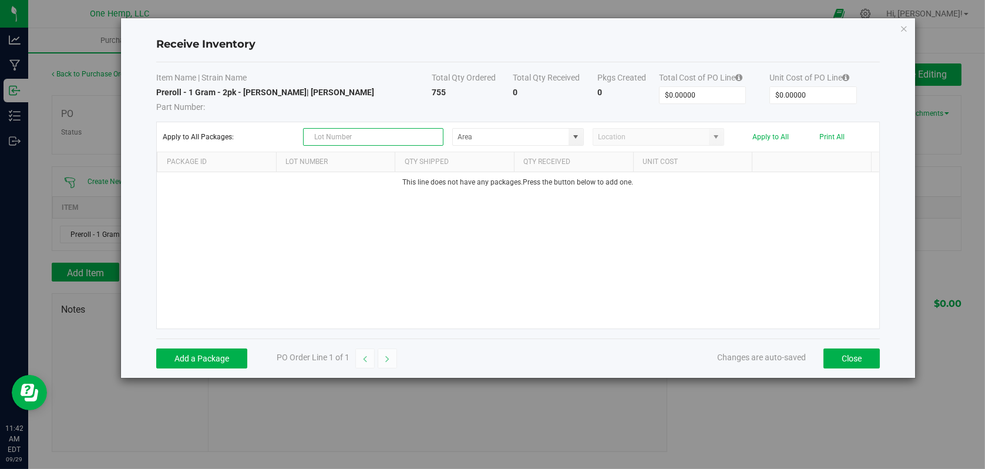
click at [371, 140] on input "text" at bounding box center [373, 137] width 140 height 18
click at [573, 137] on span at bounding box center [575, 136] width 9 height 9
type input "FP-DNCR-PR-.2G/.5G-0925"
click at [471, 159] on span "Lab" at bounding box center [466, 158] width 12 height 18
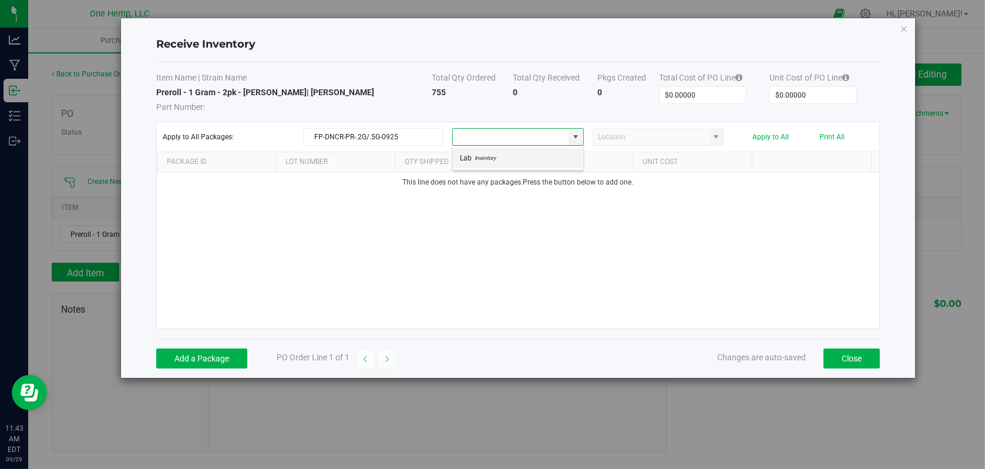
type input "Lab"
click at [198, 355] on button "Add a Package" at bounding box center [201, 358] width 91 height 20
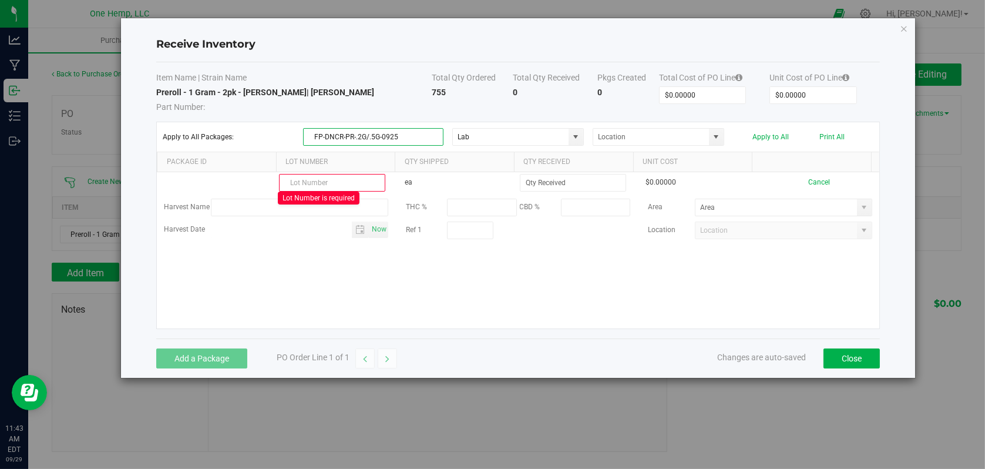
drag, startPoint x: 409, startPoint y: 136, endPoint x: 283, endPoint y: 149, distance: 127.5
click at [283, 149] on kendo-grid-toolbar "Apply to All Packages: FP-DNCR-PR-.2G/.5G-0925 Lab Apply to All Print All" at bounding box center [518, 137] width 722 height 30
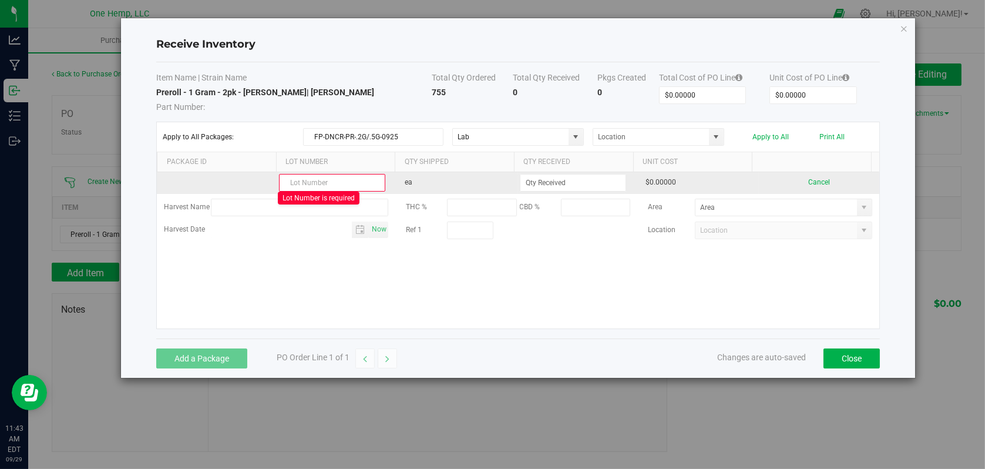
click at [332, 179] on input "text" at bounding box center [332, 183] width 106 height 18
paste input "FP-DNCR-PR-.2G/.5G-0925"
type input "FP-DNCR-PR-.2G/.5G-0925"
click at [564, 179] on input at bounding box center [572, 182] width 105 height 16
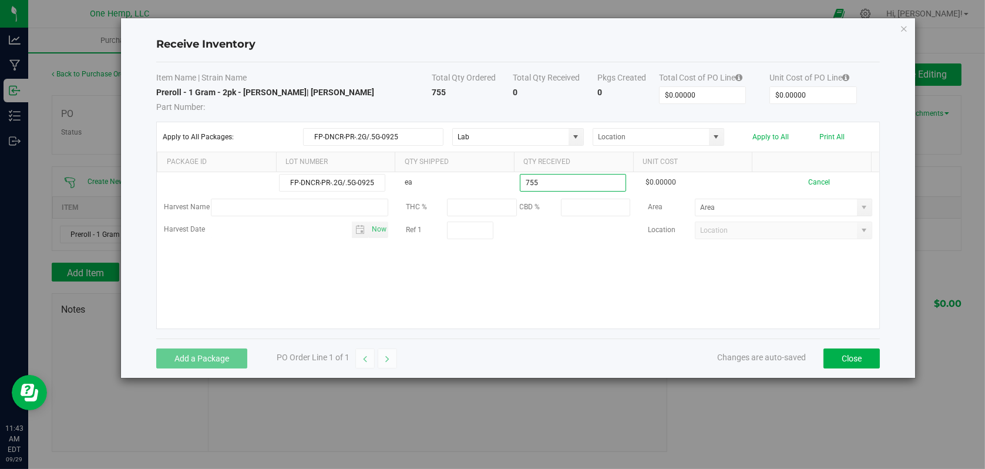
type input "755 ea"
click at [506, 262] on kendo-grid-list "FP-DNCR-PR-.2G/.5G-0925 ea 755 ea $0.00000 Cancel Harvest Name THC % CBD % Area…" at bounding box center [518, 250] width 722 height 156
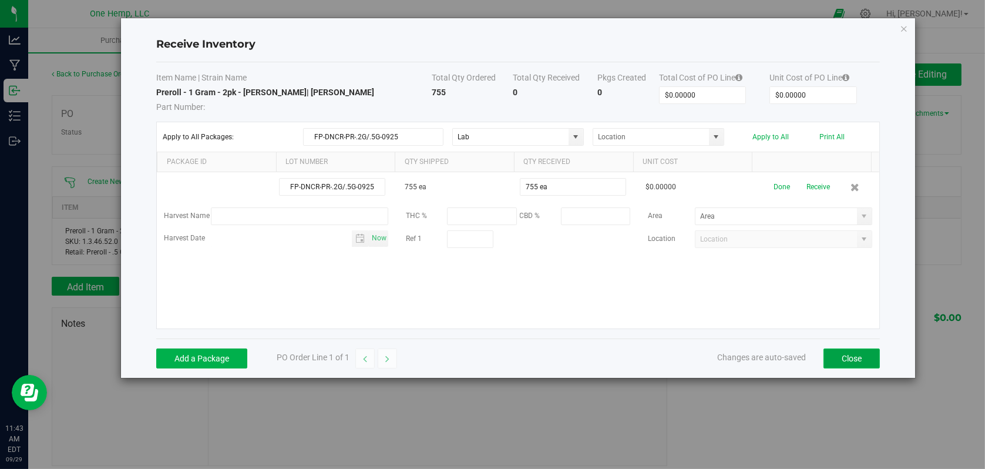
click at [844, 359] on button "Close" at bounding box center [852, 358] width 56 height 20
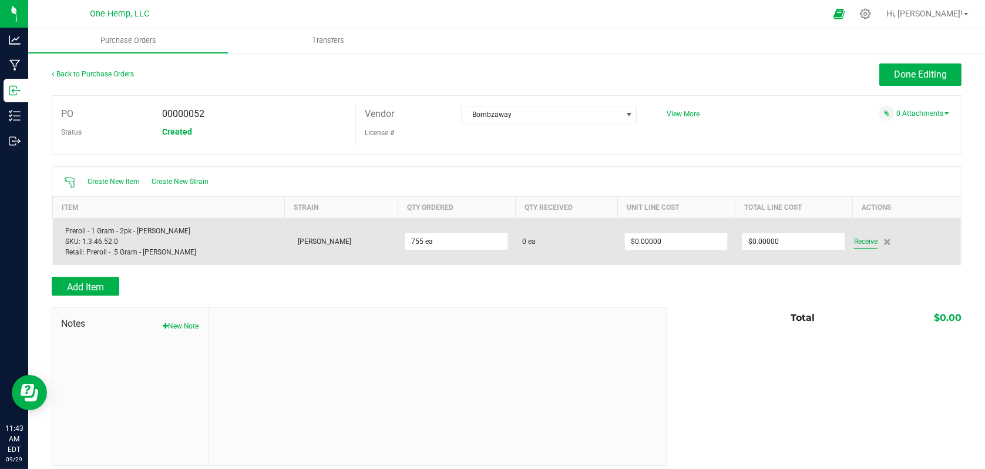
click at [866, 241] on span "Receive" at bounding box center [865, 241] width 23 height 14
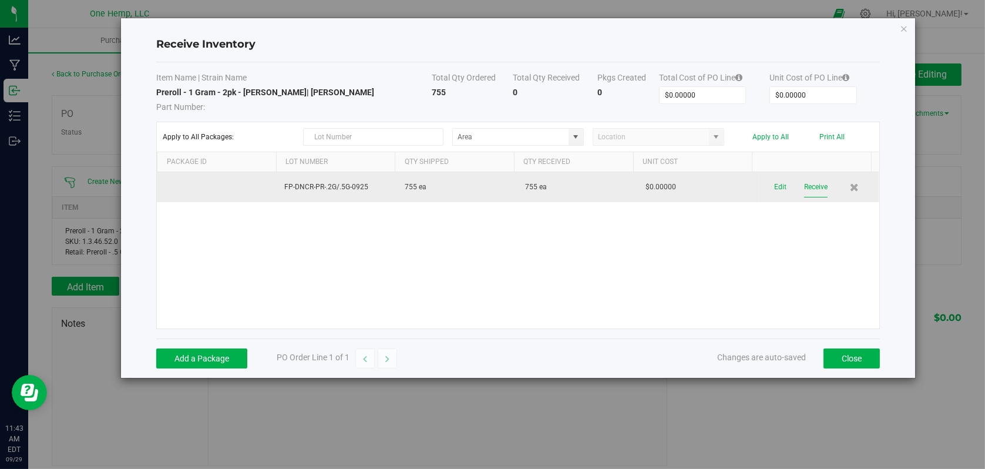
click at [815, 189] on button "Receive" at bounding box center [815, 187] width 23 height 21
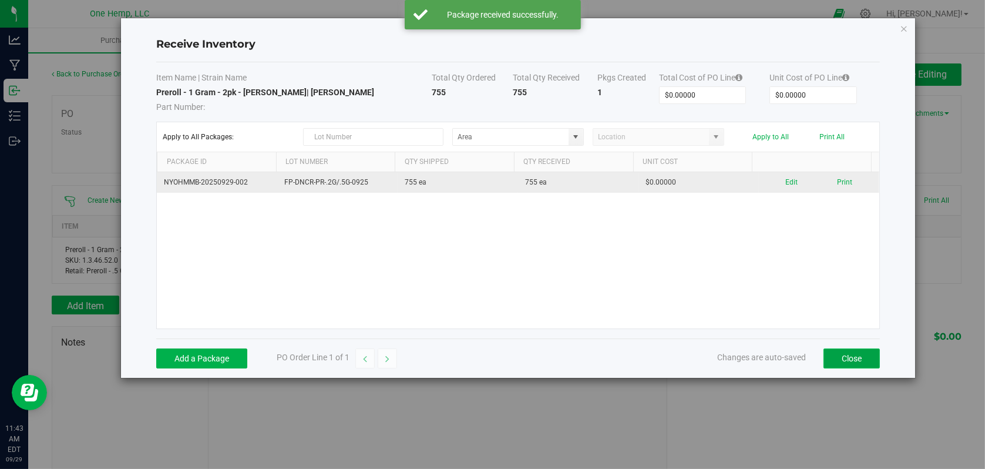
click at [849, 362] on button "Close" at bounding box center [852, 358] width 56 height 20
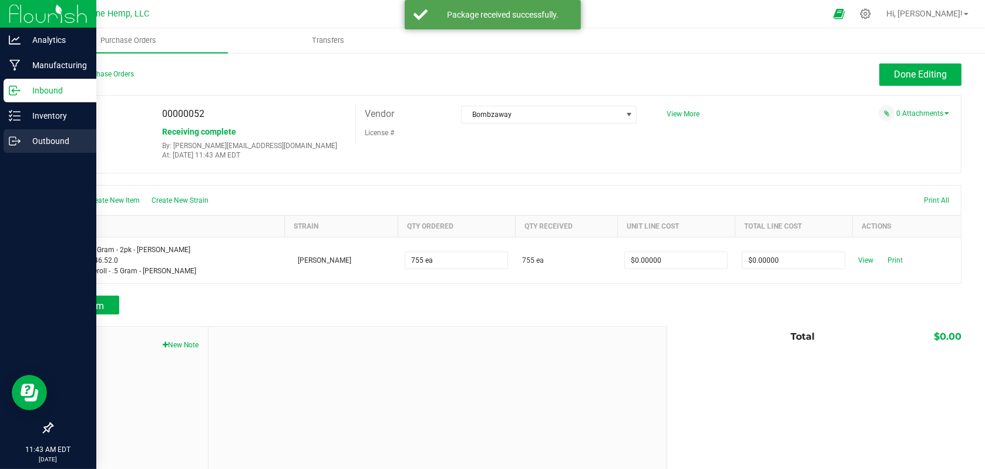
click at [48, 144] on p "Outbound" at bounding box center [56, 141] width 70 height 14
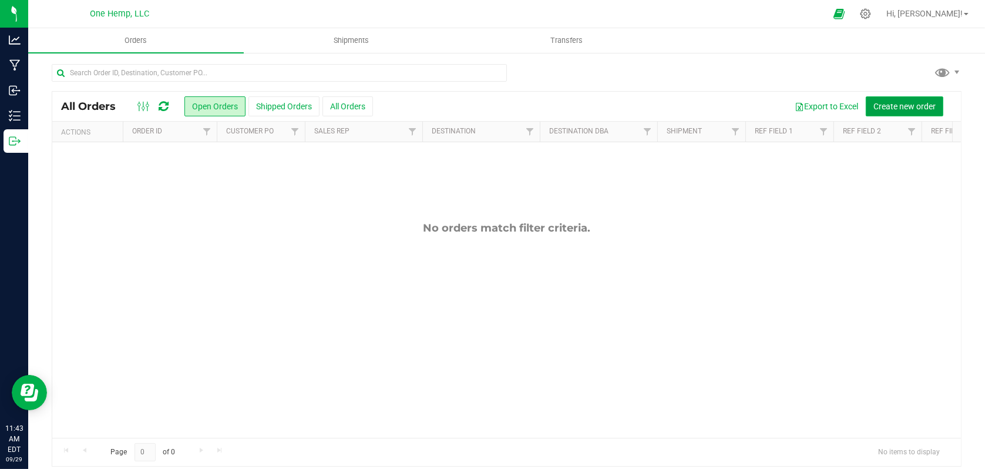
click at [896, 110] on button "Create new order" at bounding box center [905, 106] width 78 height 20
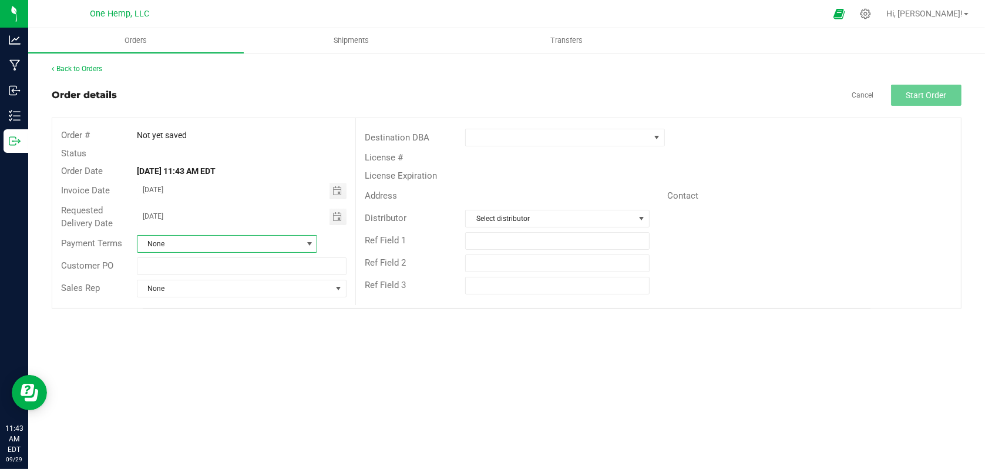
click at [219, 246] on span "None" at bounding box center [219, 244] width 164 height 16
click at [561, 133] on span at bounding box center [557, 137] width 183 height 16
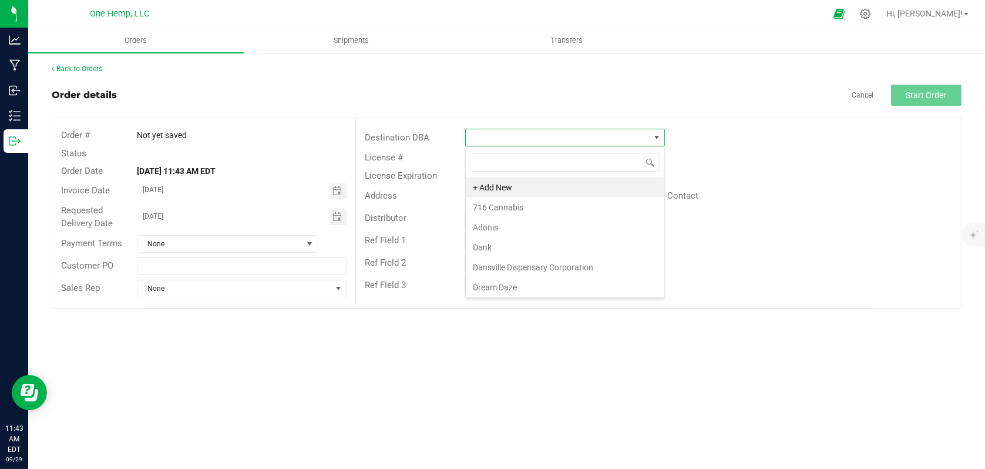
scroll to position [17, 199]
click at [501, 210] on li "716 Cannabis" at bounding box center [565, 207] width 199 height 20
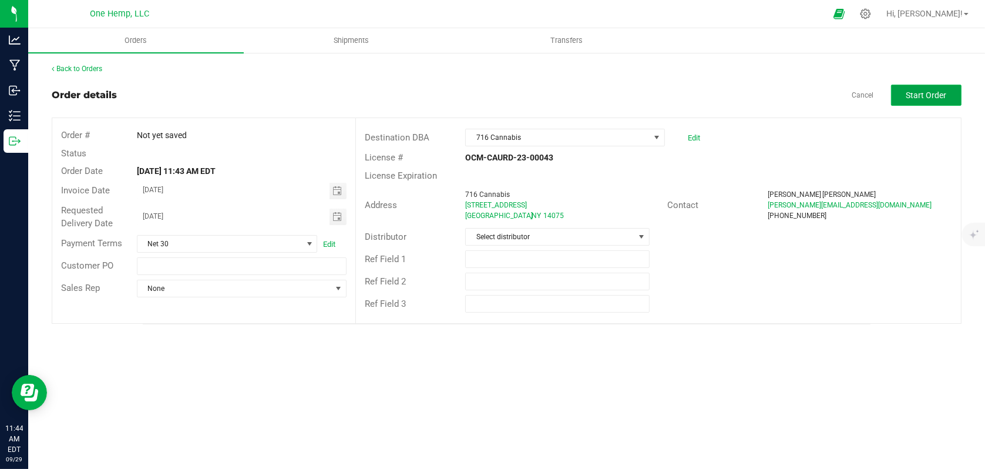
click at [932, 89] on button "Start Order" at bounding box center [926, 95] width 70 height 21
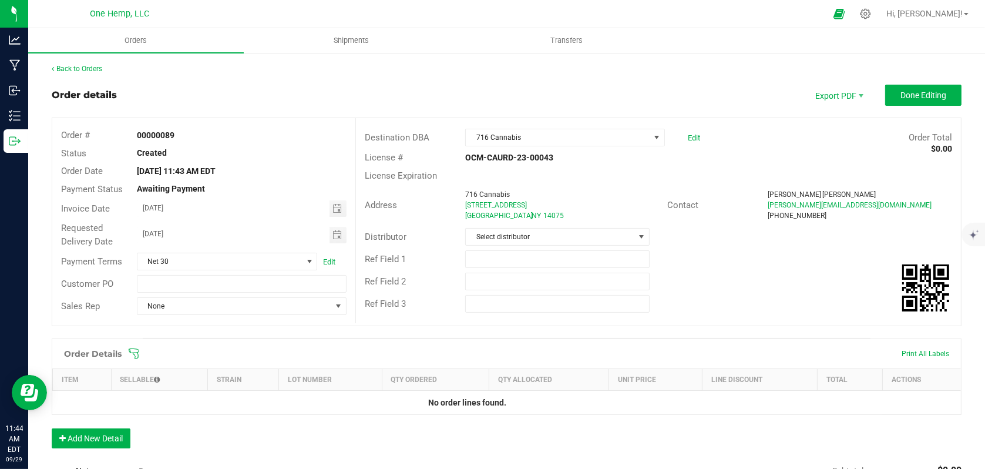
scroll to position [59, 0]
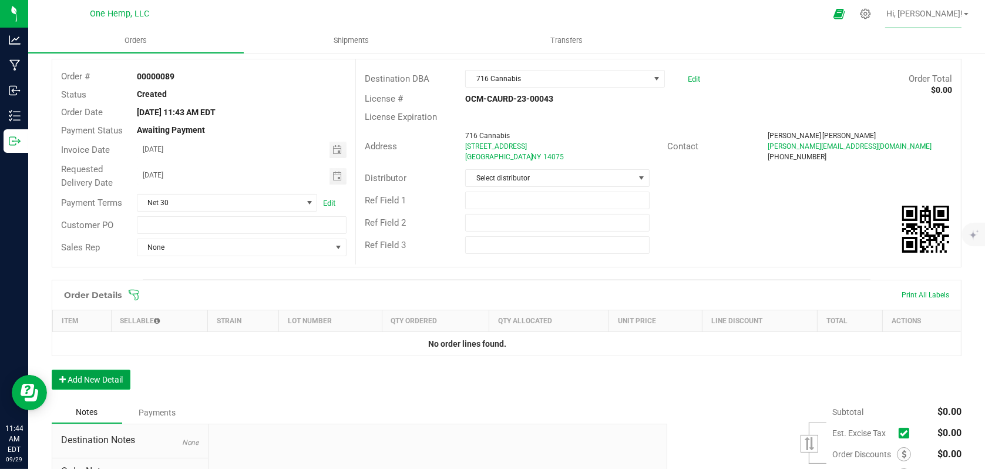
click at [115, 379] on button "Add New Detail" at bounding box center [91, 379] width 79 height 20
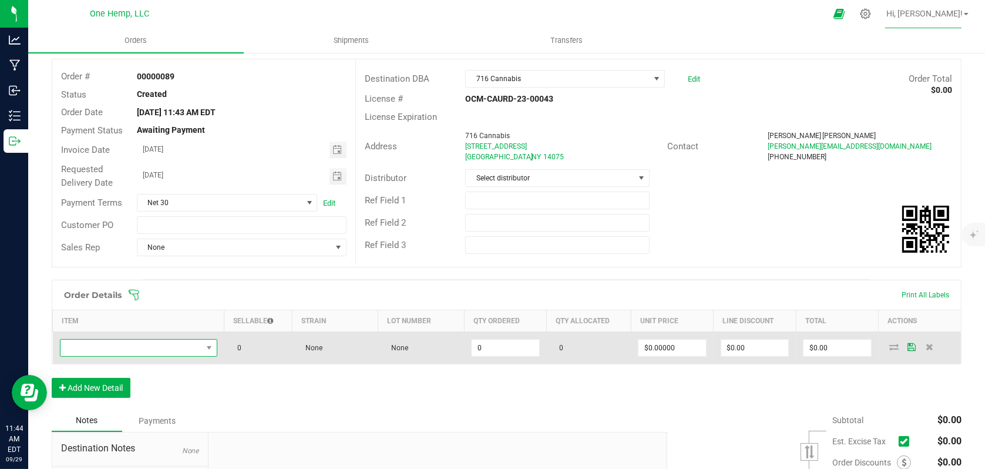
click at [162, 348] on span "NO DATA FOUND" at bounding box center [132, 348] width 142 height 16
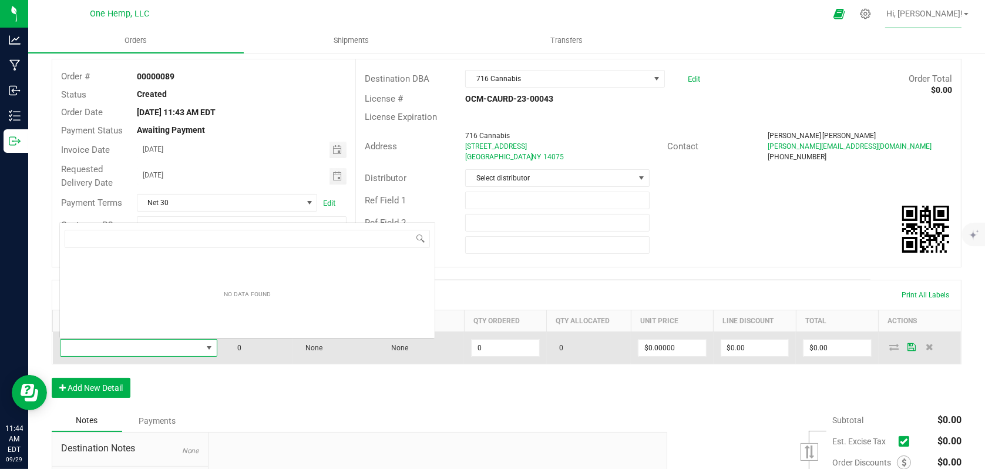
scroll to position [17, 154]
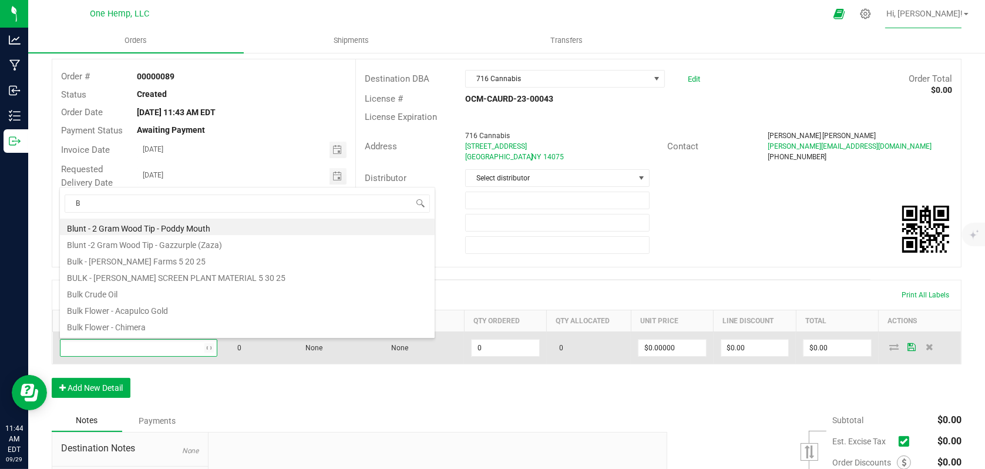
type input "BO"
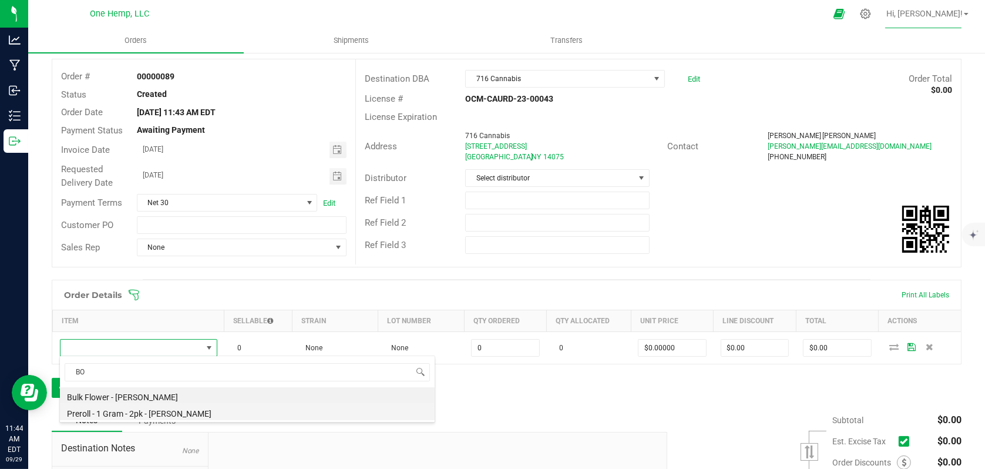
click at [186, 412] on li "Preroll - 1 Gram - 2pk - Don Carlos - Bombzaway" at bounding box center [247, 412] width 375 height 16
type input "0 ea"
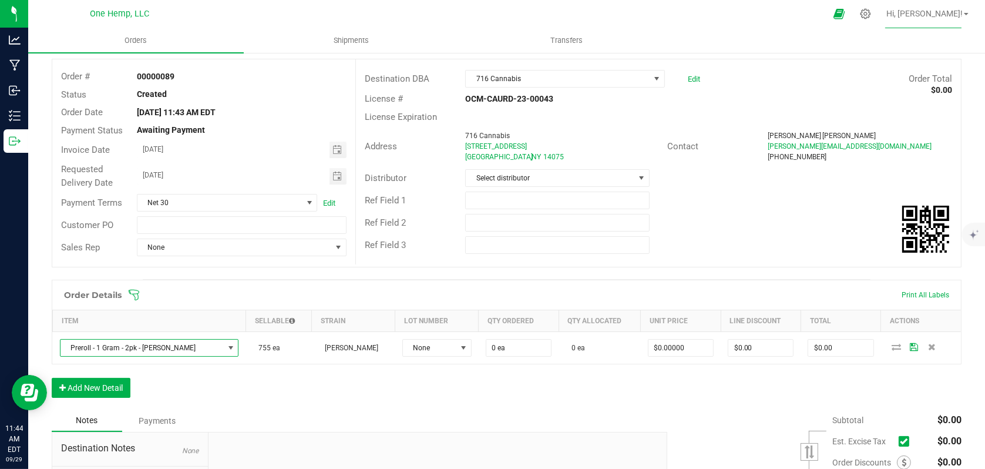
scroll to position [0, 0]
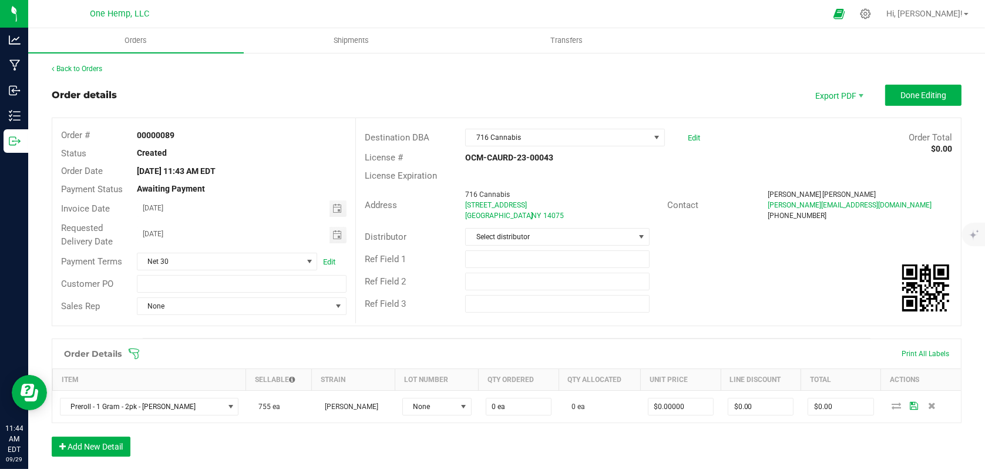
click at [486, 68] on div "Back to Orders" at bounding box center [507, 68] width 910 height 11
click at [83, 69] on link "Back to Orders" at bounding box center [77, 69] width 51 height 8
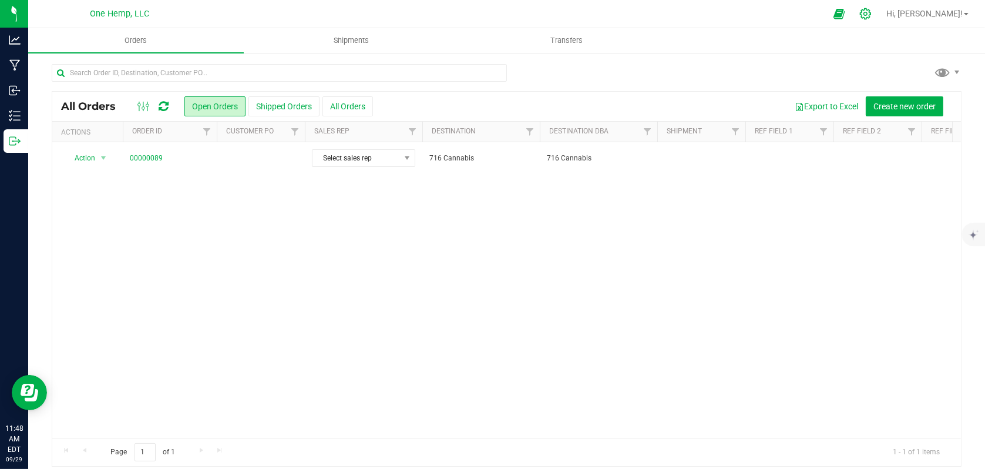
click at [872, 15] on icon at bounding box center [865, 14] width 12 height 12
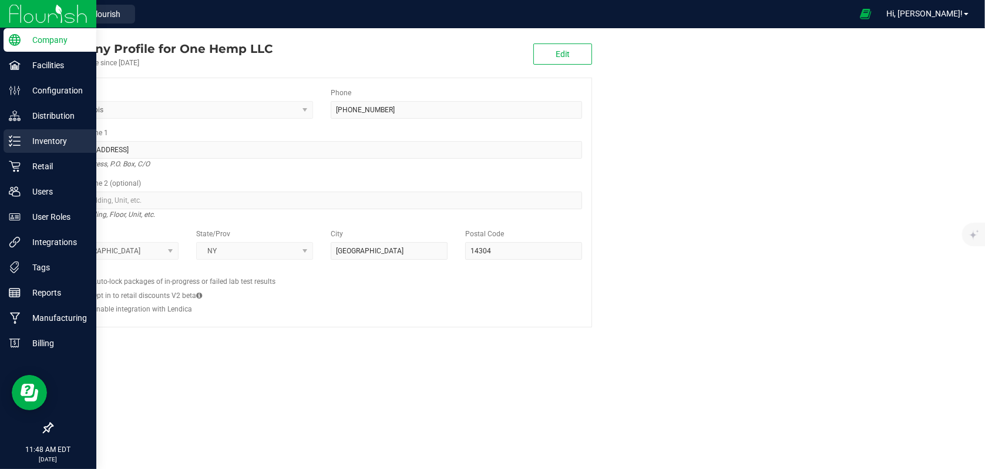
click at [54, 148] on div "Inventory" at bounding box center [50, 140] width 93 height 23
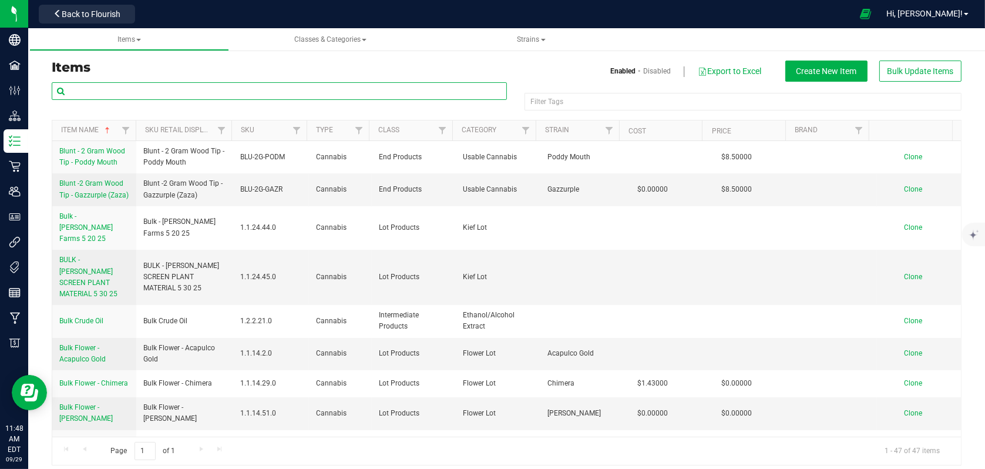
click at [119, 98] on input "text" at bounding box center [279, 91] width 455 height 18
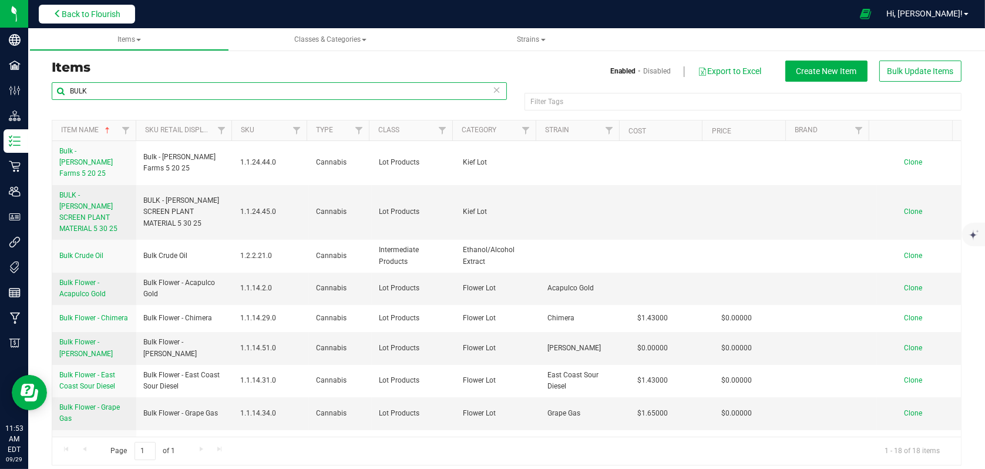
type input "BULK"
click at [97, 17] on span "Back to Flourish" at bounding box center [91, 13] width 59 height 9
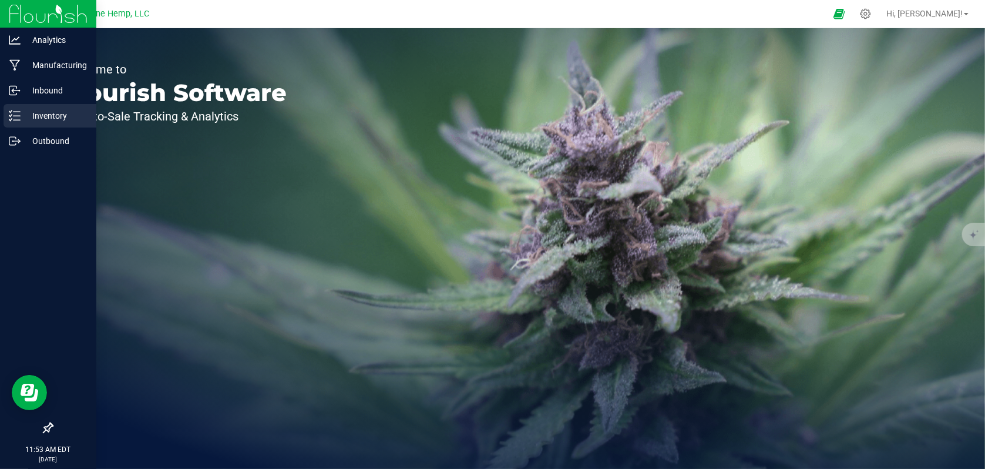
click at [49, 117] on p "Inventory" at bounding box center [56, 116] width 70 height 14
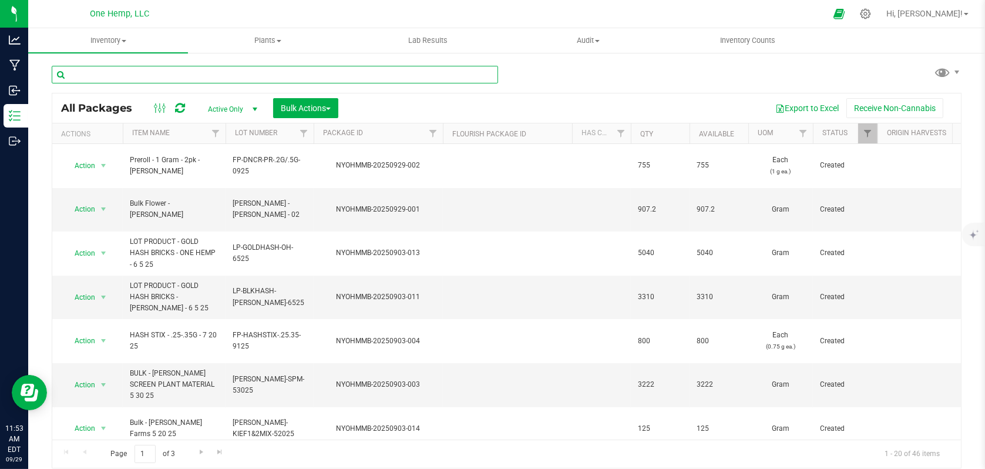
click at [135, 75] on input "text" at bounding box center [275, 75] width 446 height 18
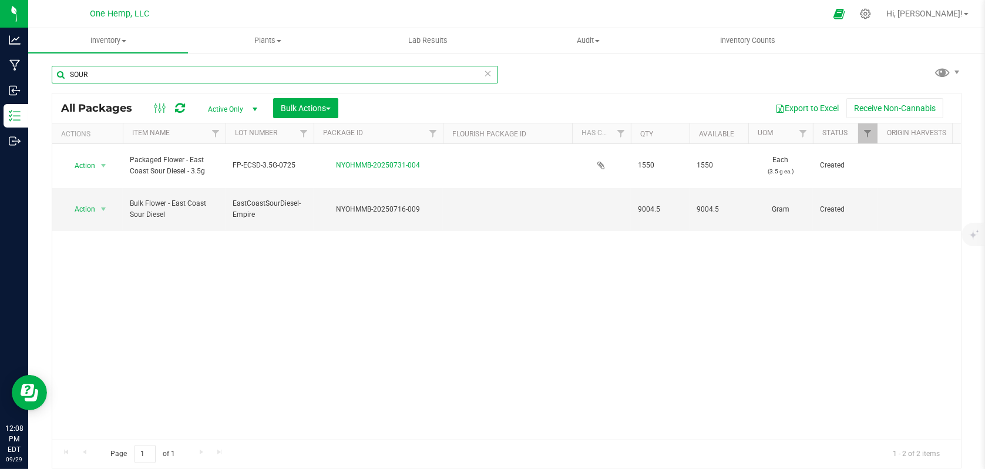
type input "SOUR"
click at [872, 14] on icon at bounding box center [865, 14] width 12 height 12
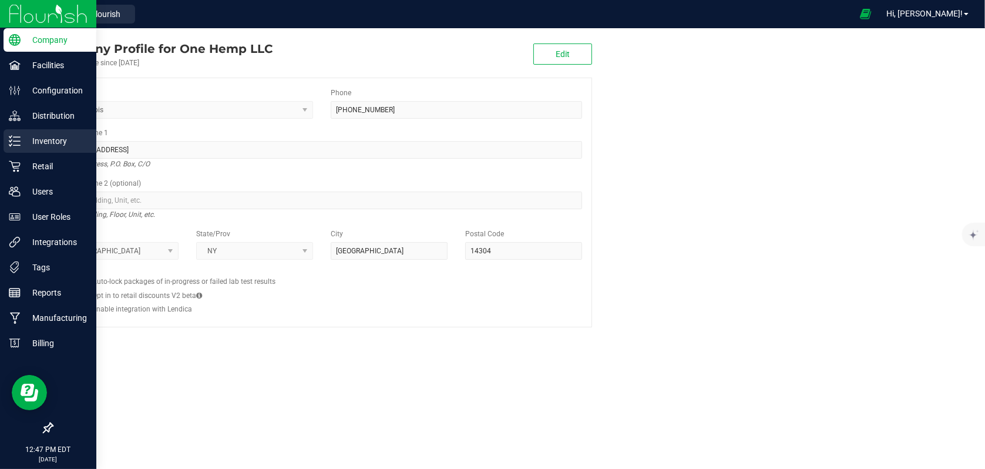
click at [35, 144] on p "Inventory" at bounding box center [56, 141] width 70 height 14
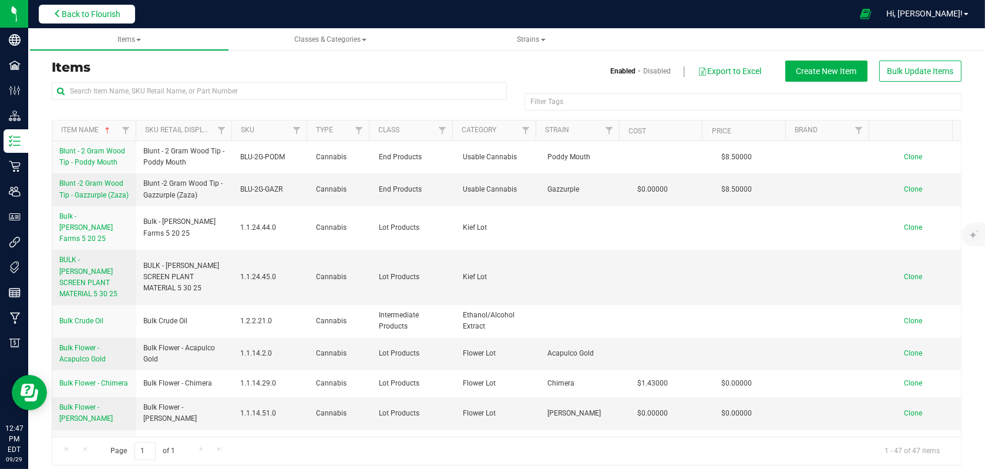
click at [97, 12] on span "Back to Flourish" at bounding box center [91, 13] width 59 height 9
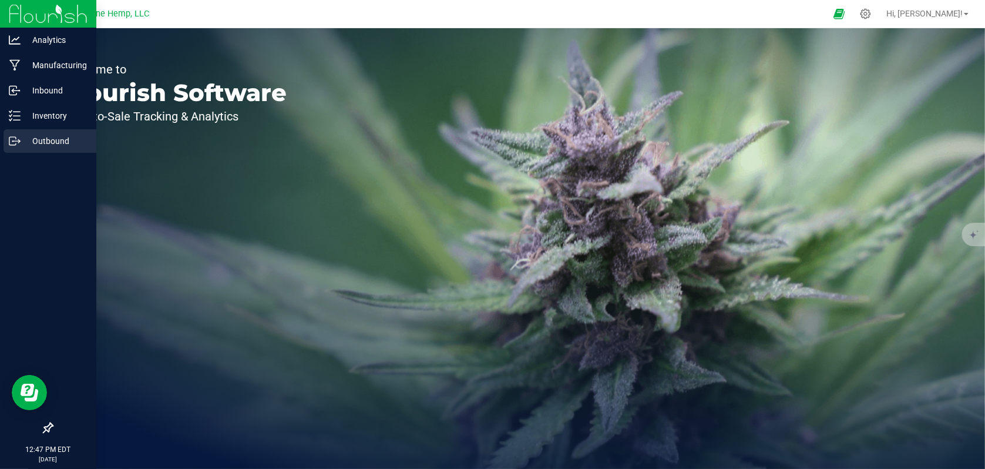
click at [32, 148] on div "Outbound" at bounding box center [50, 140] width 93 height 23
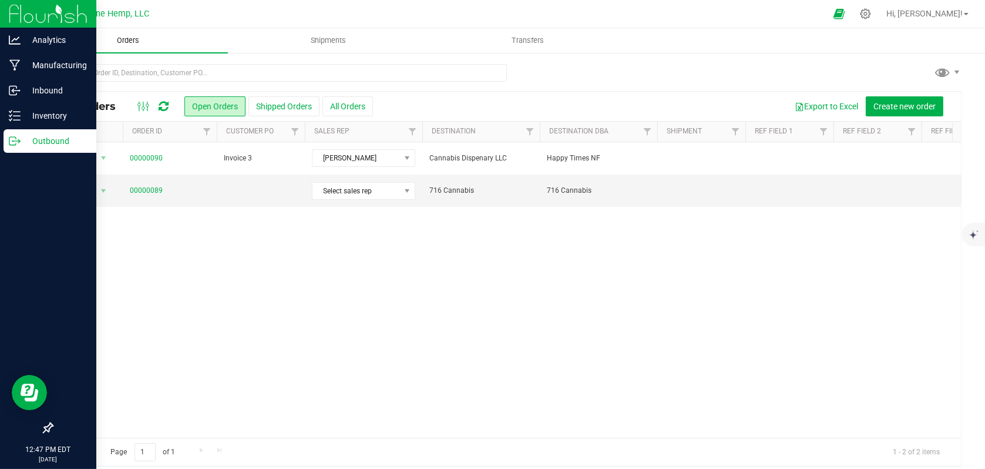
click at [154, 44] on span "Orders" at bounding box center [128, 40] width 54 height 11
click at [121, 42] on span "Orders" at bounding box center [128, 40] width 54 height 11
click at [341, 108] on button "All Orders" at bounding box center [347, 106] width 51 height 20
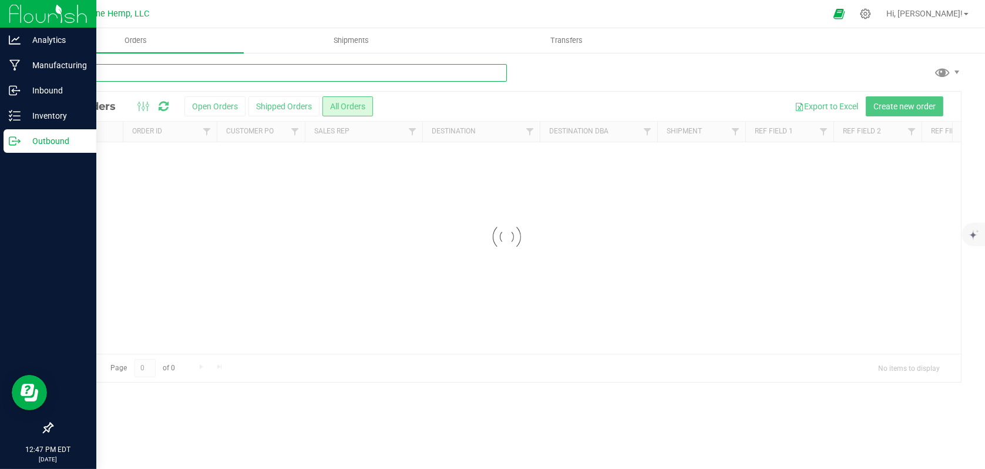
click at [138, 77] on input "text" at bounding box center [279, 73] width 455 height 18
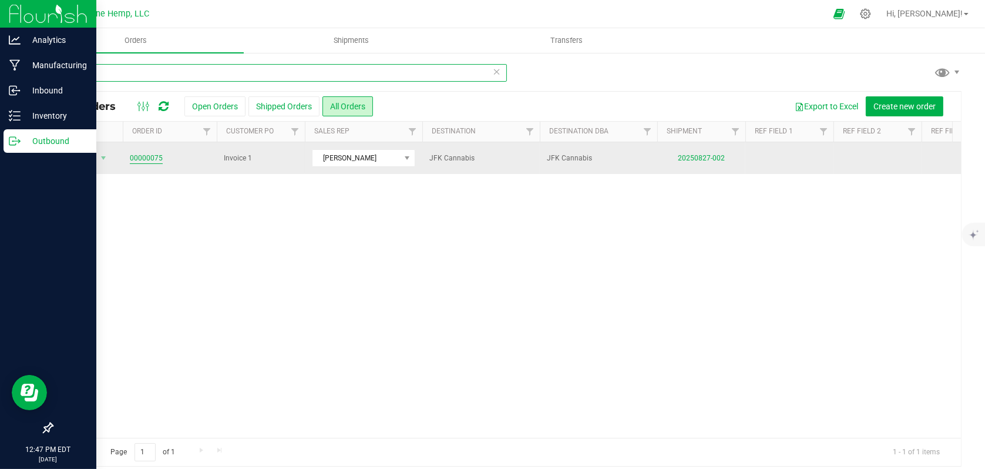
type input "JFK"
click at [136, 155] on link "00000075" at bounding box center [146, 158] width 33 height 11
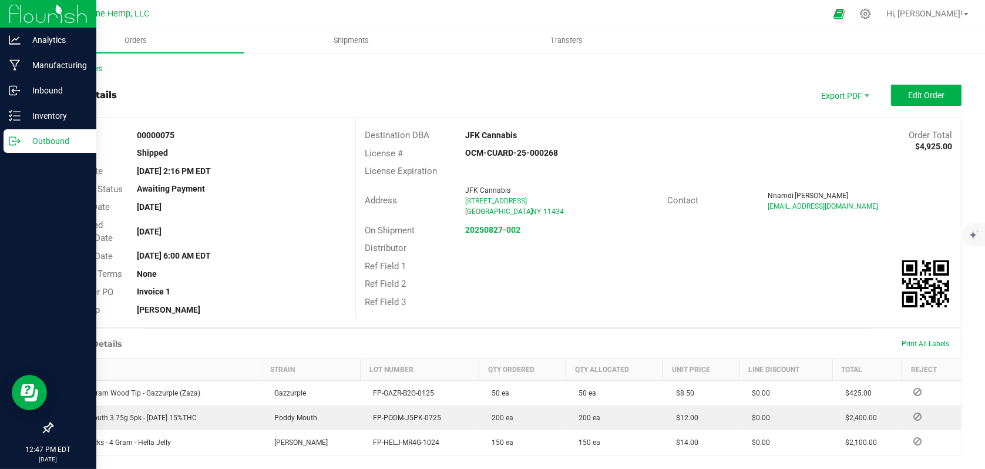
scroll to position [59, 0]
